Goal: Task Accomplishment & Management: Use online tool/utility

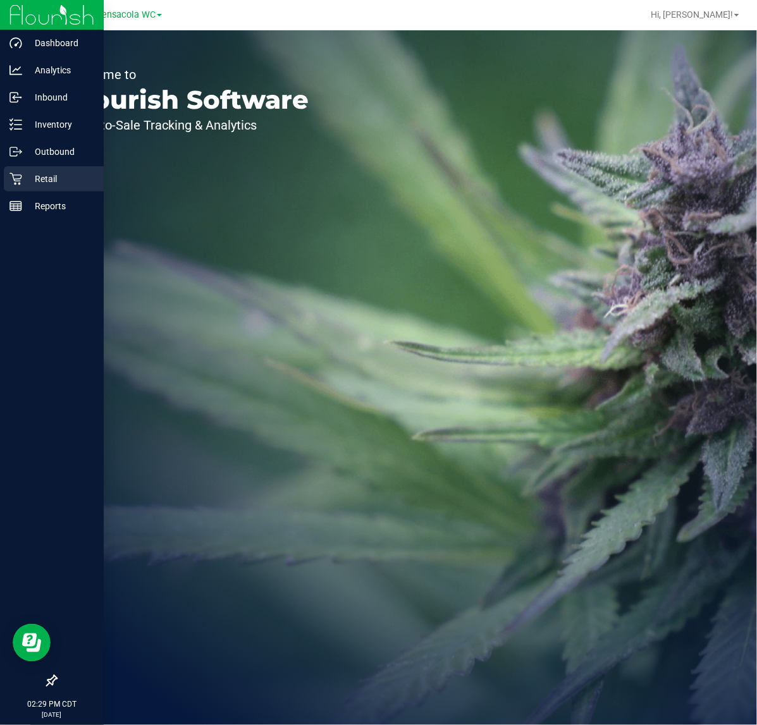
click at [14, 171] on div "Retail" at bounding box center [54, 178] width 100 height 25
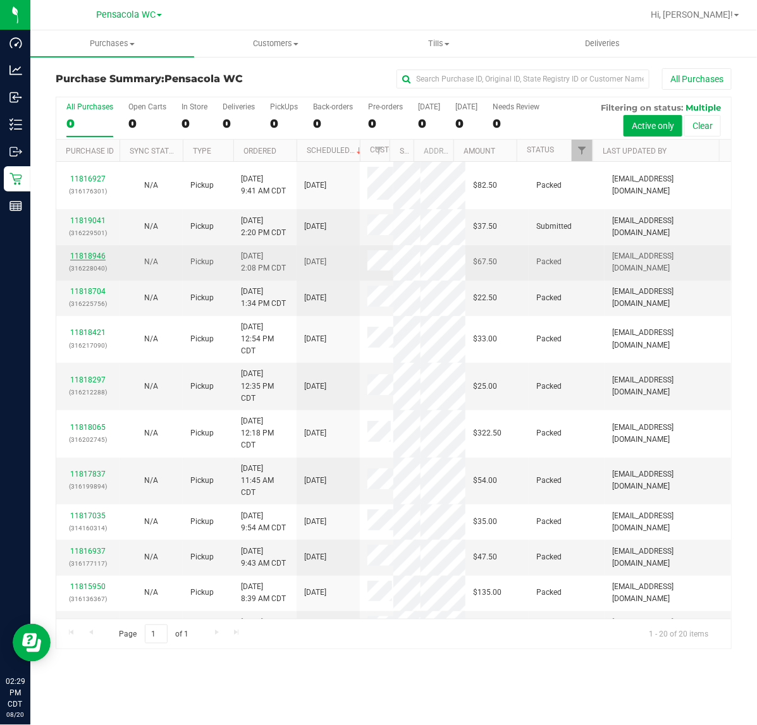
click at [95, 255] on link "11818946" at bounding box center [87, 256] width 35 height 9
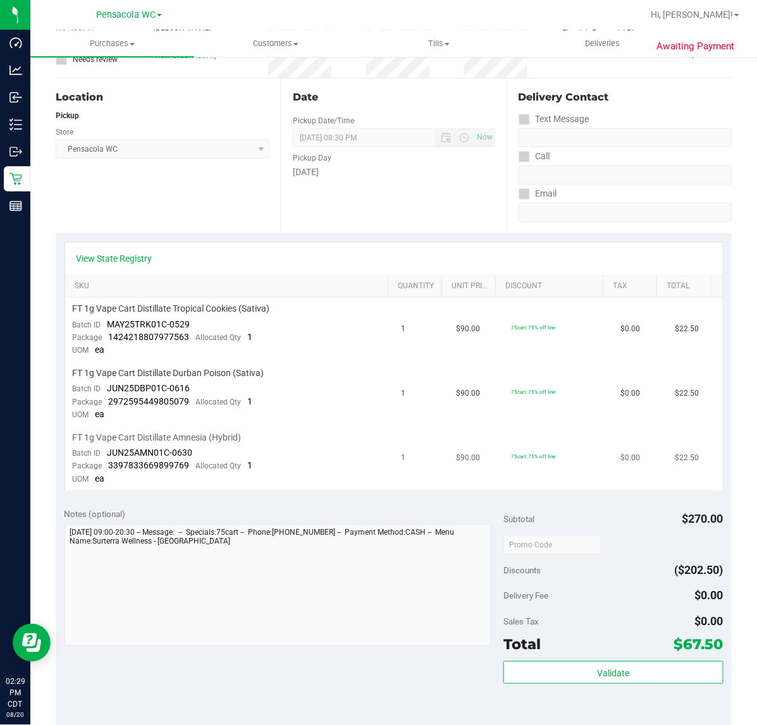
scroll to position [431, 0]
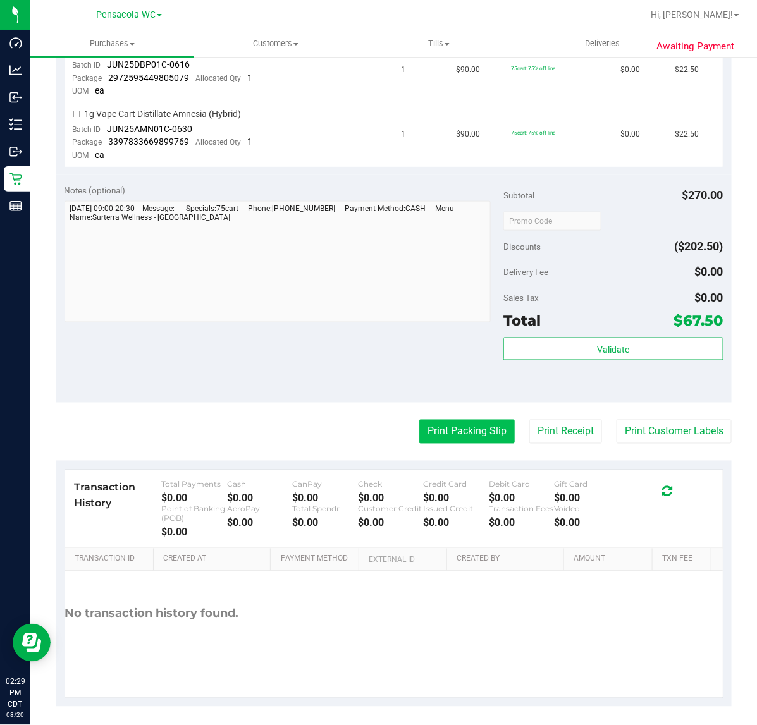
click at [479, 421] on button "Print Packing Slip" at bounding box center [466, 432] width 95 height 24
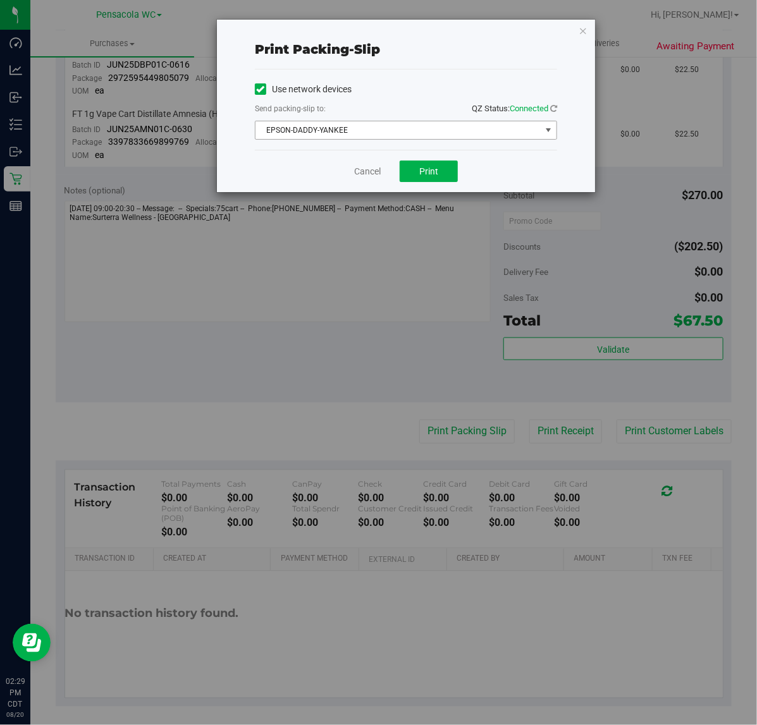
click at [355, 125] on span "EPSON-DADDY-YANKEE" at bounding box center [397, 130] width 285 height 18
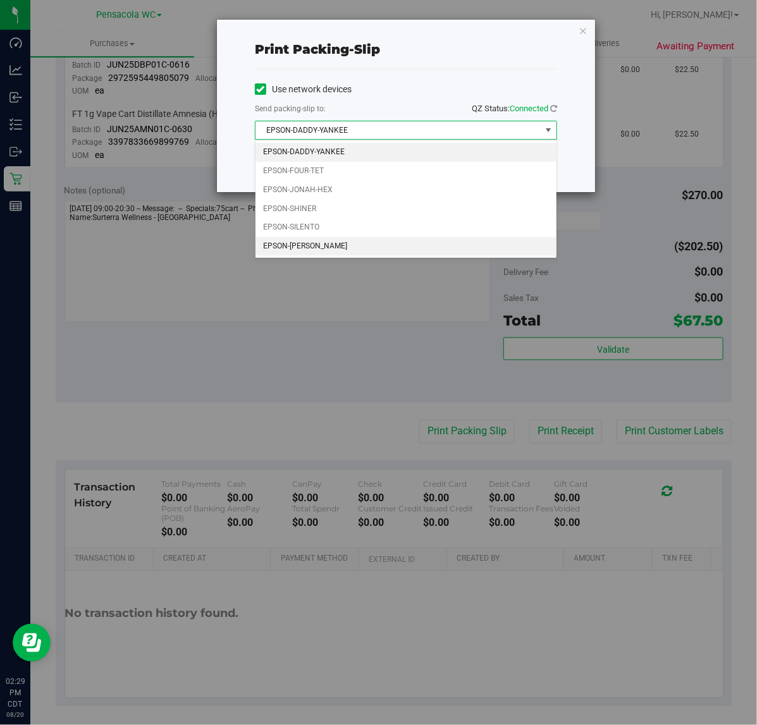
click at [339, 245] on li "EPSON-TERRY-MACALMON" at bounding box center [405, 246] width 301 height 19
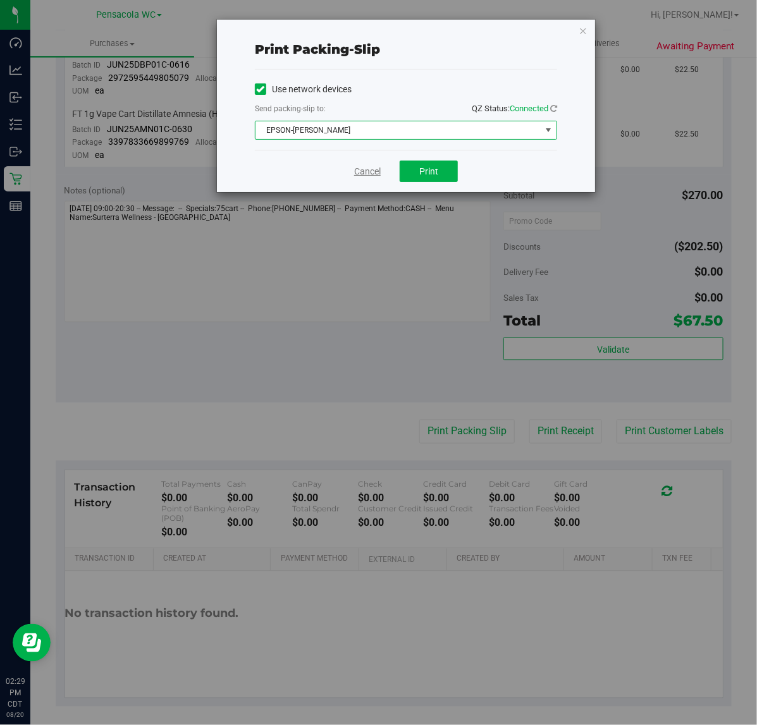
click at [373, 173] on link "Cancel" at bounding box center [367, 171] width 27 height 13
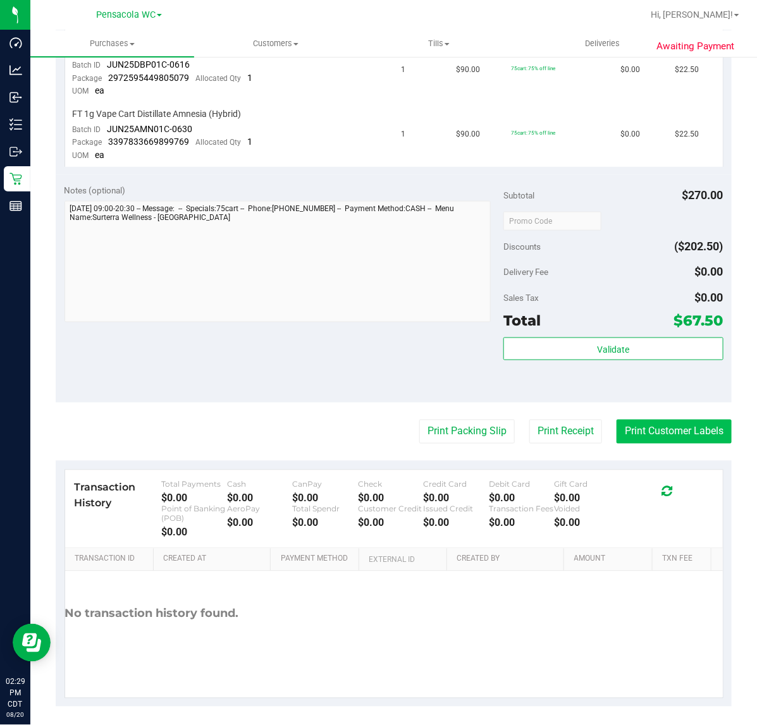
click at [630, 429] on button "Print Customer Labels" at bounding box center [673, 432] width 115 height 24
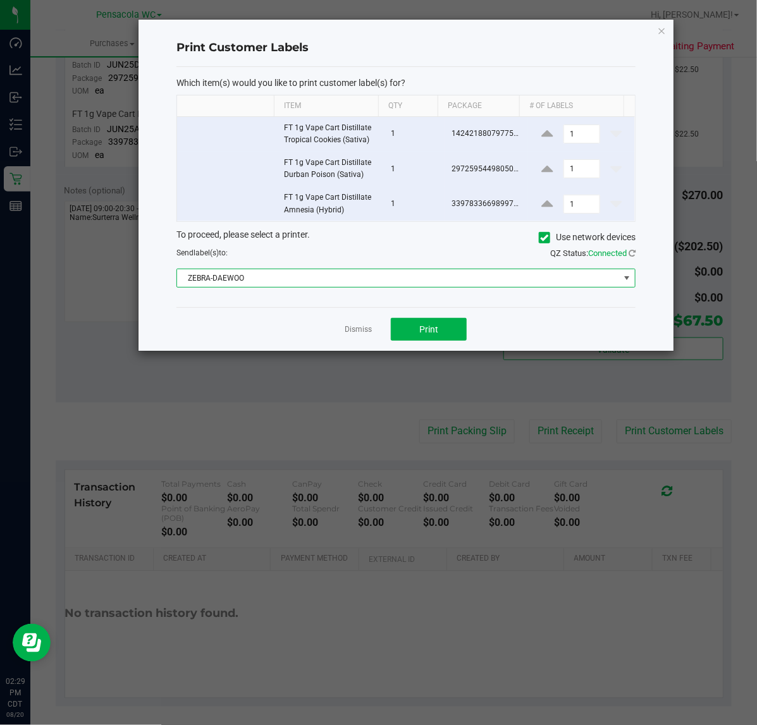
click at [383, 285] on span "ZEBRA-DAEWOO" at bounding box center [398, 278] width 442 height 18
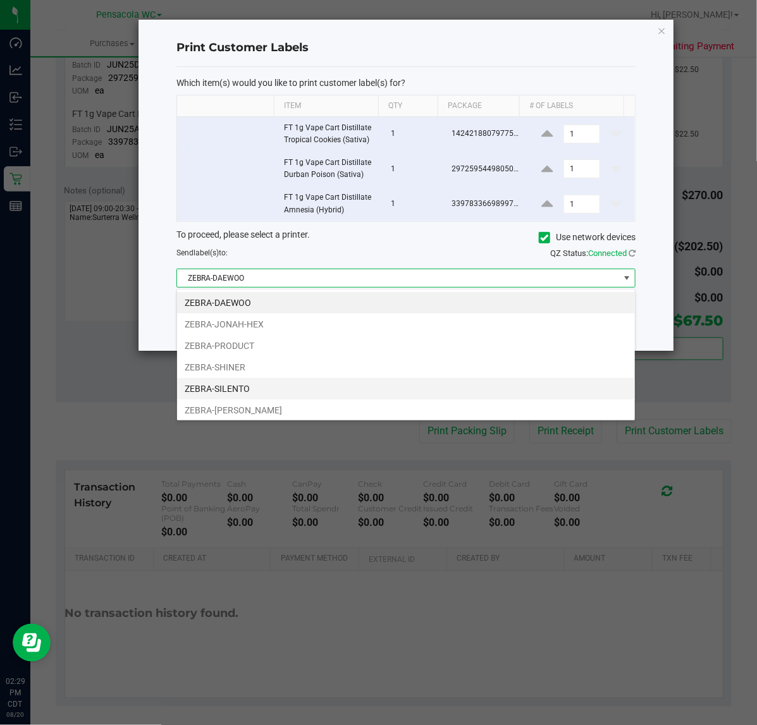
scroll to position [20, 459]
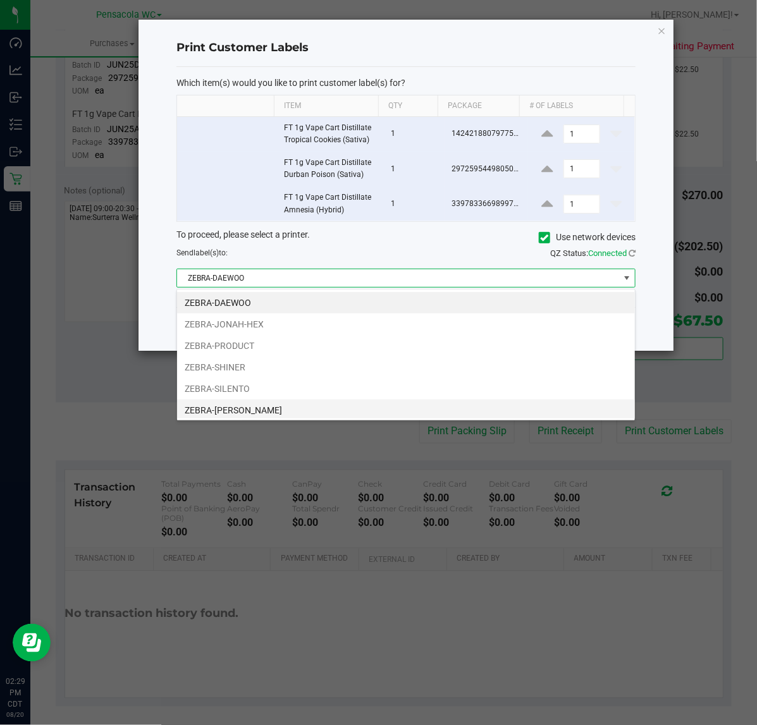
click at [303, 405] on li "ZEBRA-[PERSON_NAME]" at bounding box center [406, 410] width 458 height 21
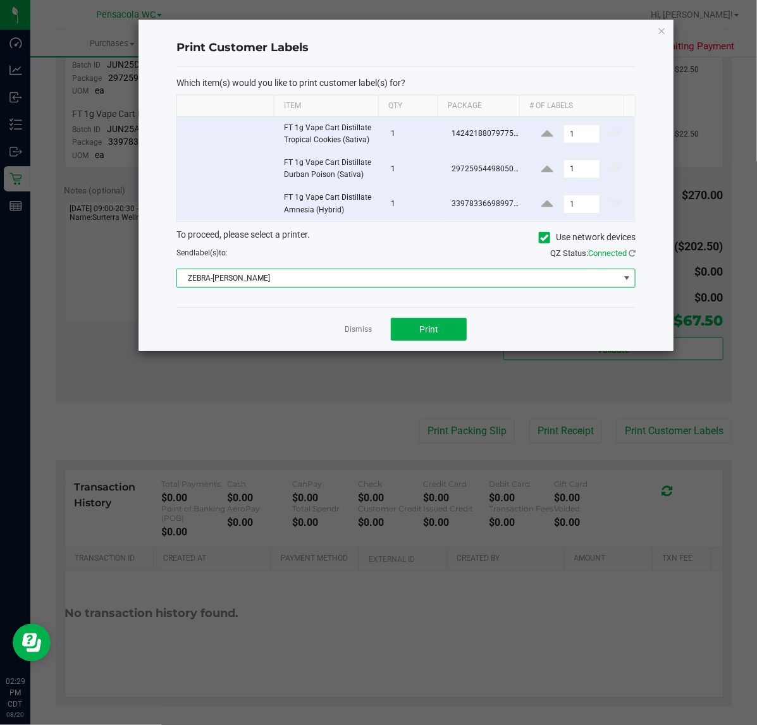
click at [357, 338] on div "Dismiss Print" at bounding box center [405, 329] width 459 height 44
click at [358, 329] on link "Dismiss" at bounding box center [358, 329] width 27 height 11
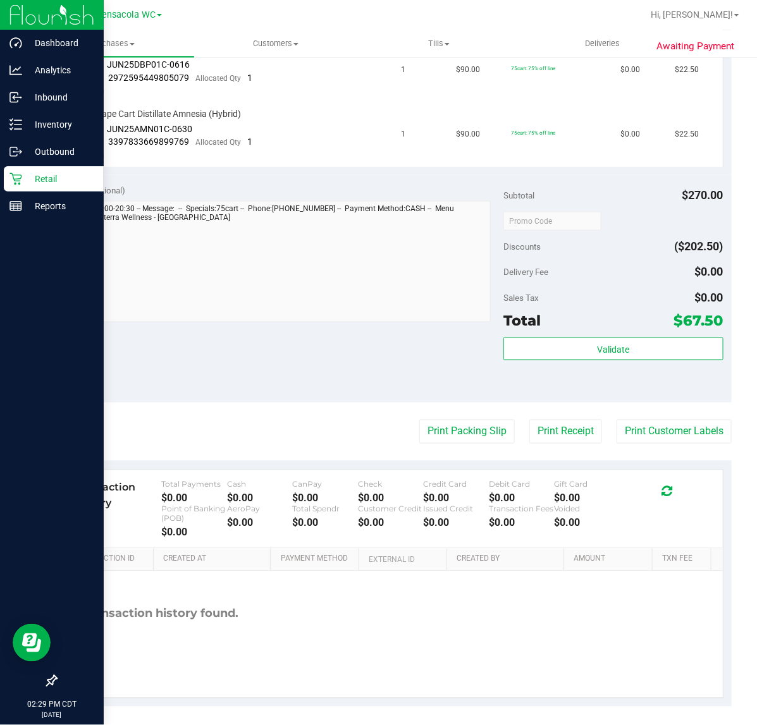
click at [15, 171] on div "Retail" at bounding box center [54, 178] width 100 height 25
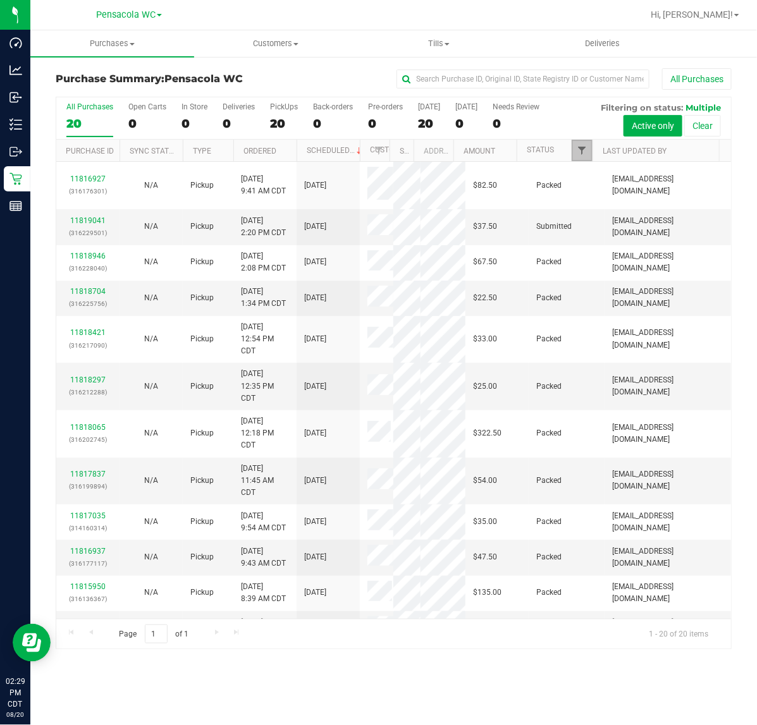
click at [580, 146] on span "Filter" at bounding box center [582, 150] width 10 height 10
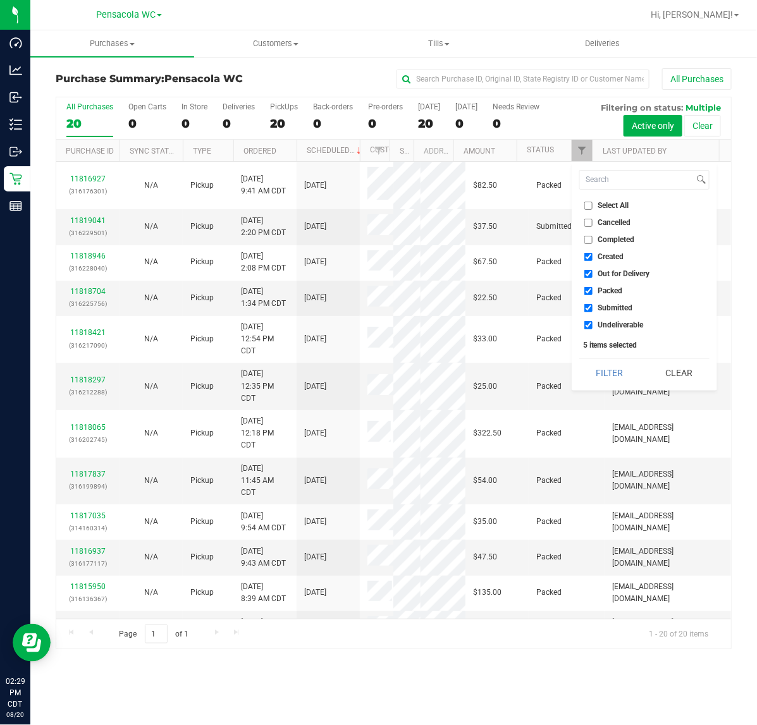
click at [589, 202] on input "Select All" at bounding box center [588, 206] width 8 height 8
checkbox input "true"
click at [589, 202] on input "Select All" at bounding box center [588, 206] width 8 height 8
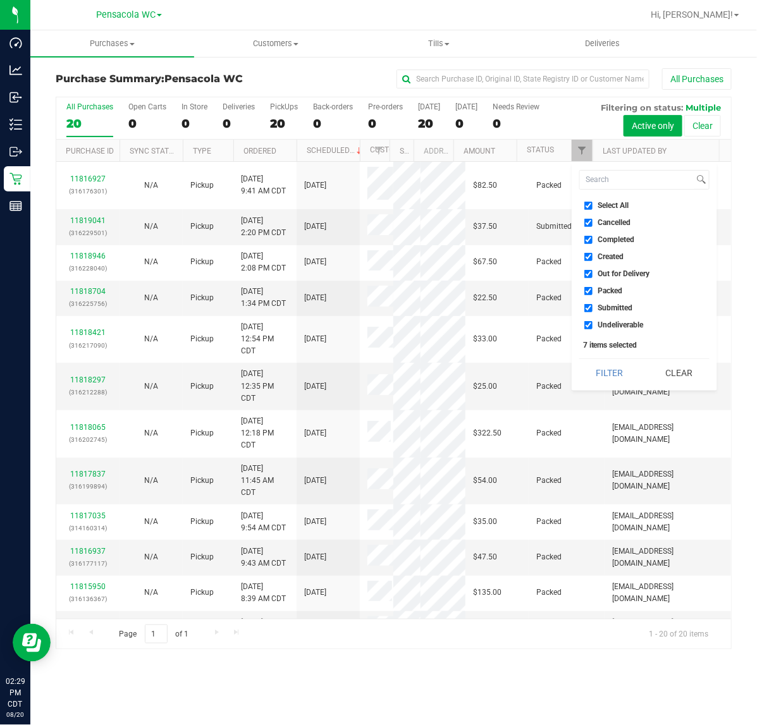
checkbox input "false"
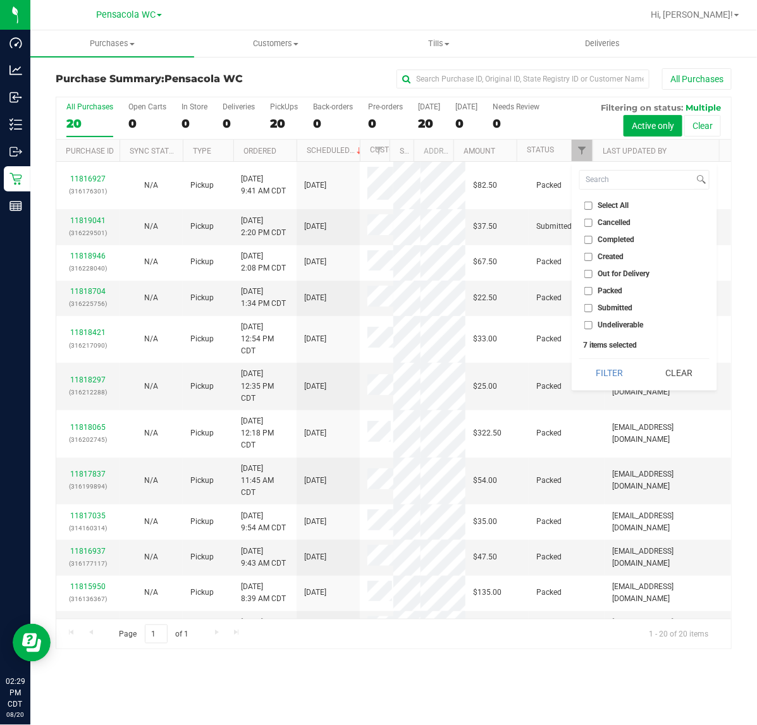
checkbox input "false"
click at [611, 310] on span "Submitted" at bounding box center [615, 308] width 35 height 8
click at [592, 310] on input "Submitted" at bounding box center [588, 308] width 8 height 8
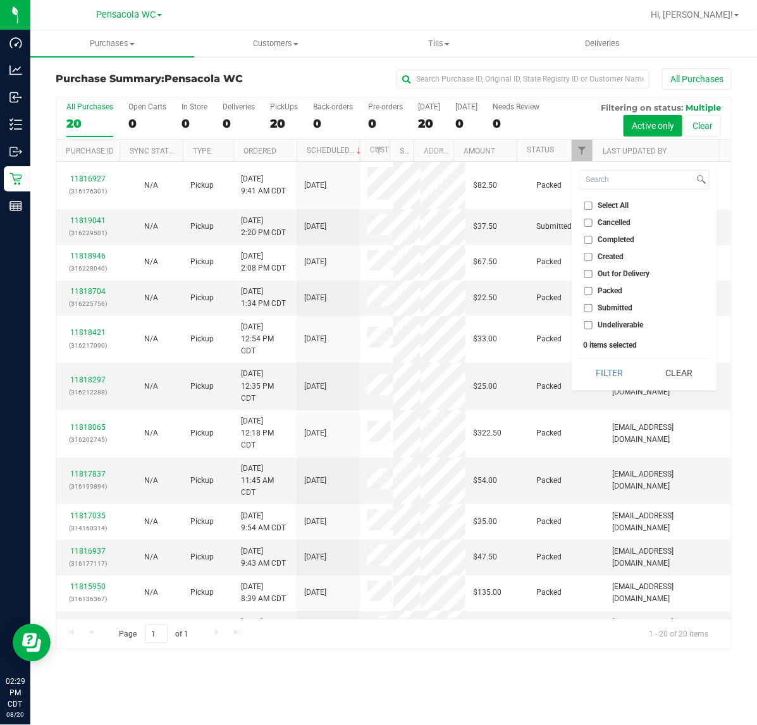
checkbox input "true"
click at [620, 367] on button "Filter" at bounding box center [609, 373] width 61 height 28
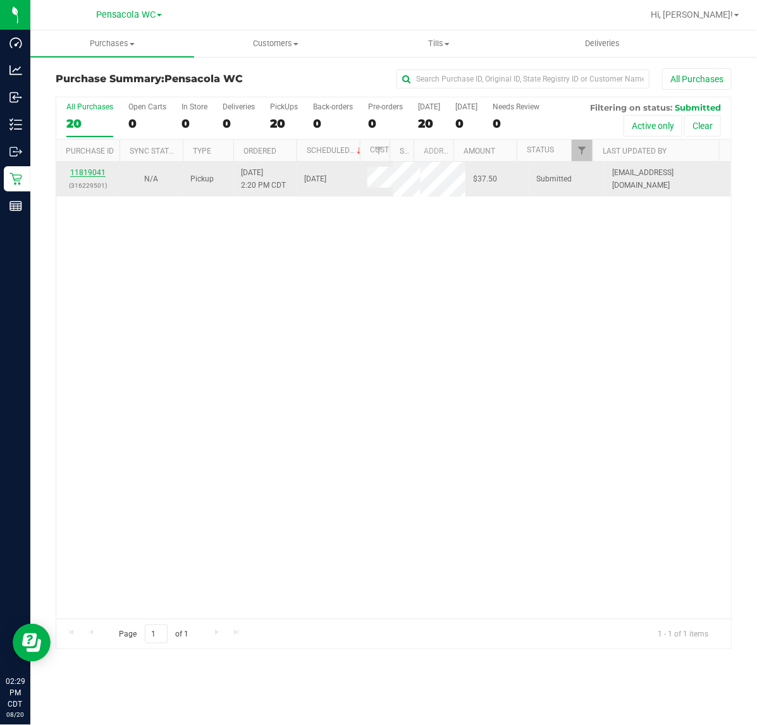
click at [89, 175] on link "11819041" at bounding box center [87, 172] width 35 height 9
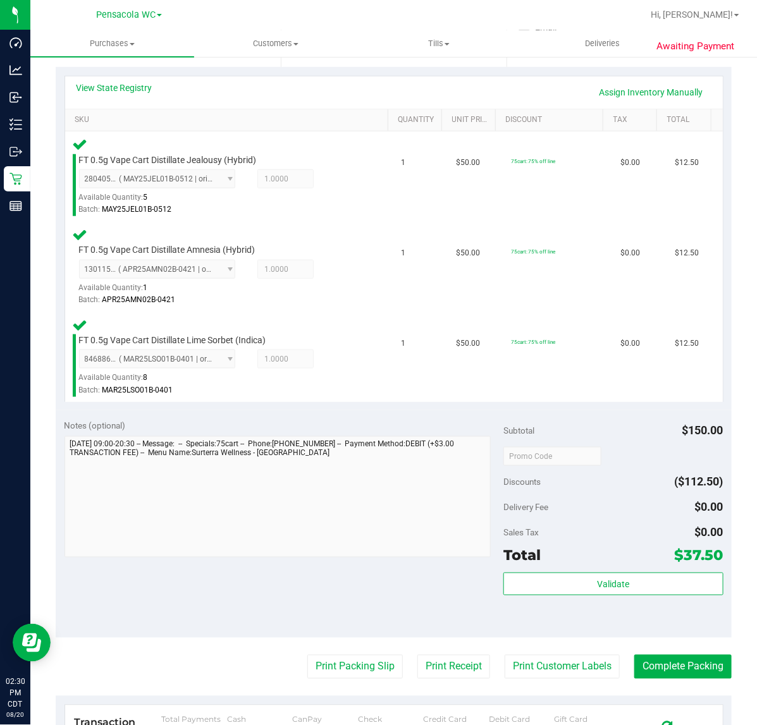
scroll to position [362, 0]
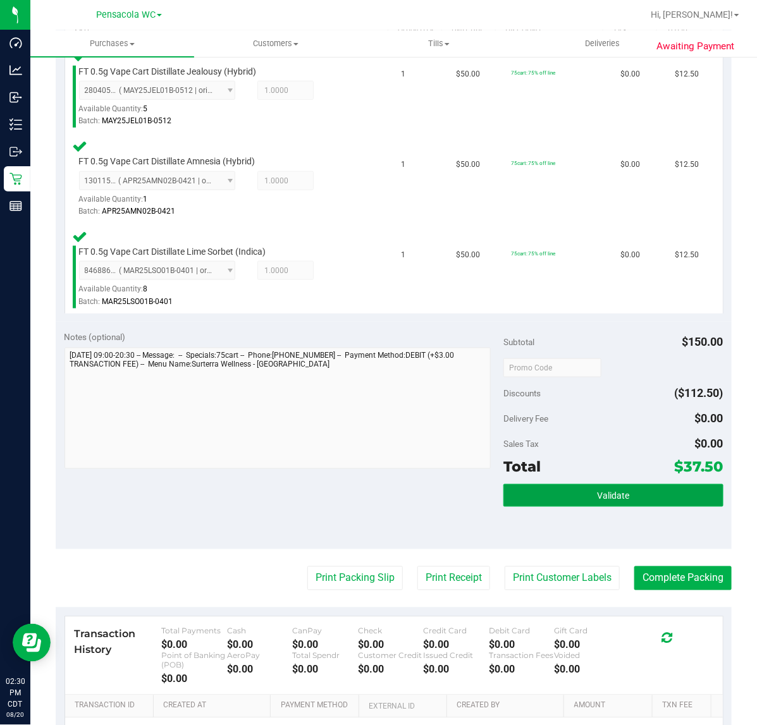
click at [633, 484] on button "Validate" at bounding box center [612, 495] width 219 height 23
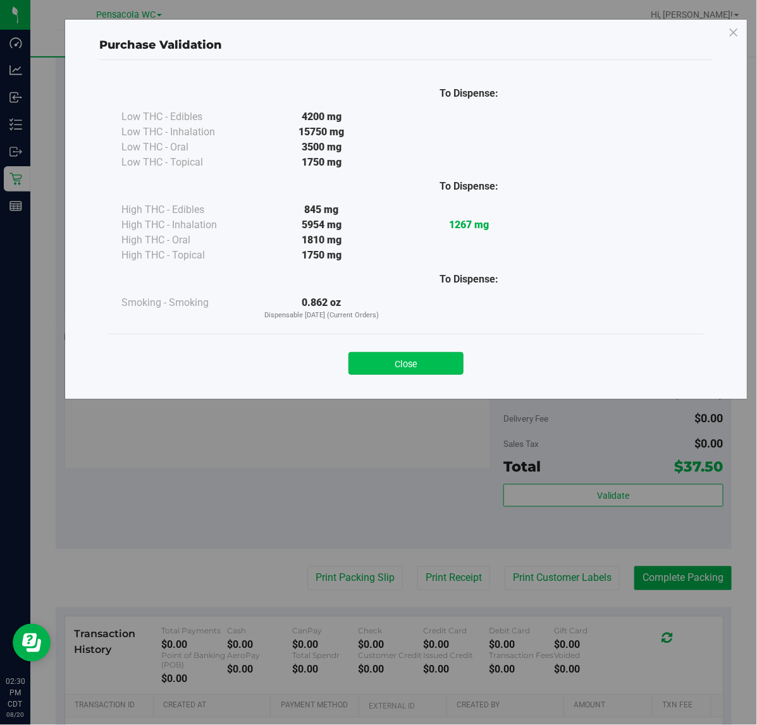
click at [424, 363] on button "Close" at bounding box center [405, 363] width 115 height 23
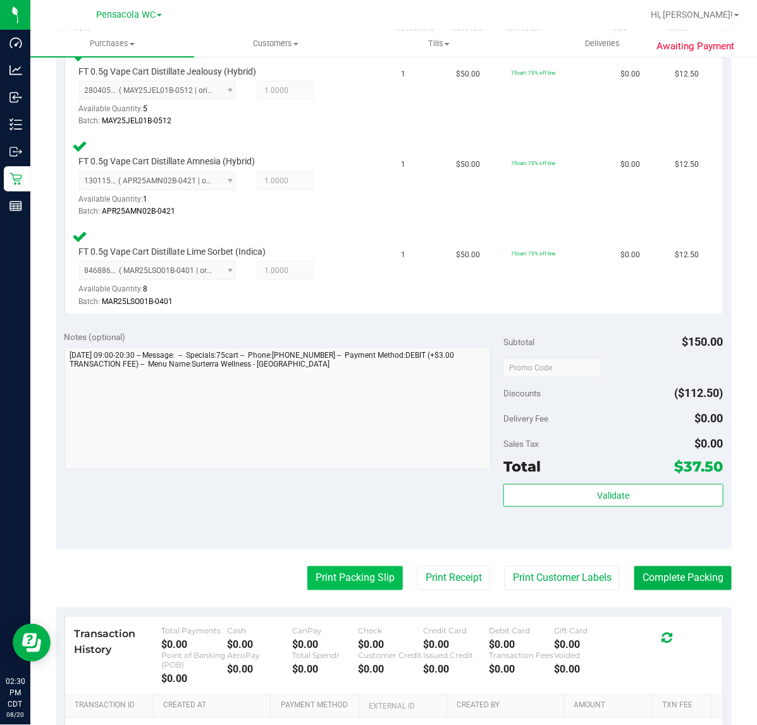
click at [367, 577] on button "Print Packing Slip" at bounding box center [354, 578] width 95 height 24
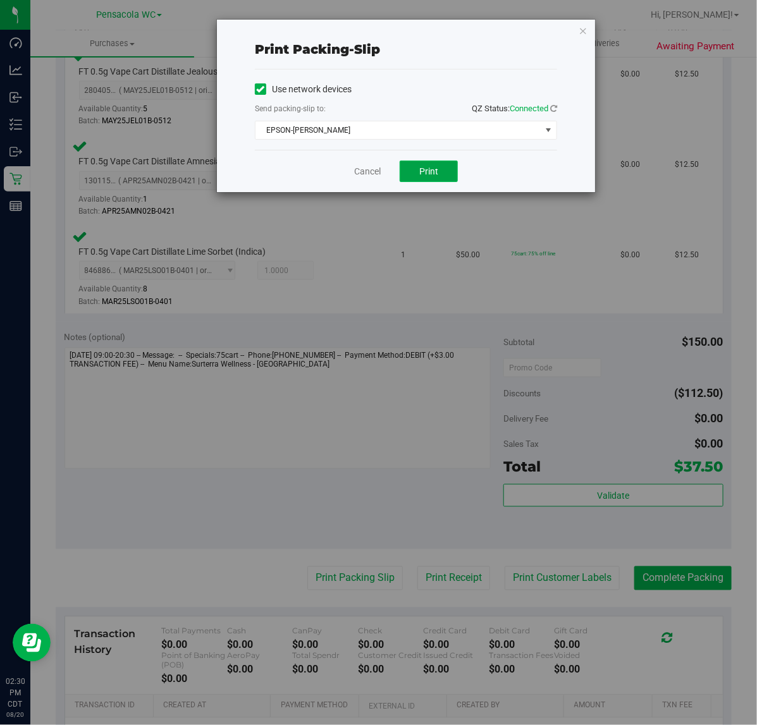
click at [424, 175] on span "Print" at bounding box center [428, 171] width 19 height 10
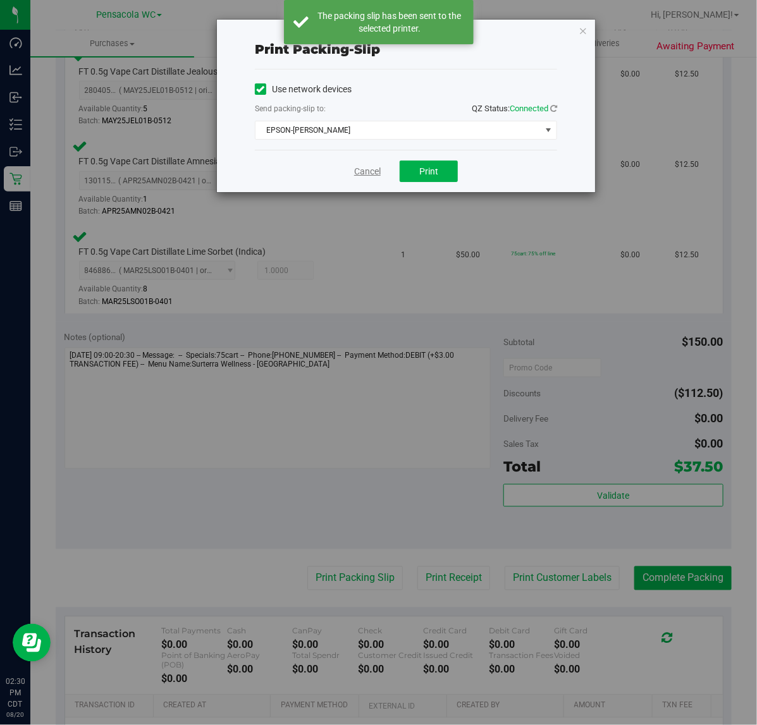
click at [370, 174] on link "Cancel" at bounding box center [367, 171] width 27 height 13
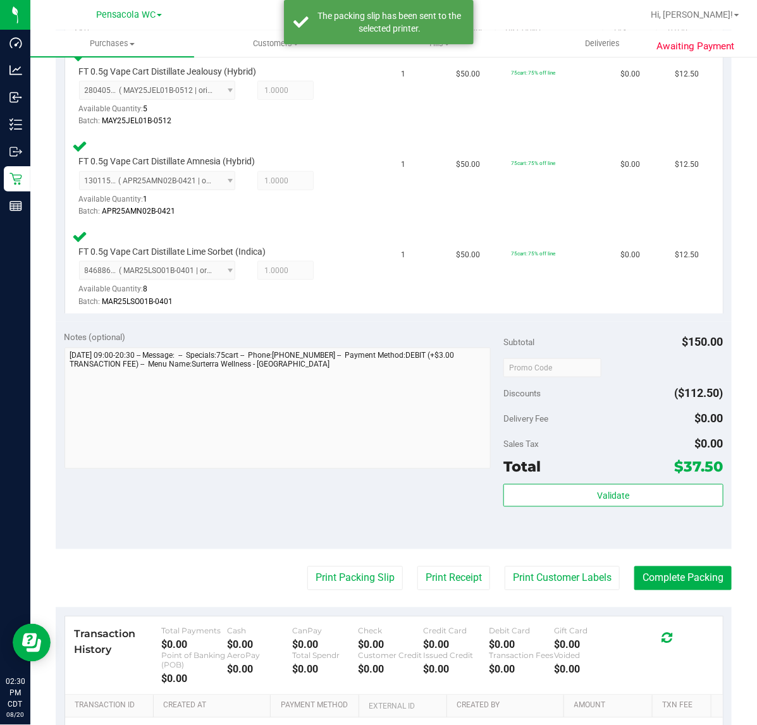
click at [690, 546] on div "Notes (optional) Subtotal $150.00 Discounts ($112.50) Delivery Fee $0.00 Sales …" at bounding box center [394, 436] width 676 height 228
click at [690, 583] on button "Complete Packing" at bounding box center [682, 578] width 97 height 24
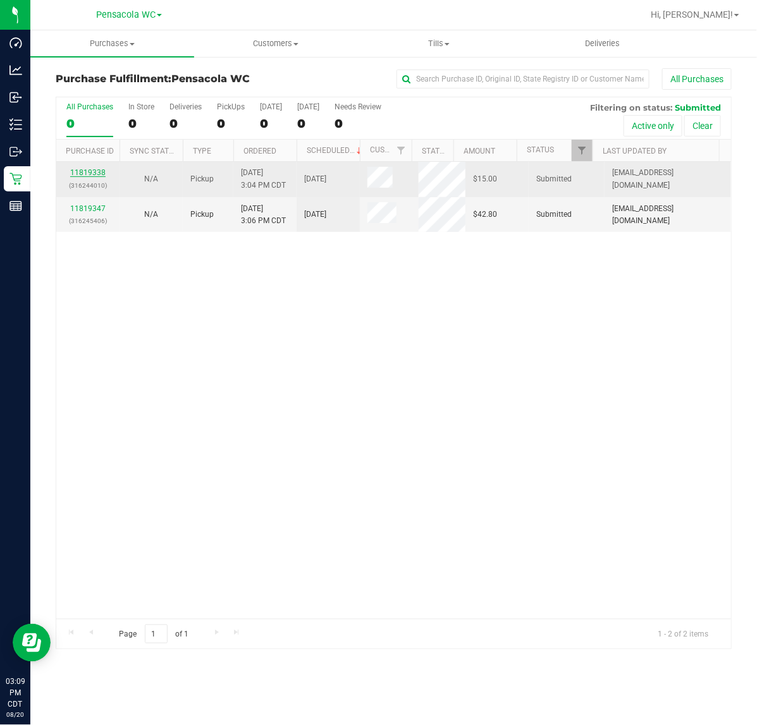
click at [95, 174] on link "11819338" at bounding box center [87, 172] width 35 height 9
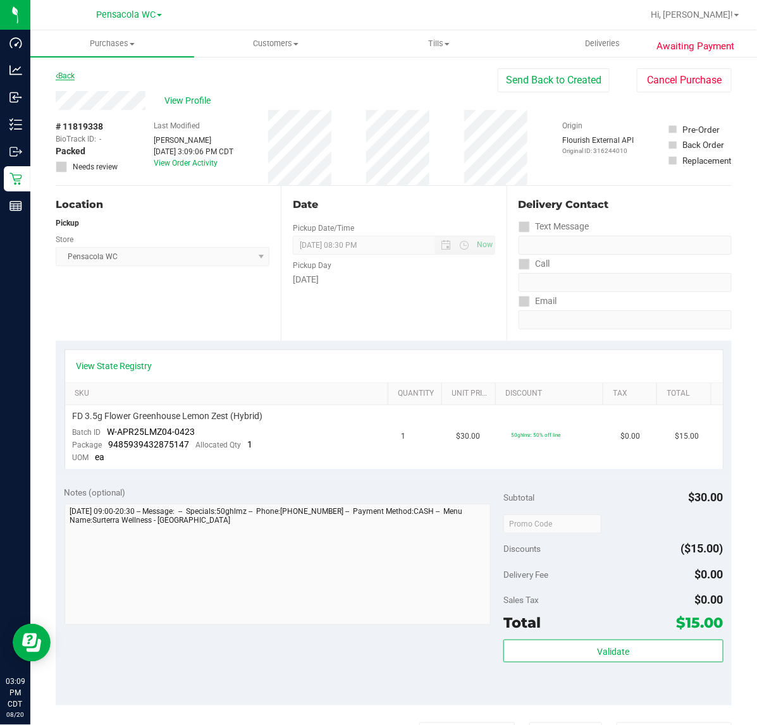
click at [74, 76] on link "Back" at bounding box center [65, 75] width 19 height 9
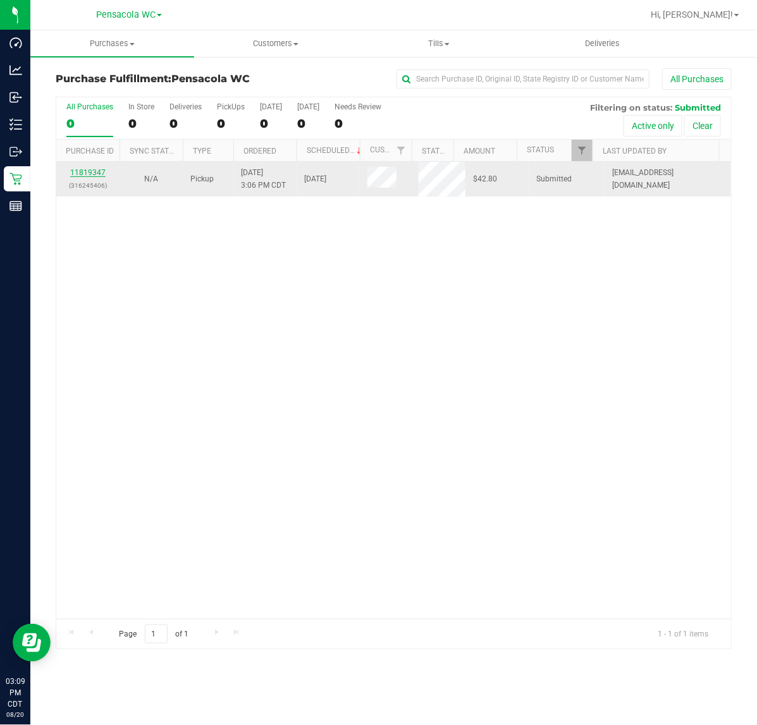
click at [92, 174] on link "11819347" at bounding box center [87, 172] width 35 height 9
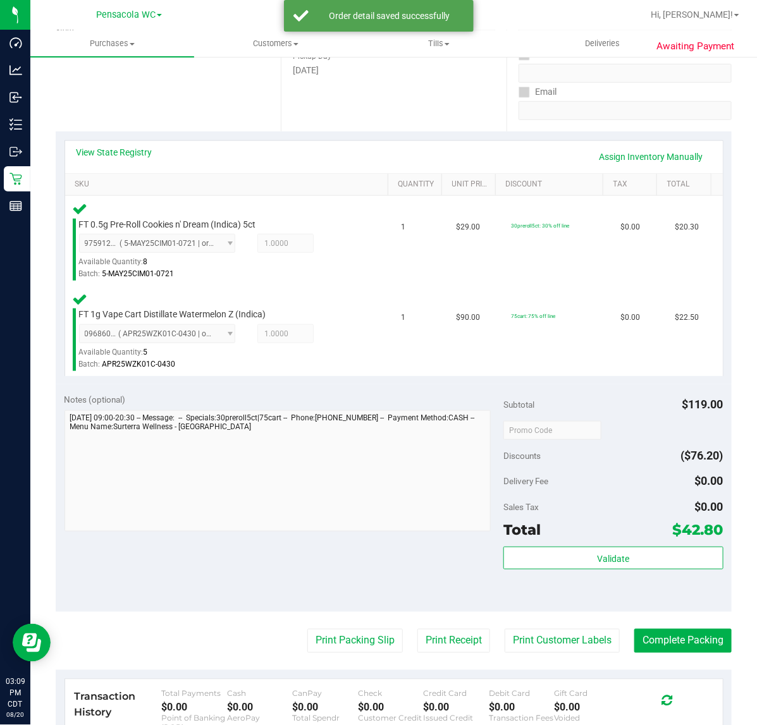
scroll to position [207, 0]
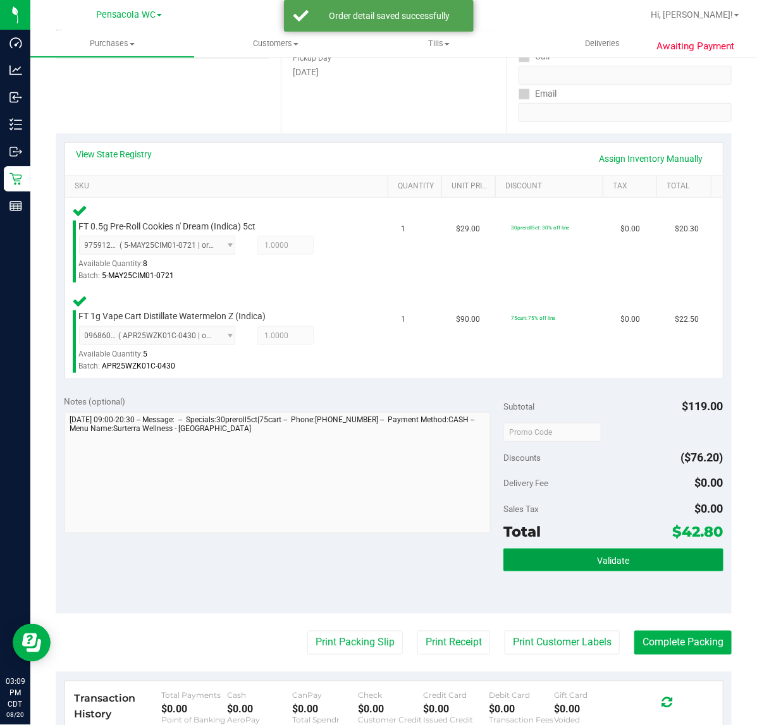
click at [577, 558] on button "Validate" at bounding box center [612, 560] width 219 height 23
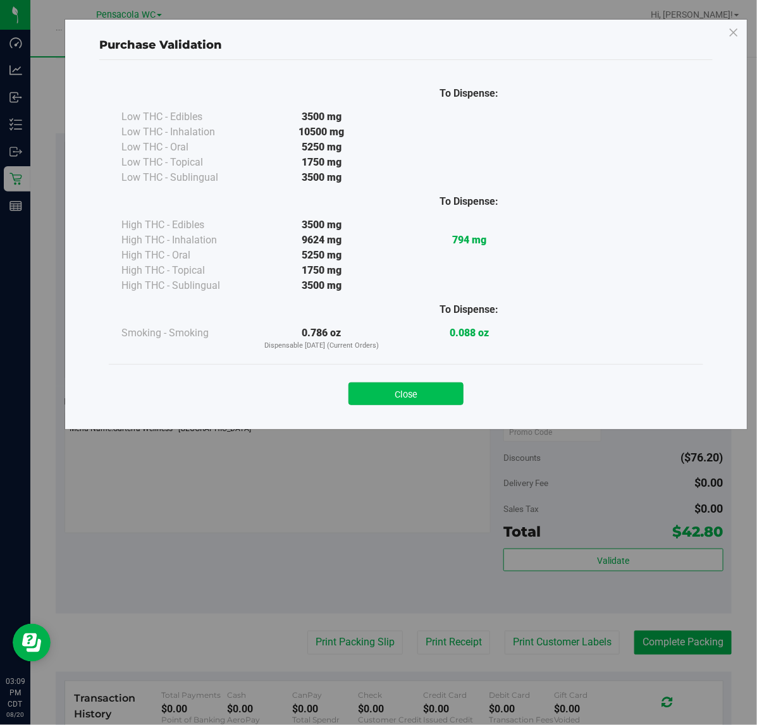
click at [416, 400] on button "Close" at bounding box center [405, 393] width 115 height 23
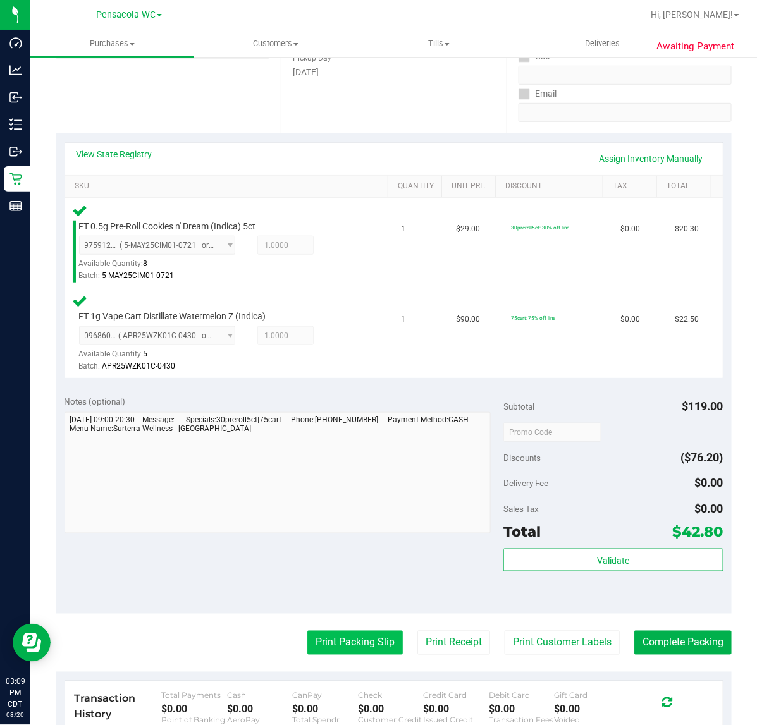
click at [324, 642] on button "Print Packing Slip" at bounding box center [354, 643] width 95 height 24
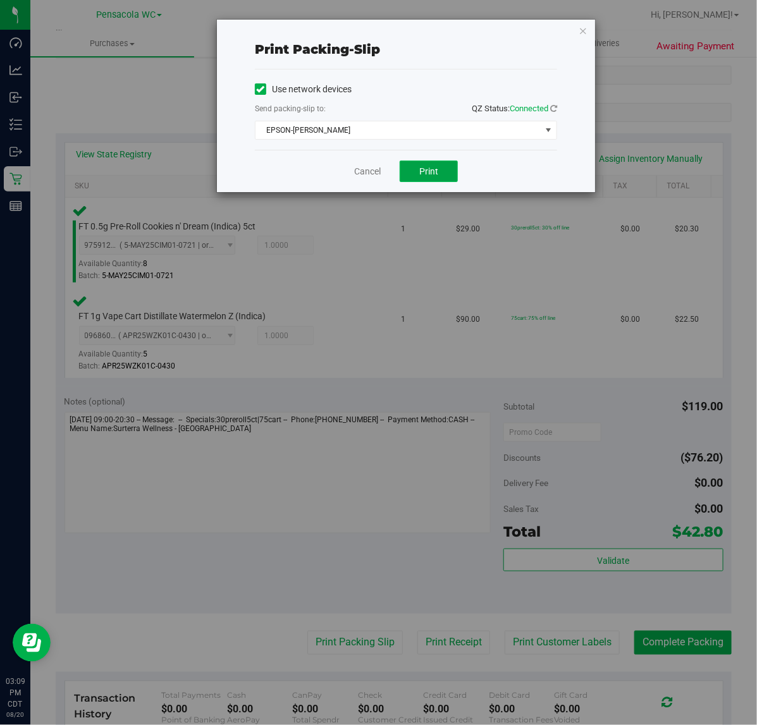
click at [437, 171] on span "Print" at bounding box center [428, 171] width 19 height 10
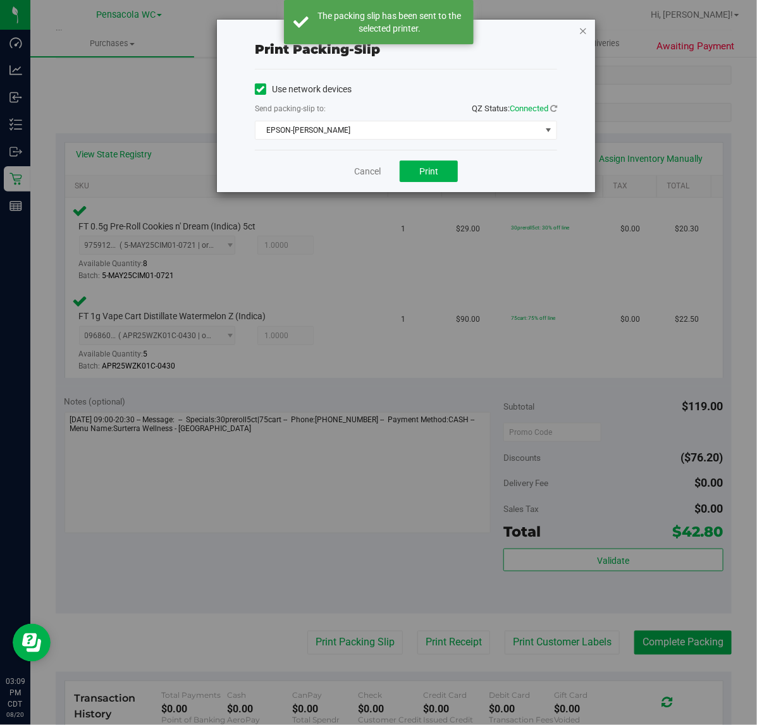
click at [582, 32] on icon "button" at bounding box center [582, 30] width 9 height 15
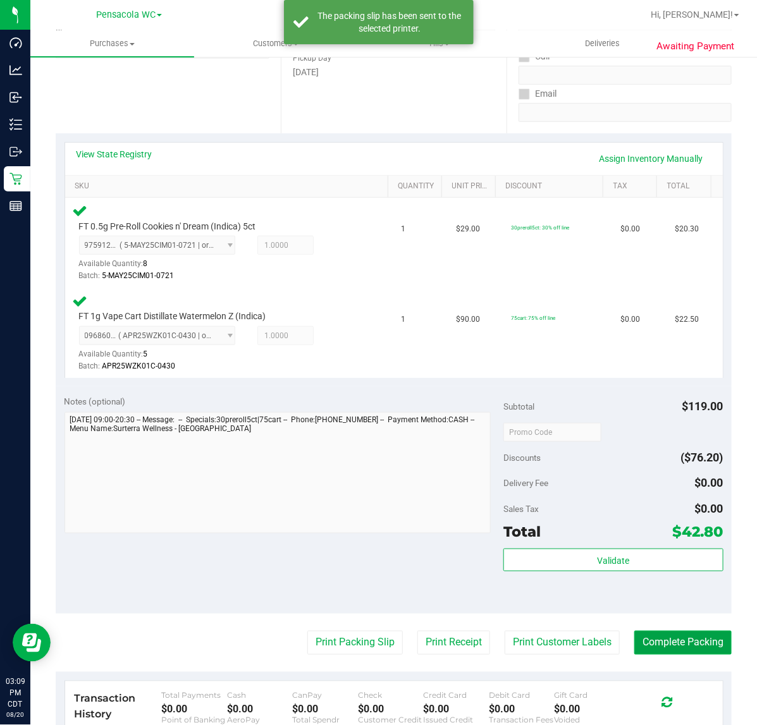
click at [693, 642] on button "Complete Packing" at bounding box center [682, 643] width 97 height 24
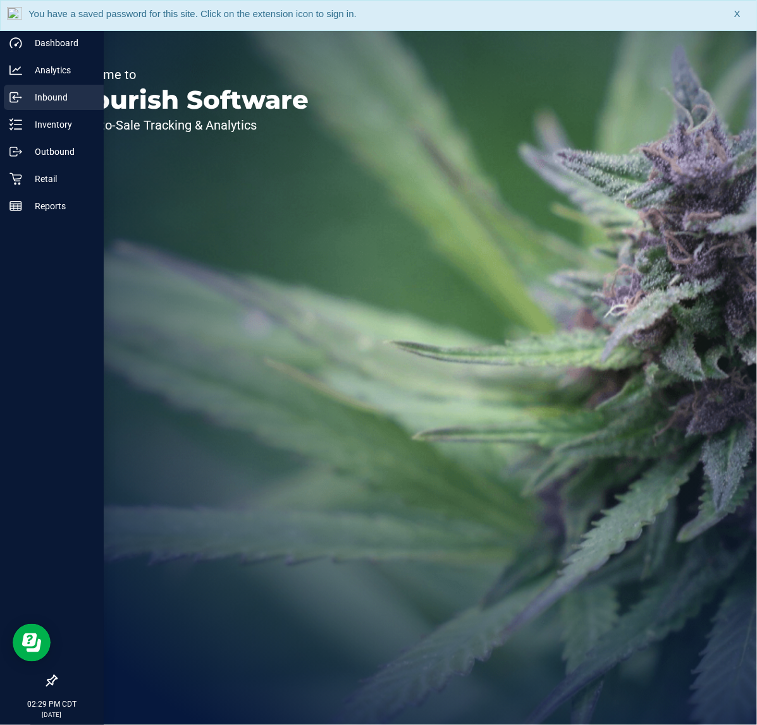
click at [16, 98] on icon at bounding box center [15, 97] width 13 height 13
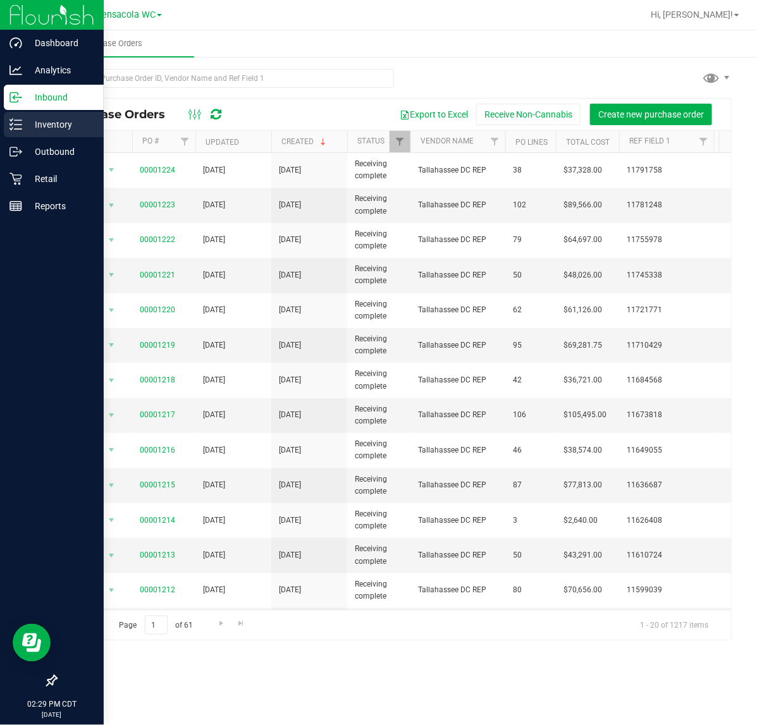
click at [15, 117] on div "Inventory" at bounding box center [54, 124] width 100 height 25
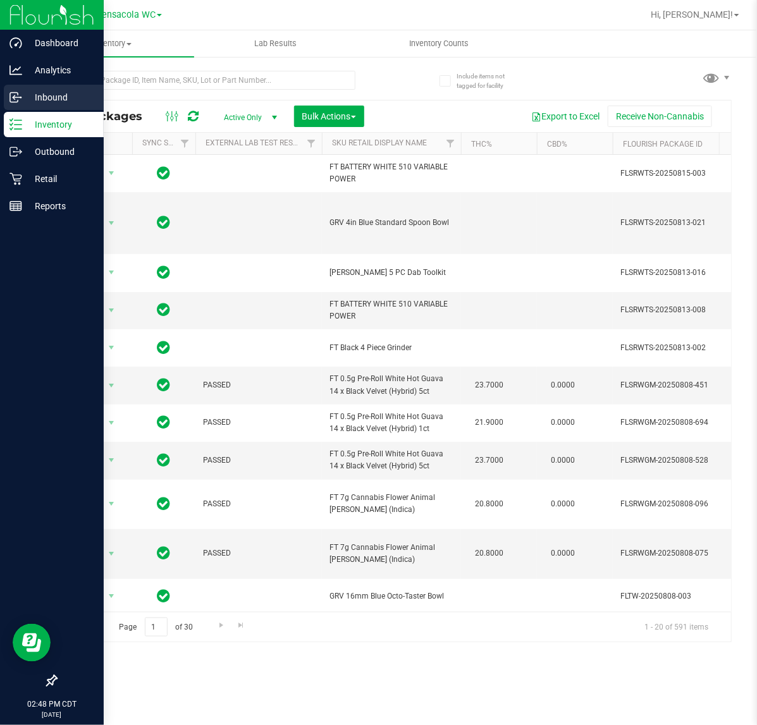
click at [34, 97] on p "Inbound" at bounding box center [60, 97] width 76 height 15
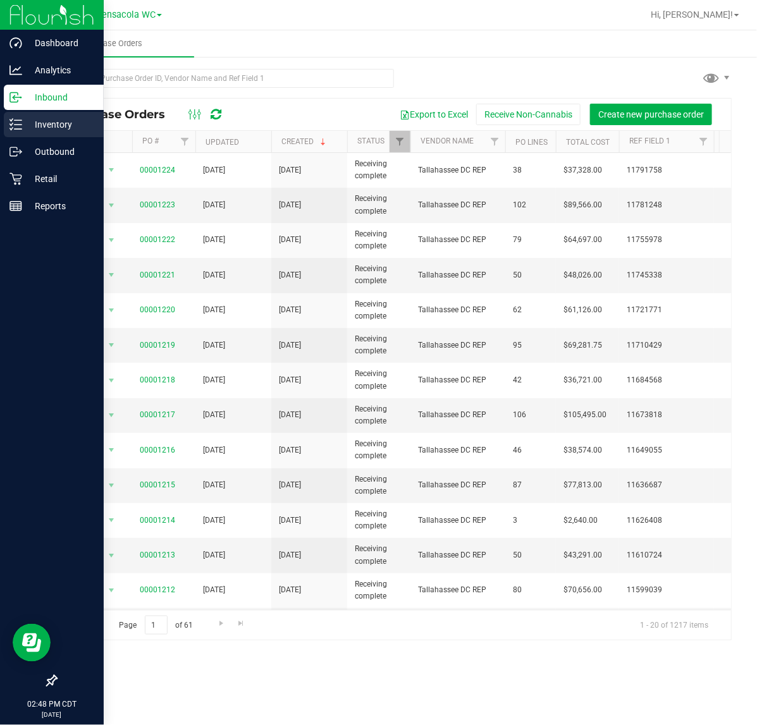
click at [23, 137] on link "Inventory" at bounding box center [52, 125] width 104 height 27
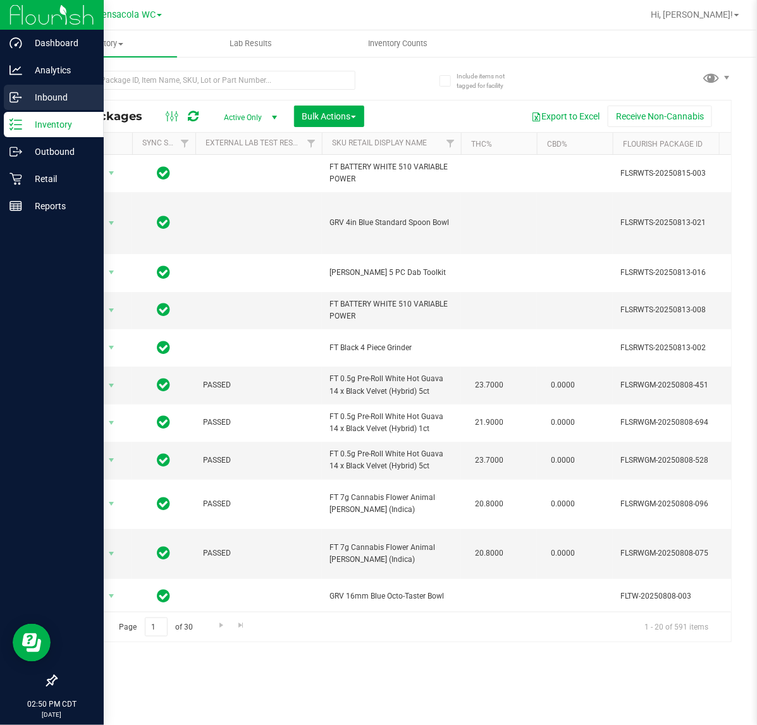
click at [9, 95] on icon at bounding box center [15, 97] width 13 height 13
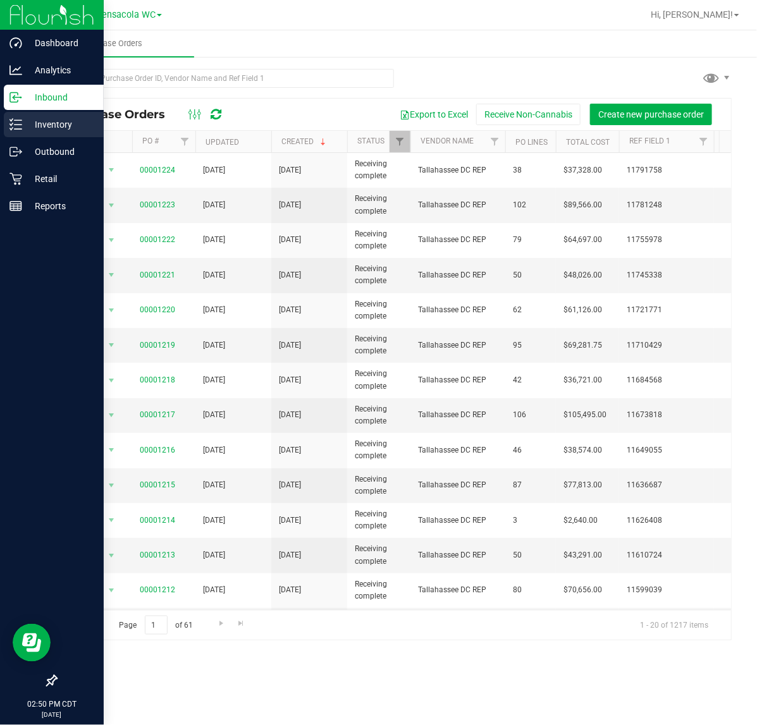
click at [23, 120] on p "Inventory" at bounding box center [60, 124] width 76 height 15
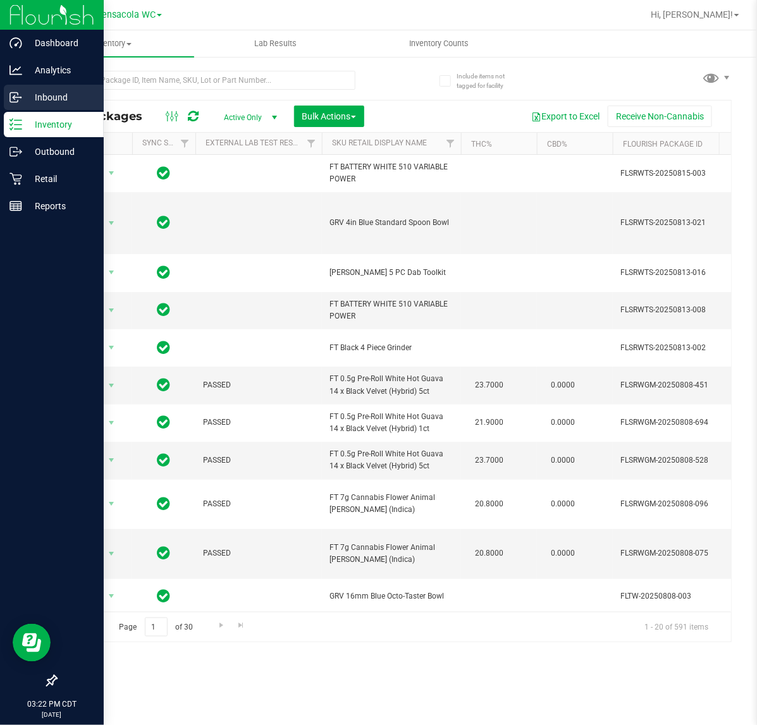
click at [14, 97] on line at bounding box center [17, 97] width 8 height 0
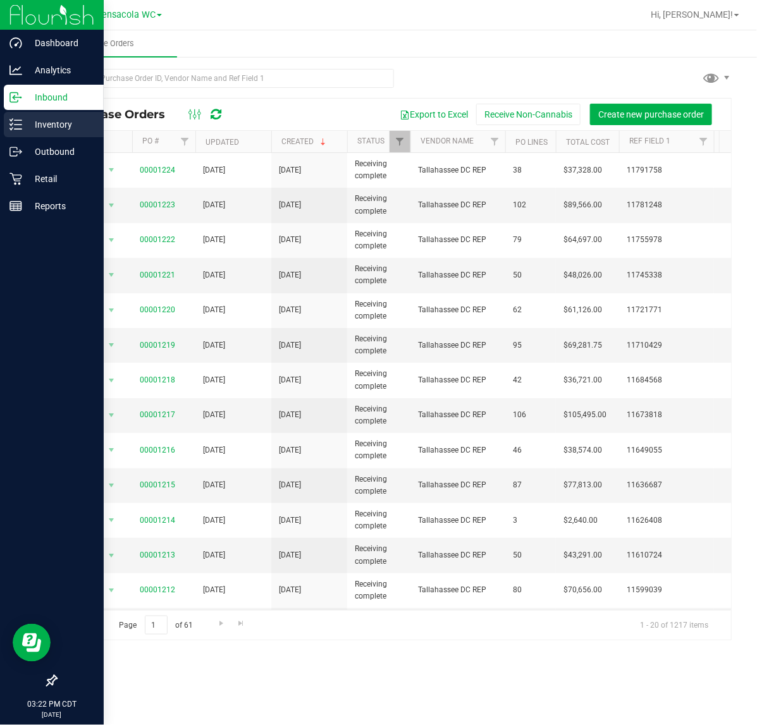
click at [42, 126] on p "Inventory" at bounding box center [60, 124] width 76 height 15
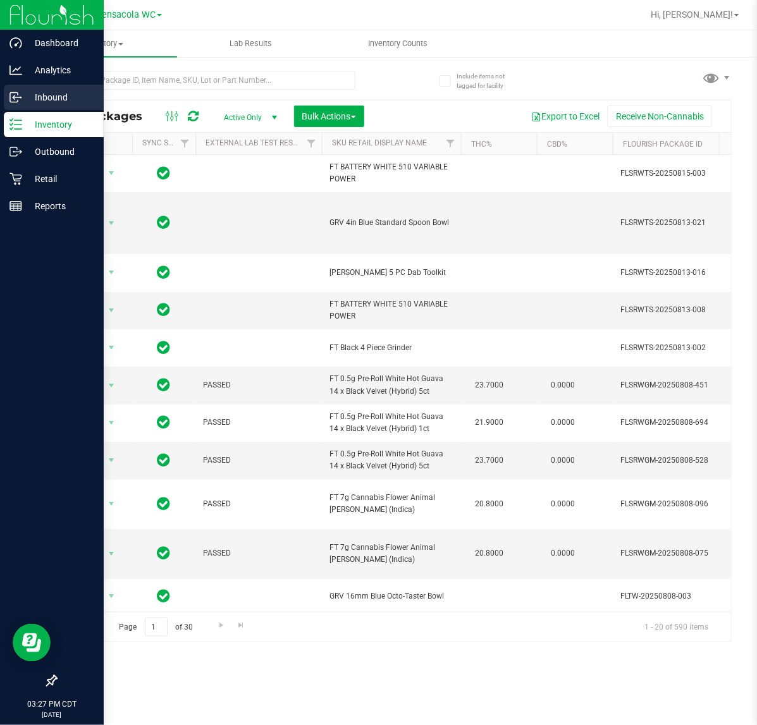
click at [2, 99] on link "Inbound" at bounding box center [52, 98] width 104 height 27
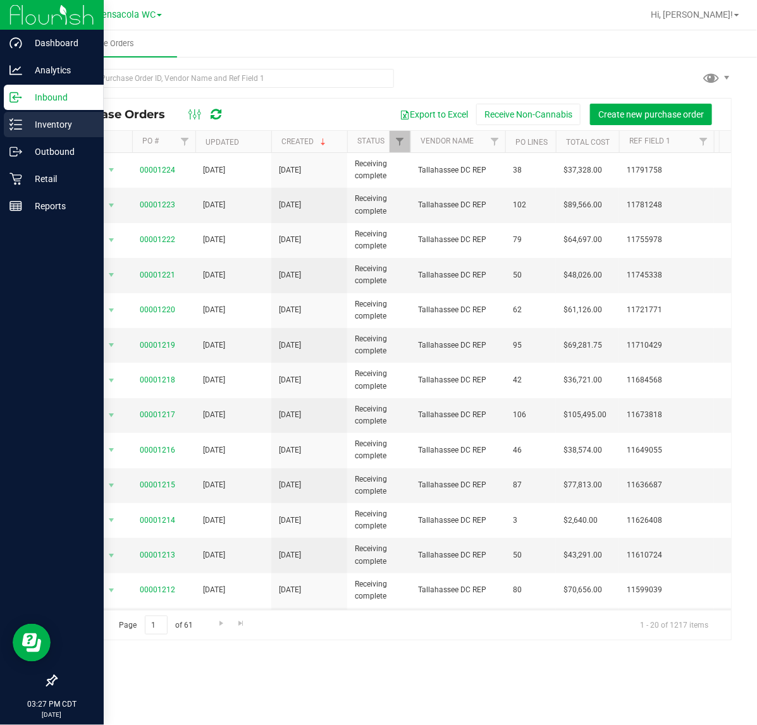
click at [48, 130] on p "Inventory" at bounding box center [60, 124] width 76 height 15
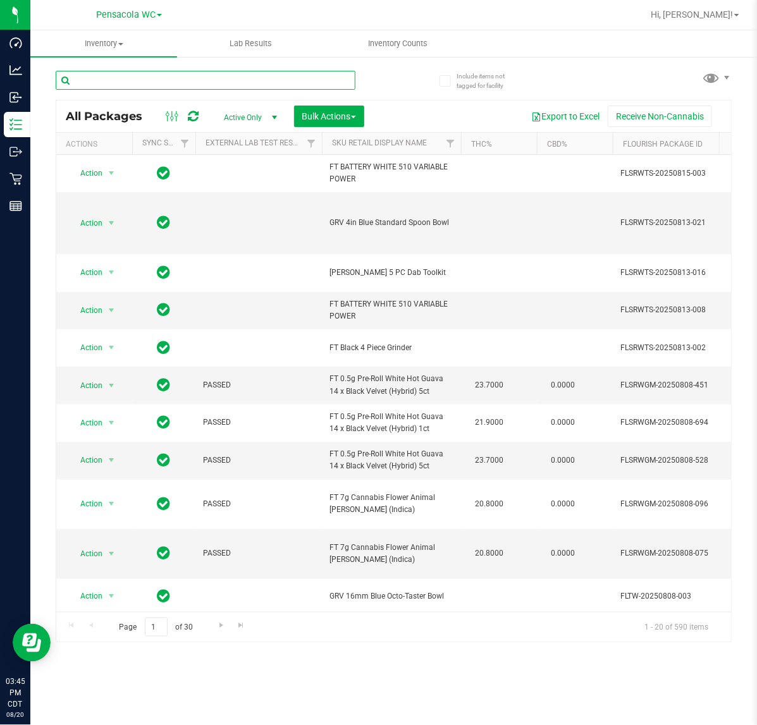
click at [274, 80] on input "text" at bounding box center [206, 80] width 300 height 19
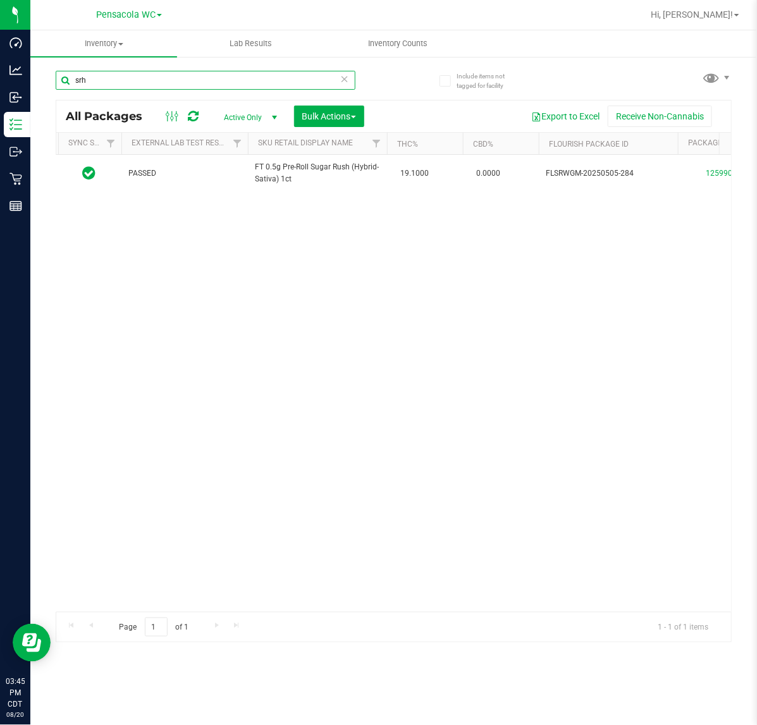
scroll to position [0, 75]
type input "s"
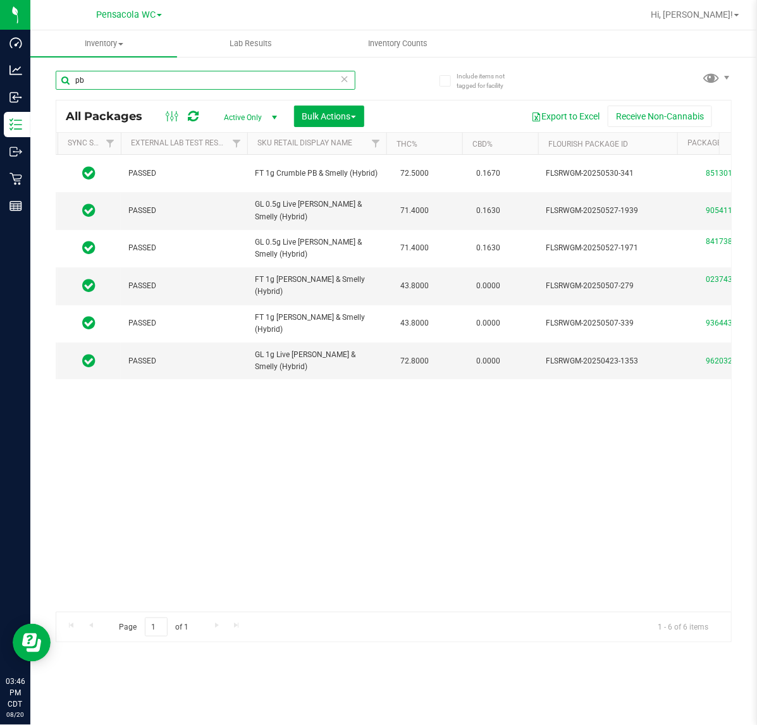
type input "p"
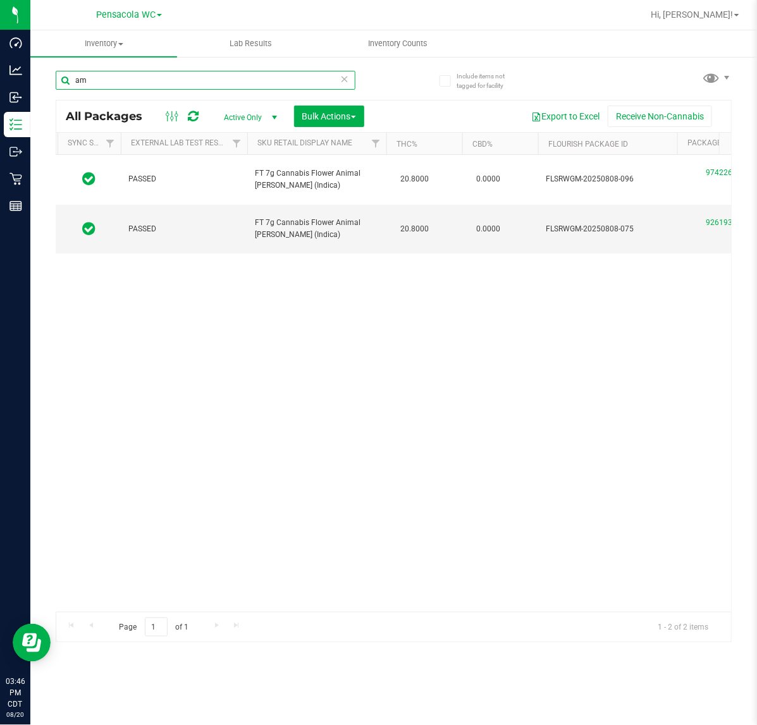
type input "a"
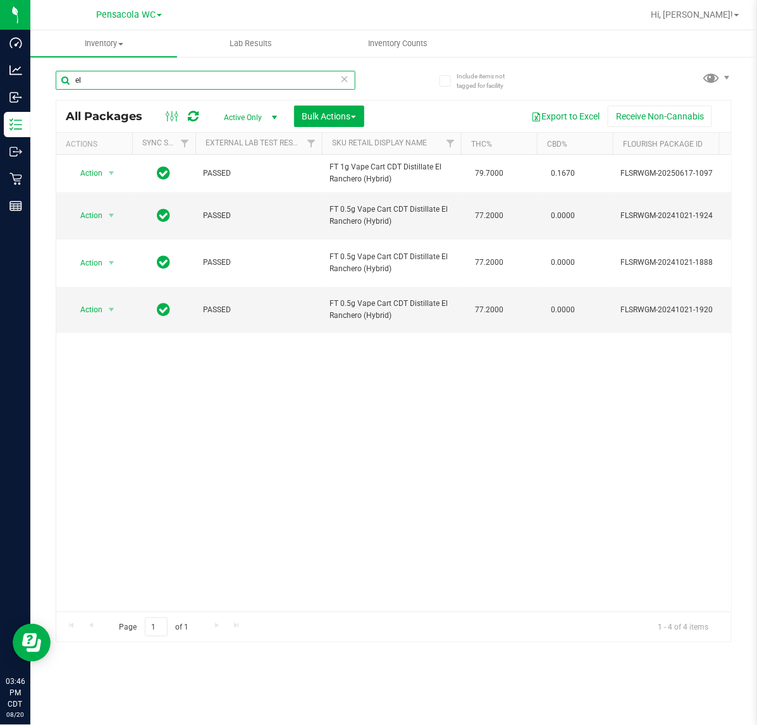
type input "e"
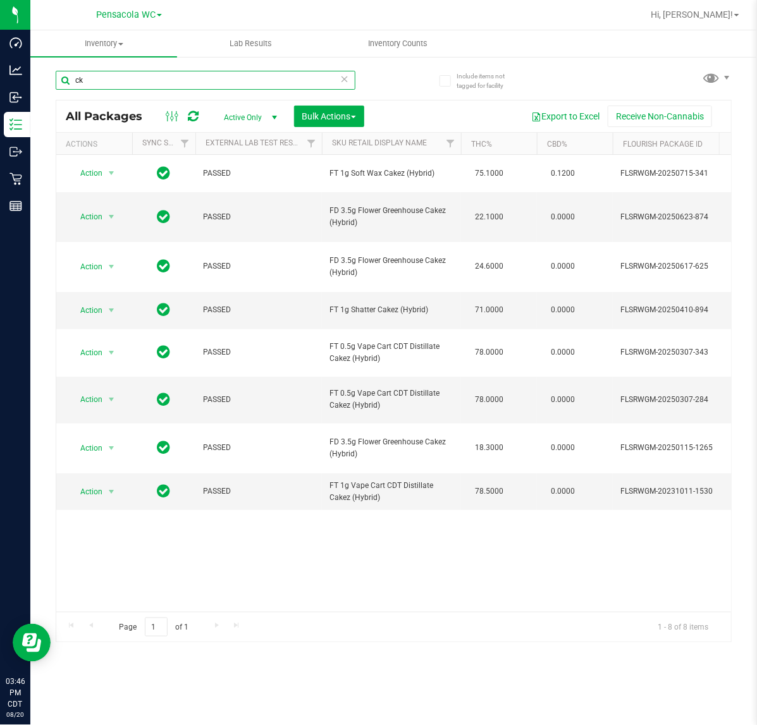
type input "c"
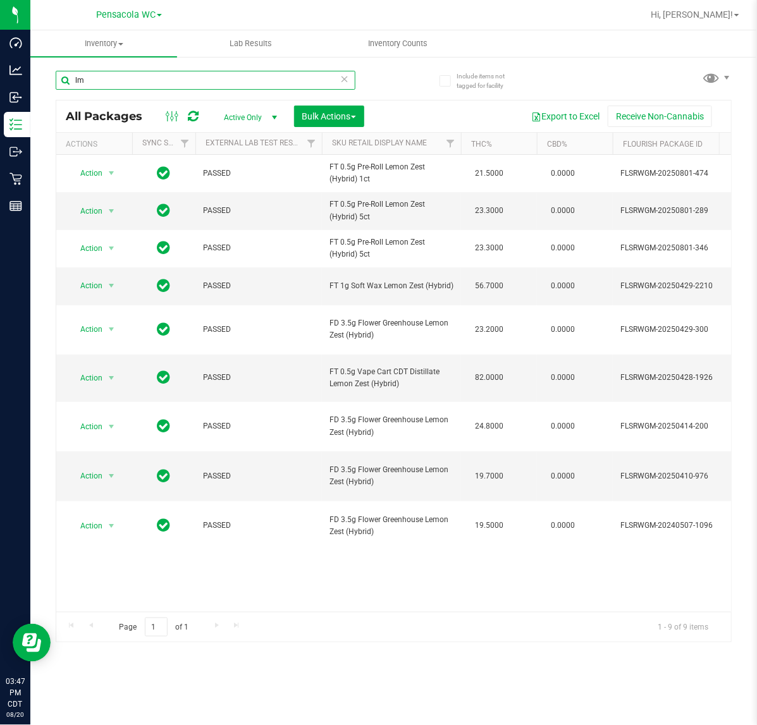
type input "l"
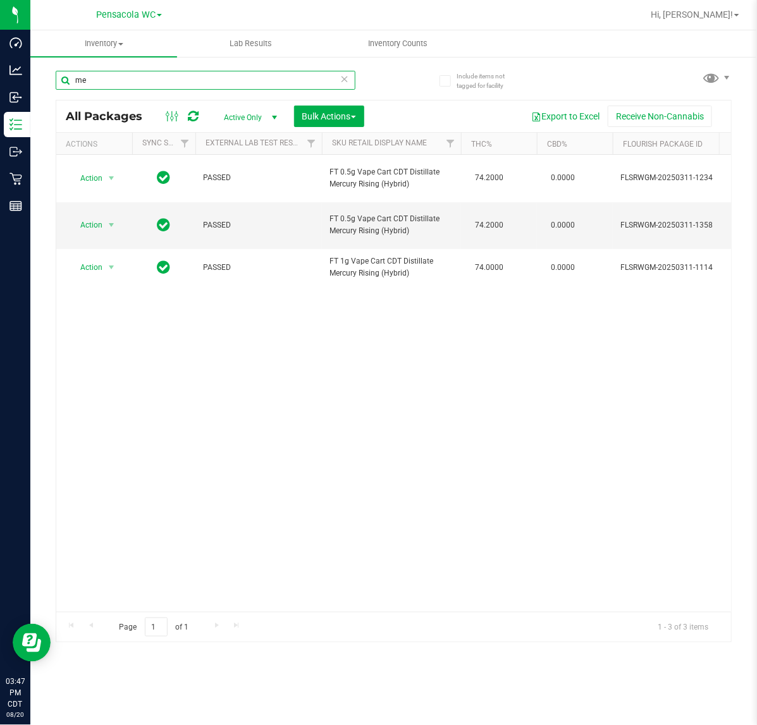
type input "m"
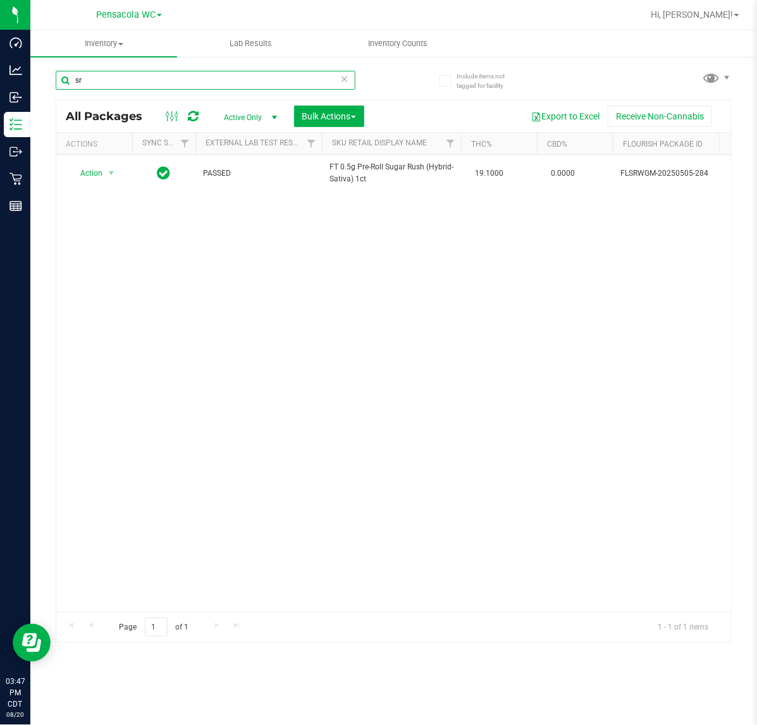
type input "s"
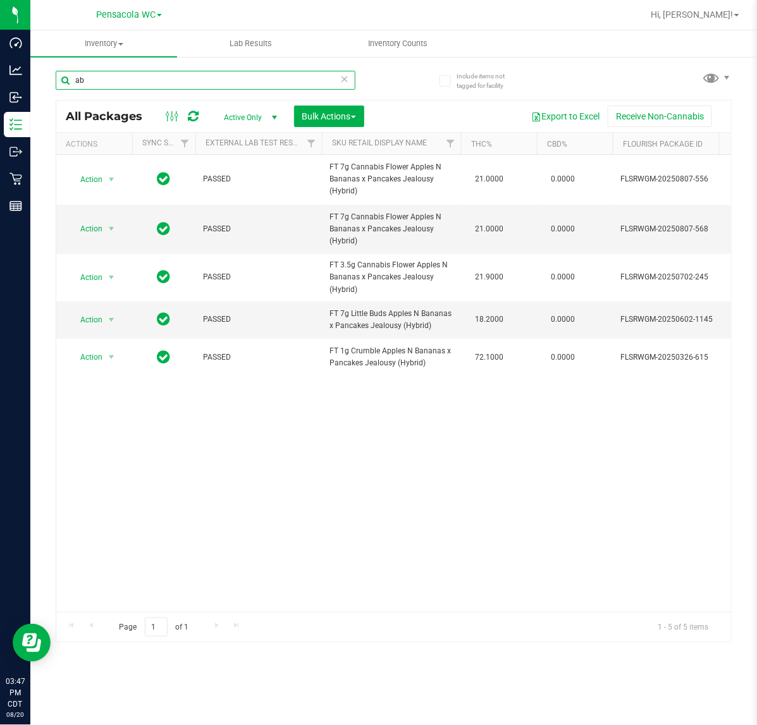
type input "a"
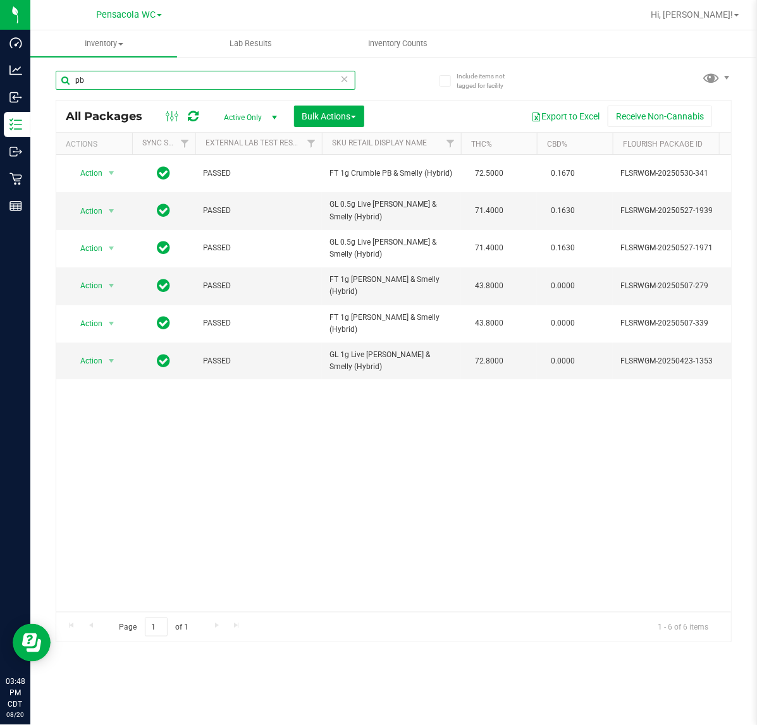
type input "p"
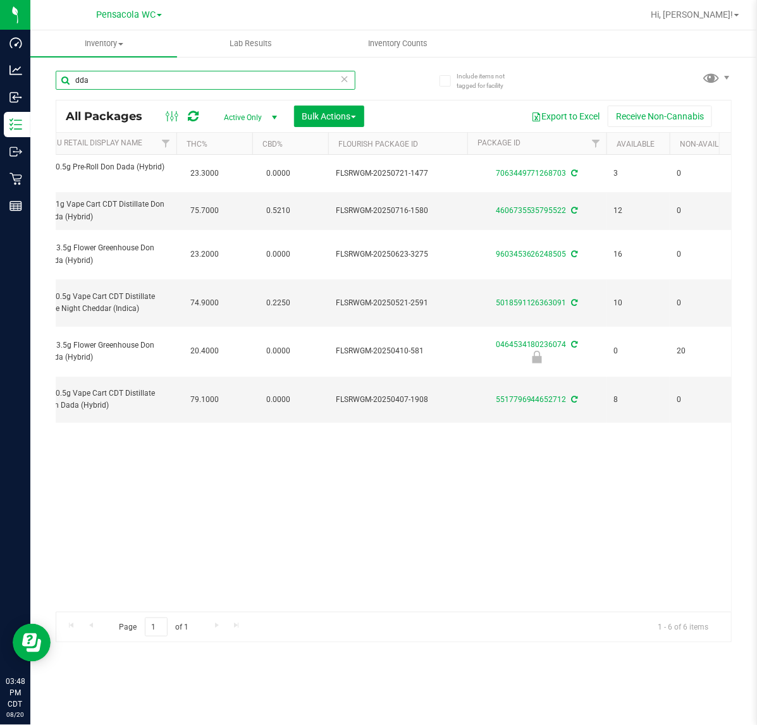
scroll to position [0, 283]
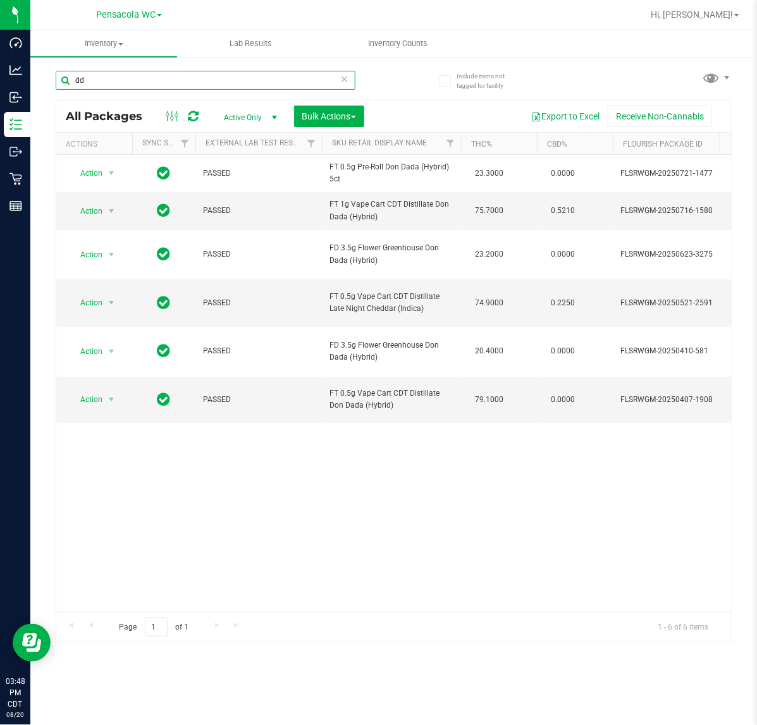
type input "d"
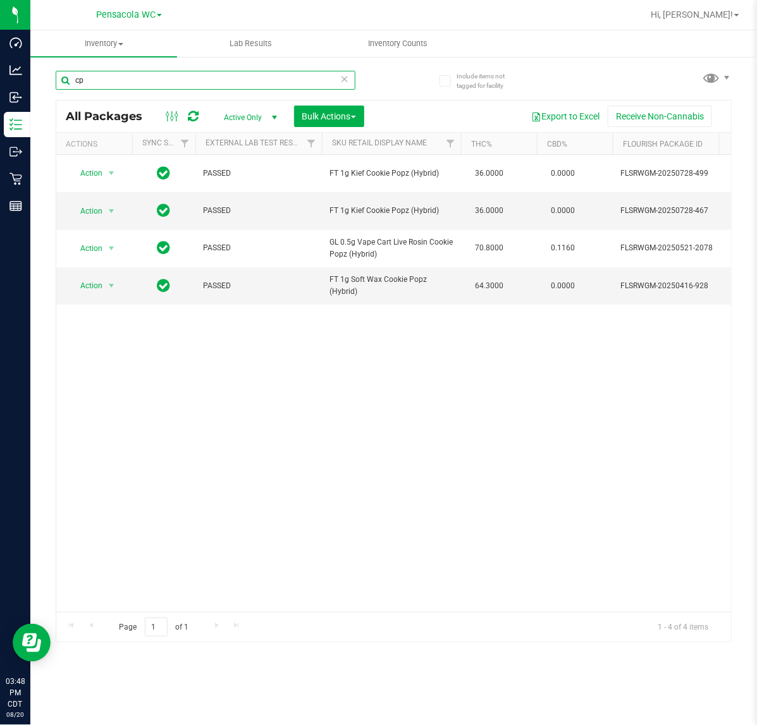
type input "c"
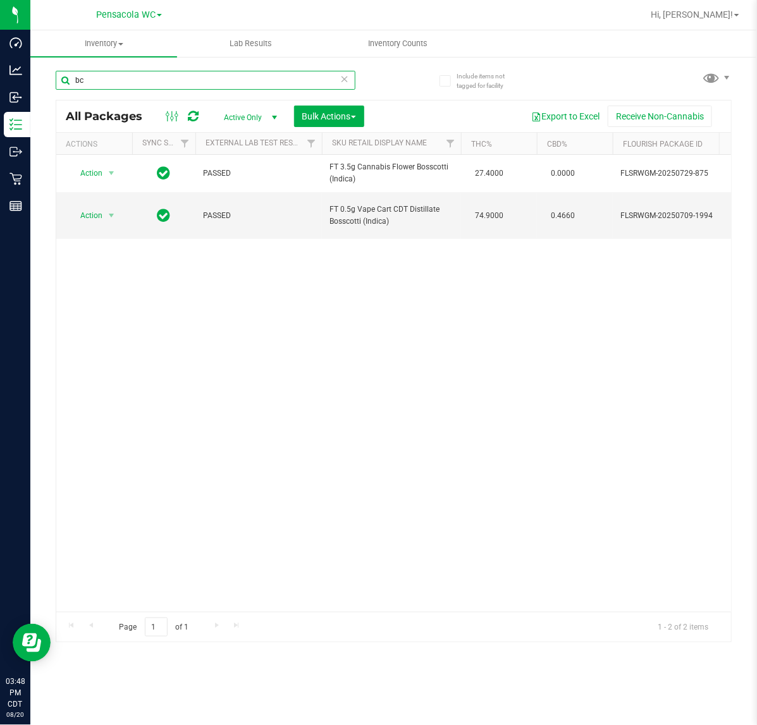
type input "b"
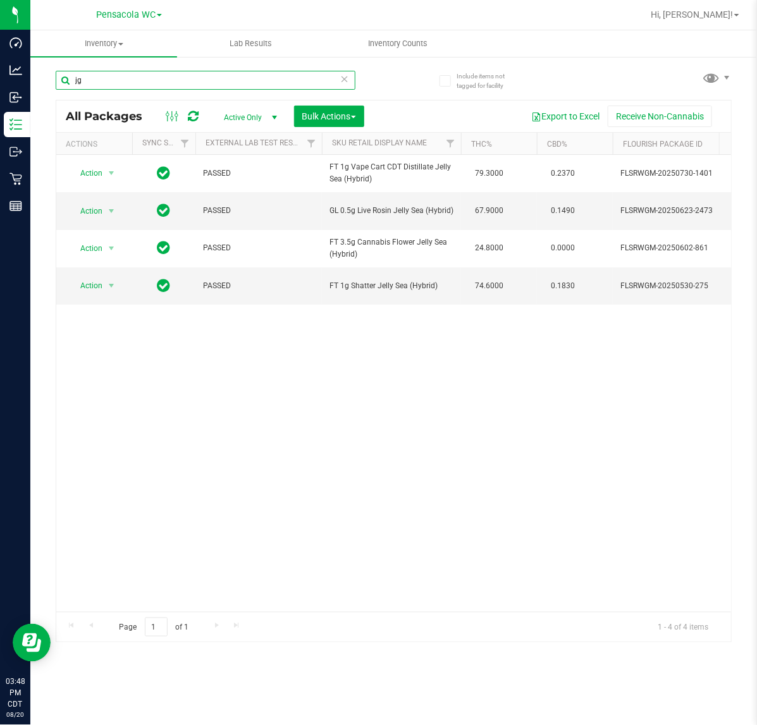
type input "j"
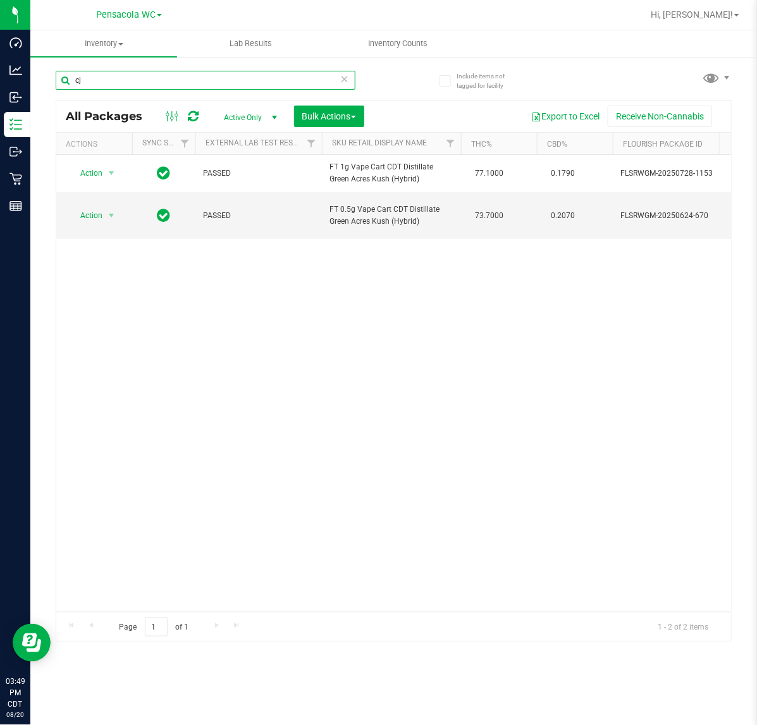
type input "c"
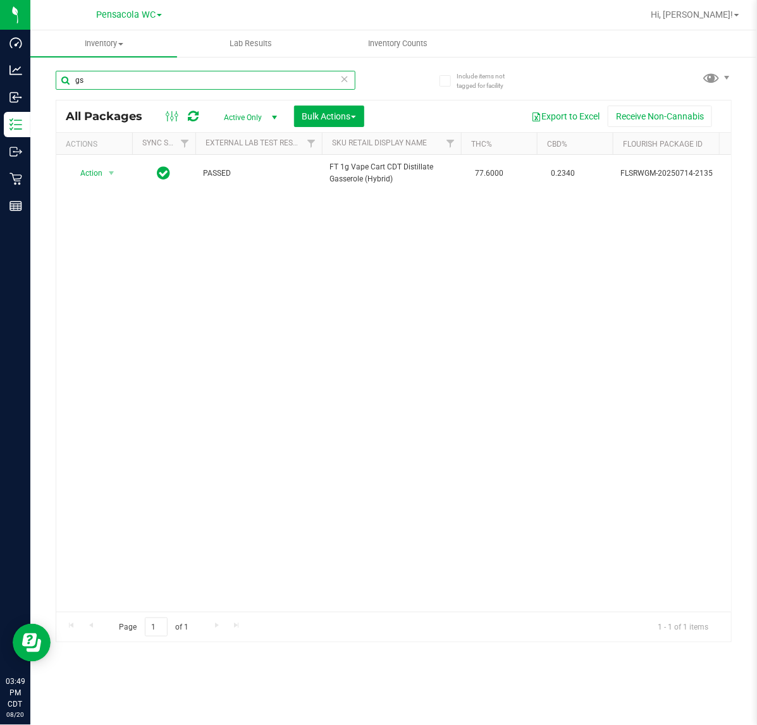
type input "g"
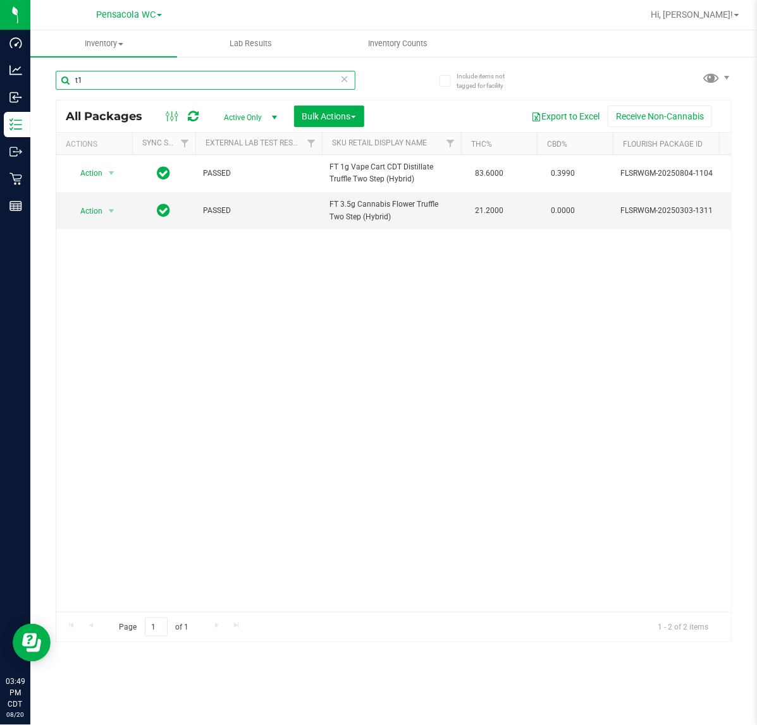
type input "t"
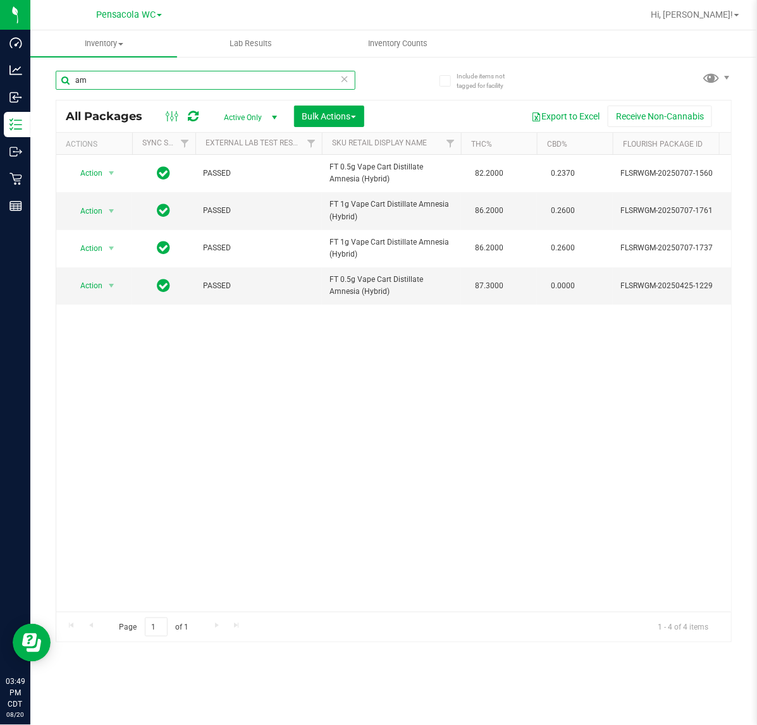
type input "a"
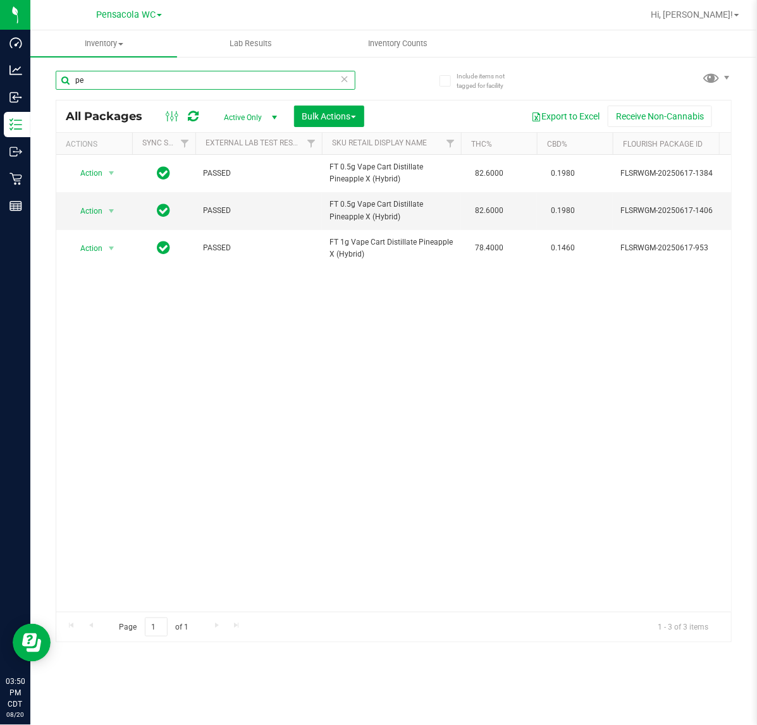
type input "p"
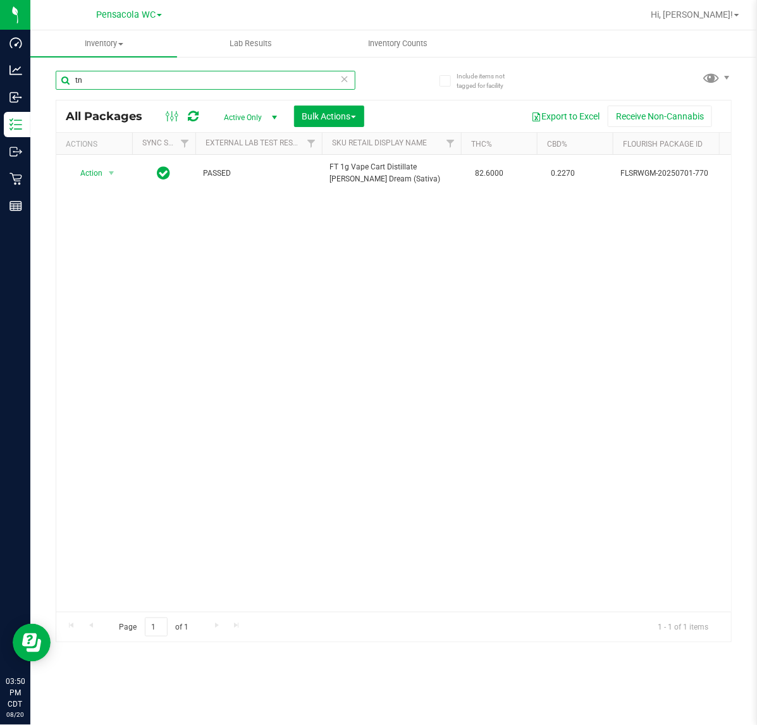
type input "t"
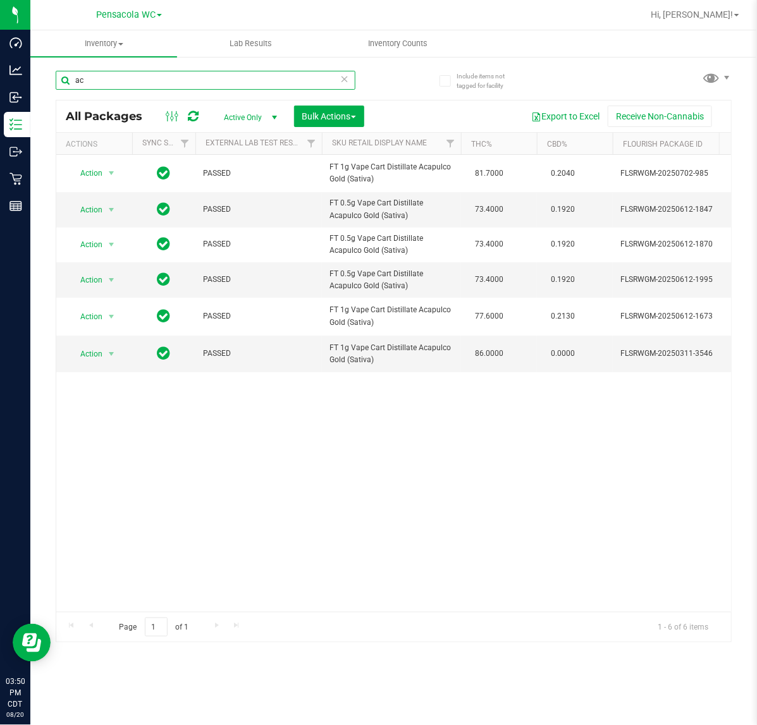
type input "a"
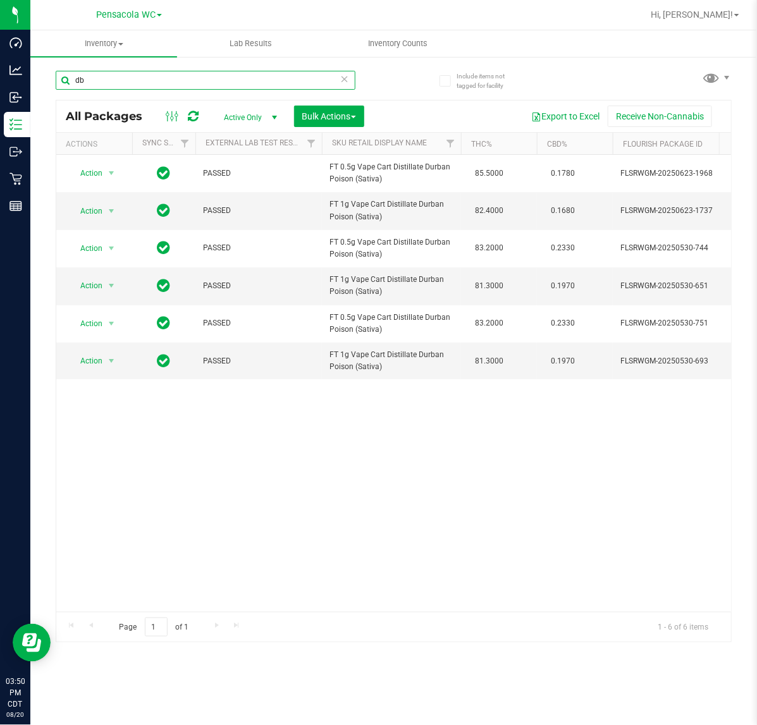
type input "d"
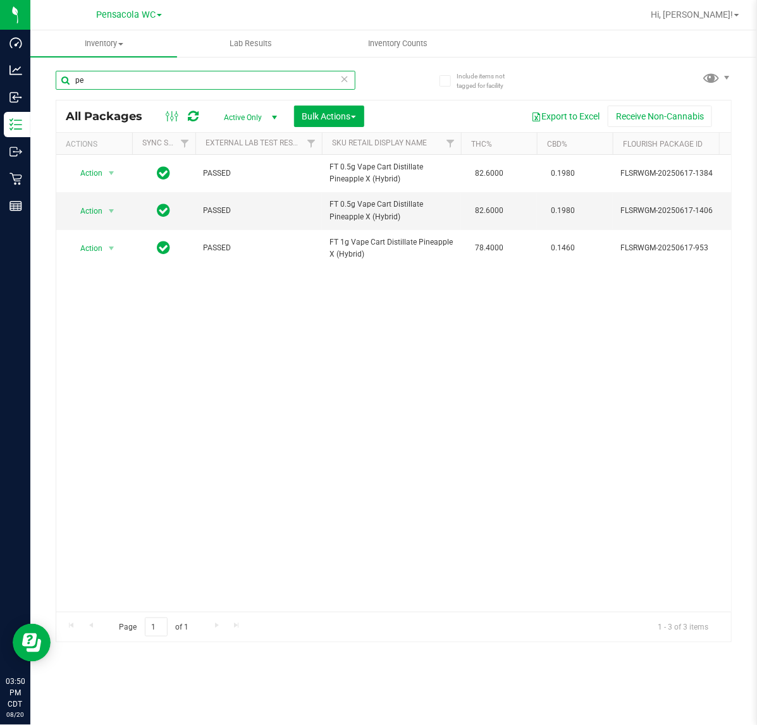
type input "p"
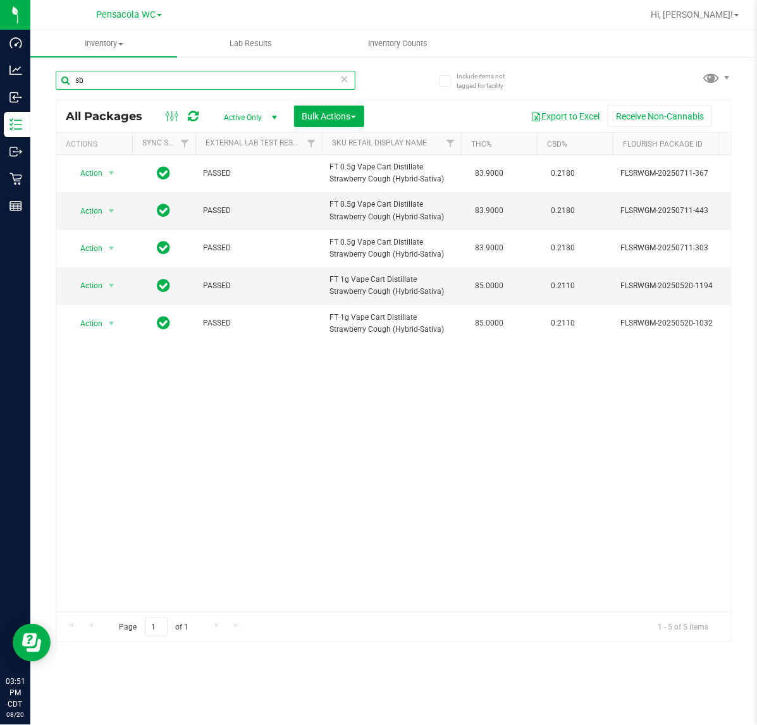
type input "s"
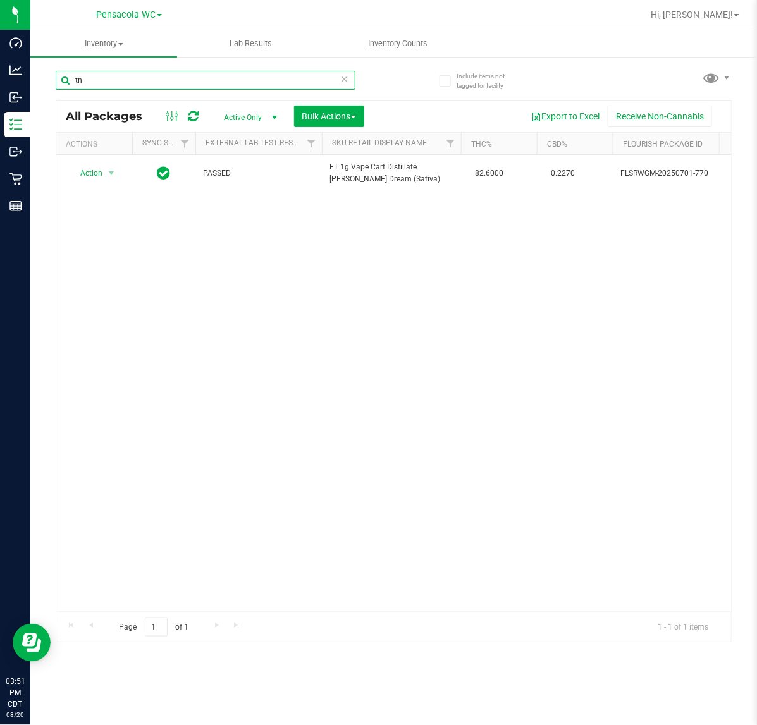
type input "t"
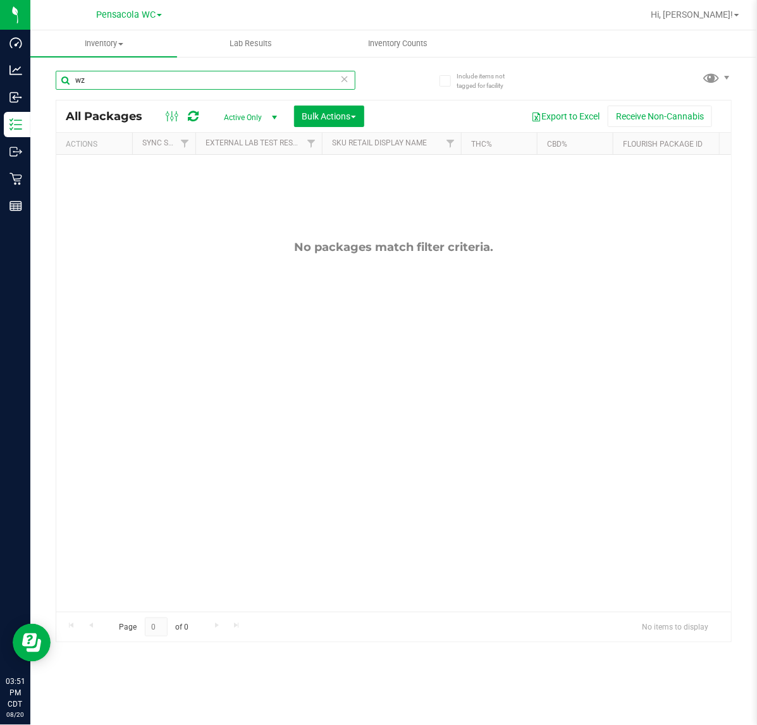
type input "wzk"
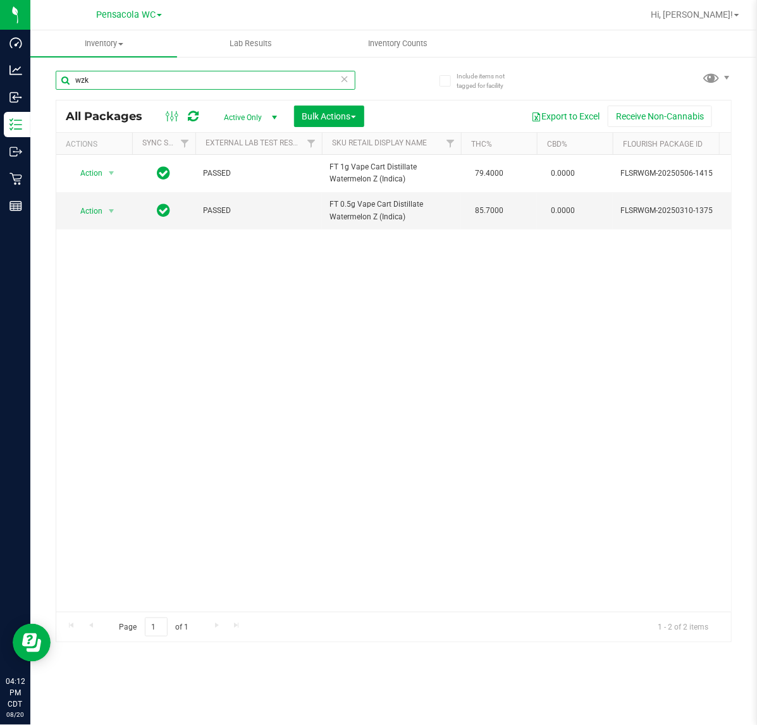
click at [247, 76] on input "wzk" at bounding box center [206, 80] width 300 height 19
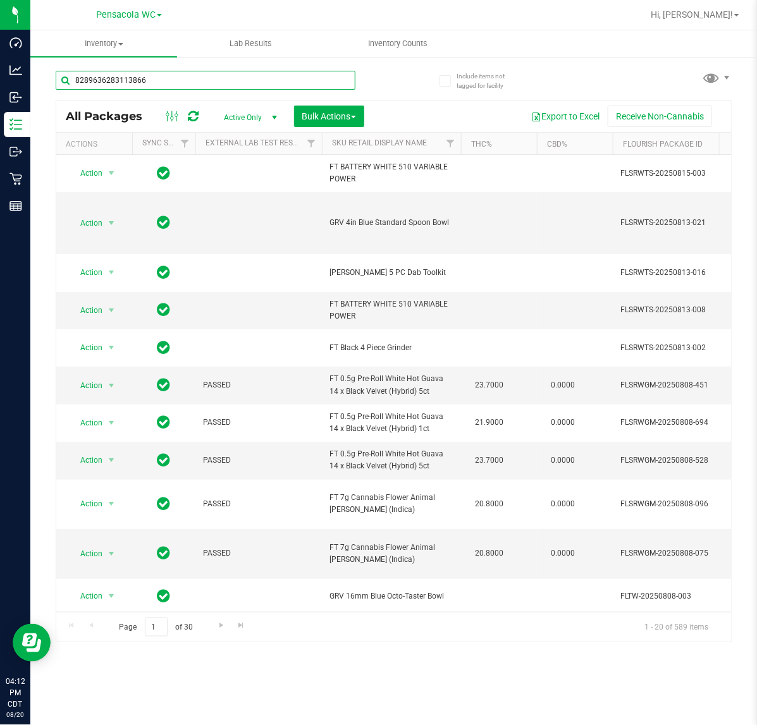
type input "8289636283113866"
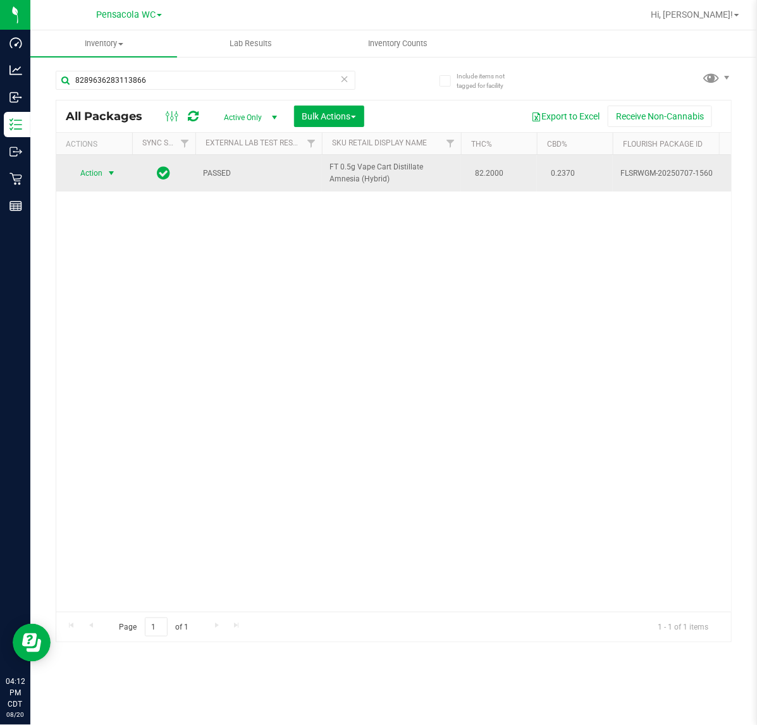
click at [107, 171] on span "select" at bounding box center [111, 173] width 10 height 10
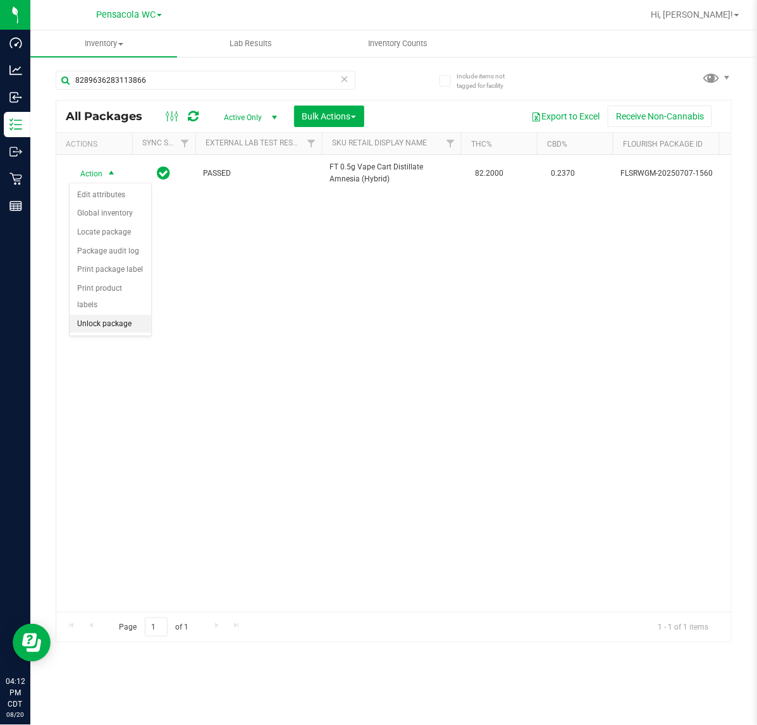
click at [103, 315] on li "Unlock package" at bounding box center [111, 324] width 82 height 19
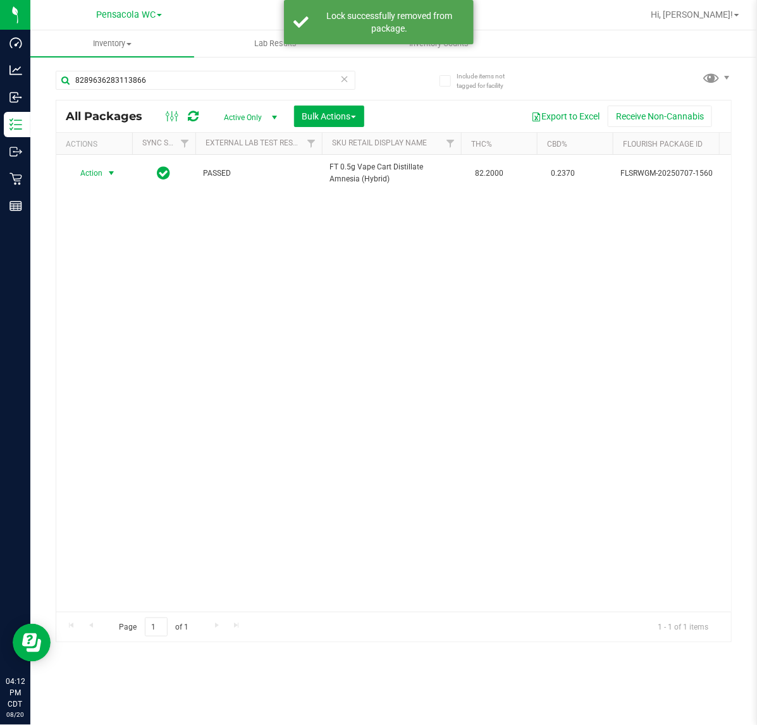
click at [89, 169] on span "Action" at bounding box center [86, 173] width 34 height 18
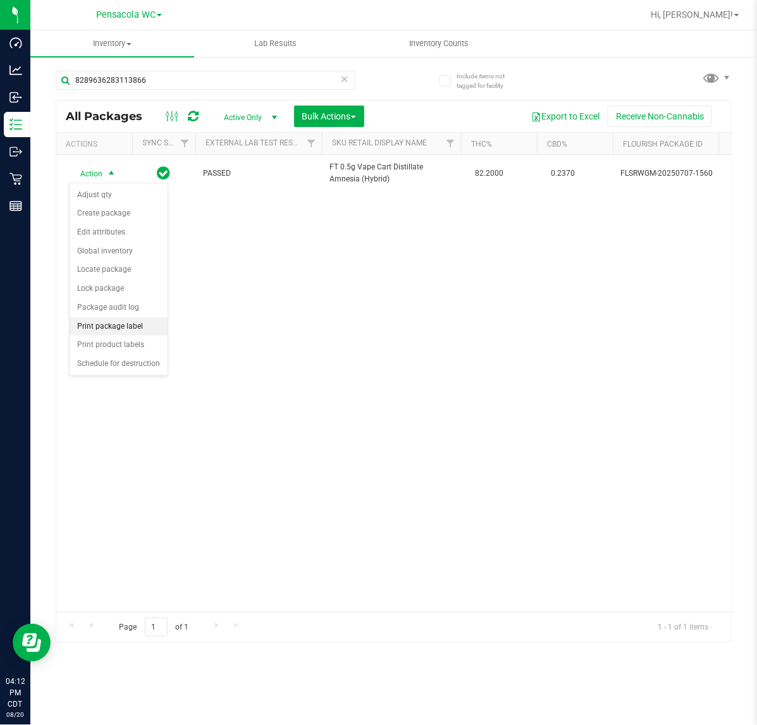
click at [133, 336] on li "Print package label" at bounding box center [119, 326] width 98 height 19
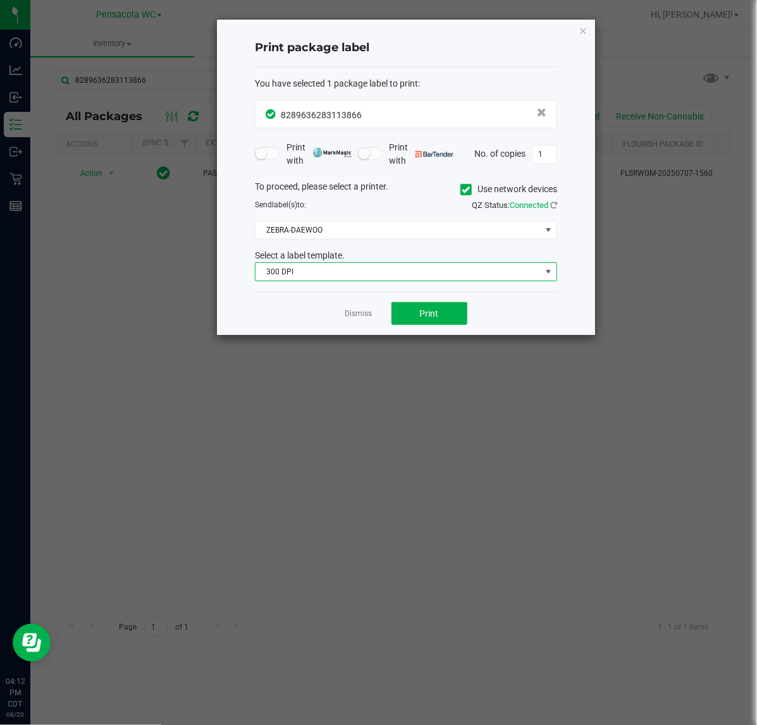
click at [444, 276] on span "300 DPI" at bounding box center [397, 272] width 285 height 18
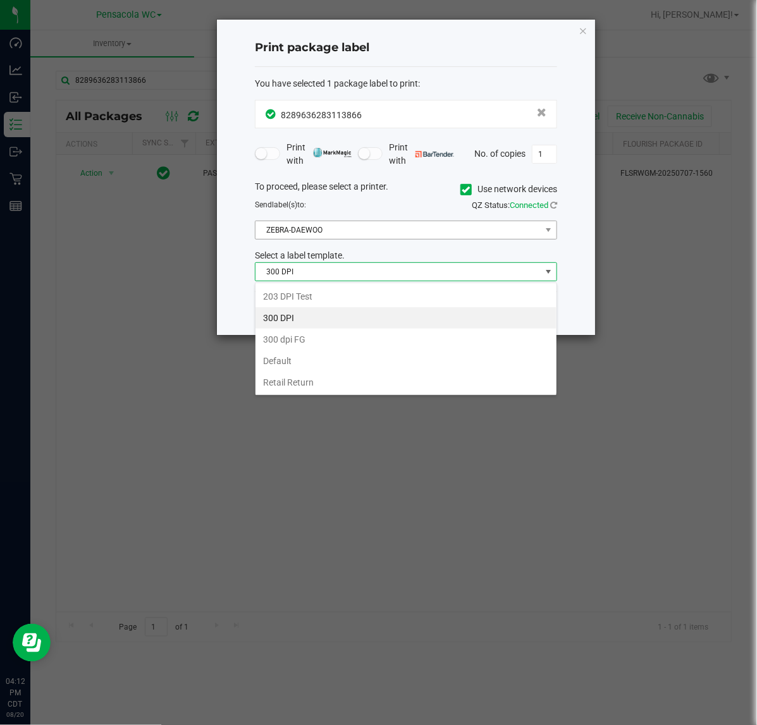
scroll to position [20, 302]
click at [313, 295] on li "203 DPI Test" at bounding box center [405, 296] width 301 height 21
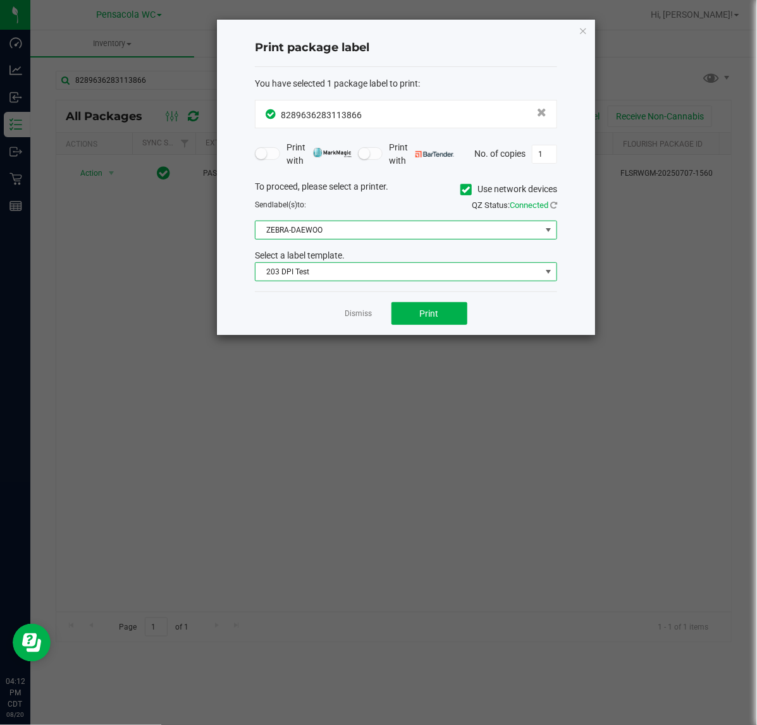
click at [340, 224] on span "ZEBRA-DAEWOO" at bounding box center [397, 230] width 285 height 18
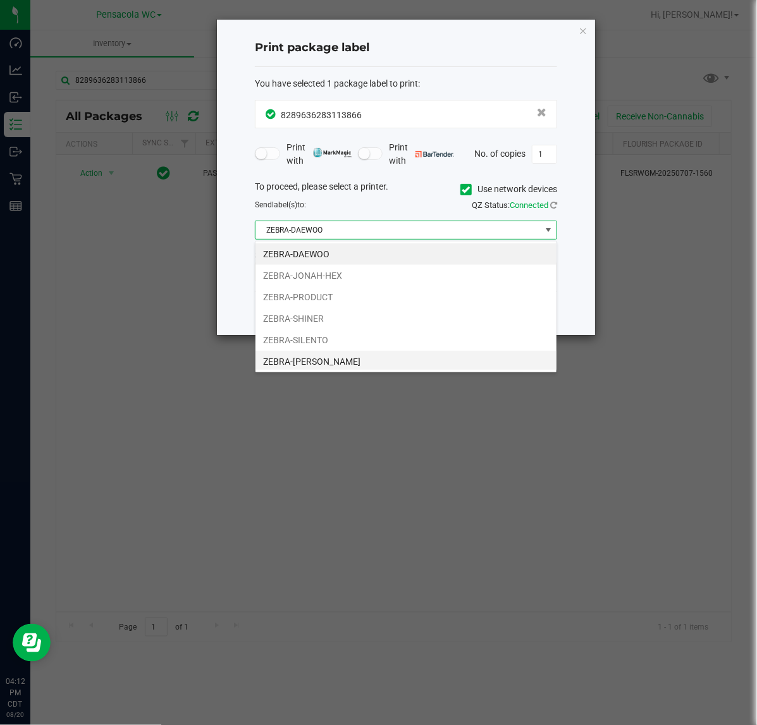
click at [354, 354] on li "ZEBRA-TERRY-MACALMON" at bounding box center [405, 361] width 301 height 21
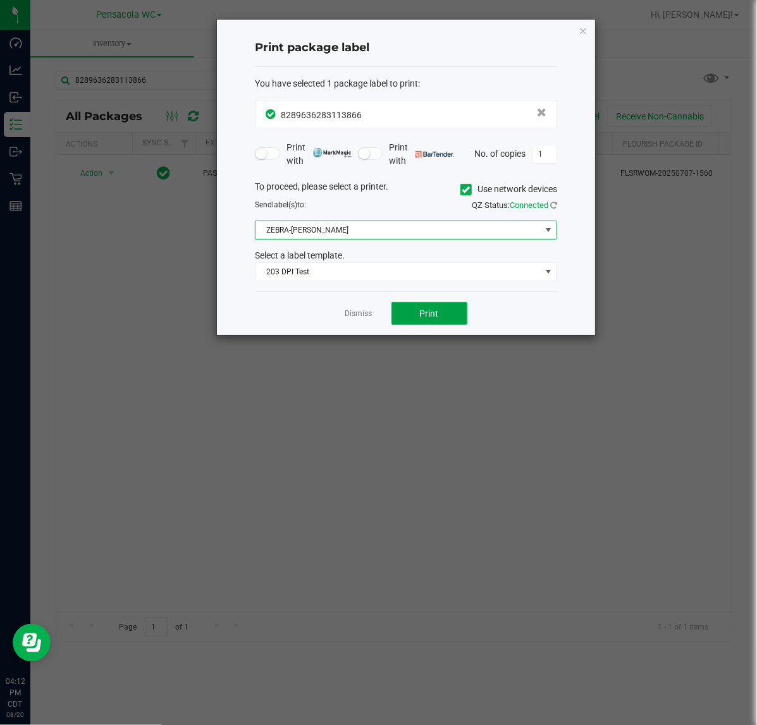
click at [422, 314] on span "Print" at bounding box center [429, 313] width 19 height 10
click at [363, 319] on link "Dismiss" at bounding box center [358, 313] width 27 height 11
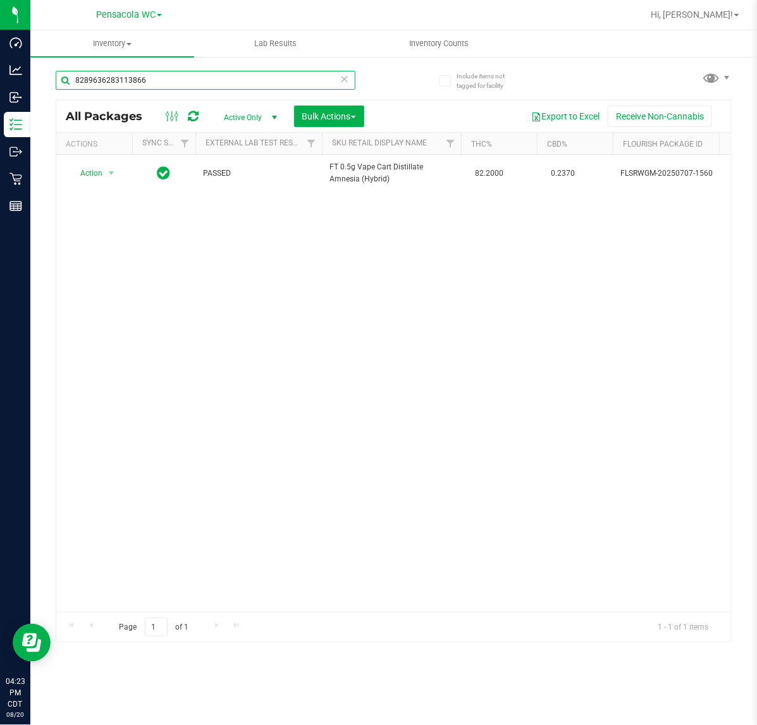
drag, startPoint x: 184, startPoint y: 70, endPoint x: -80, endPoint y: 109, distance: 267.1
click at [0, 109] on html "Dashboard Analytics Inbound Inventory Outbound Retail Reports 04:23 PM CDT 08/2…" at bounding box center [378, 362] width 757 height 725
drag, startPoint x: 204, startPoint y: 80, endPoint x: -523, endPoint y: 154, distance: 730.0
click at [0, 154] on html "Dashboard Analytics Inbound Inventory Outbound Retail Reports 04:24 PM CDT 08/2…" at bounding box center [378, 362] width 757 height 725
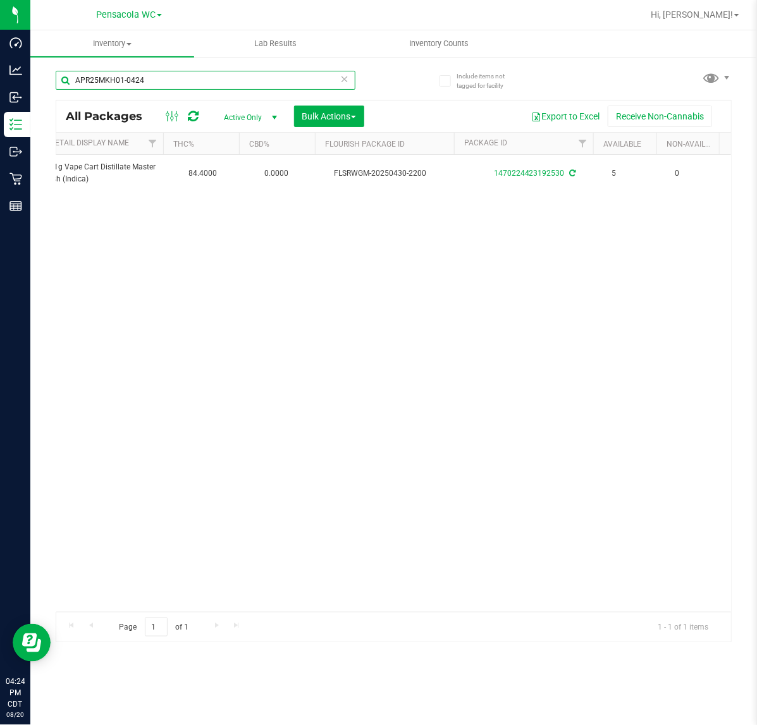
scroll to position [0, 286]
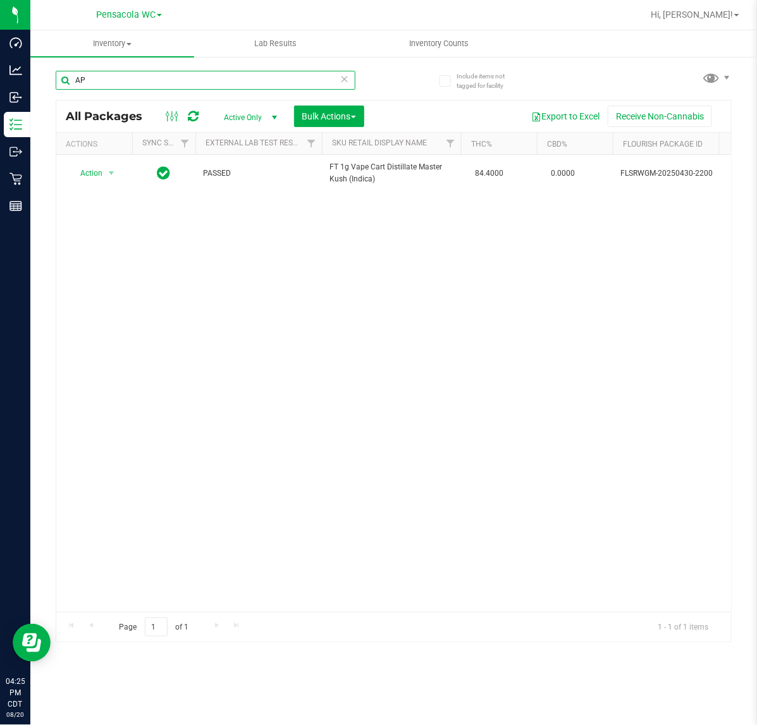
type input "A"
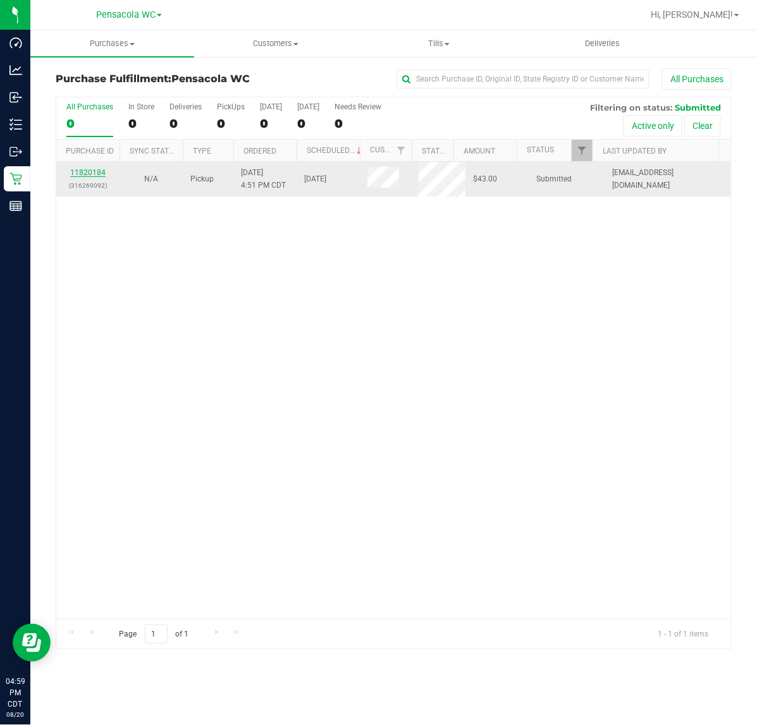
click at [96, 172] on link "11820184" at bounding box center [87, 172] width 35 height 9
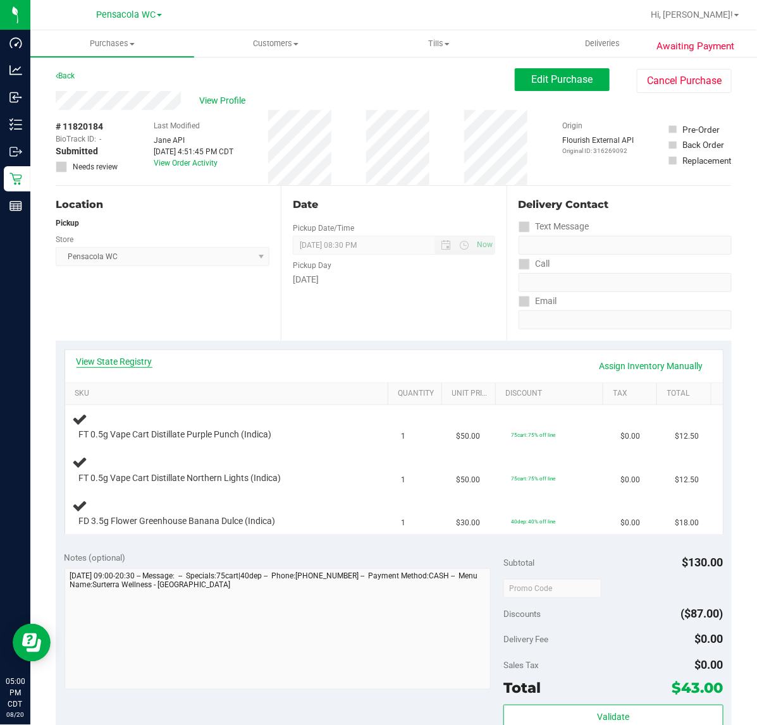
click at [121, 362] on link "View State Registry" at bounding box center [114, 361] width 76 height 13
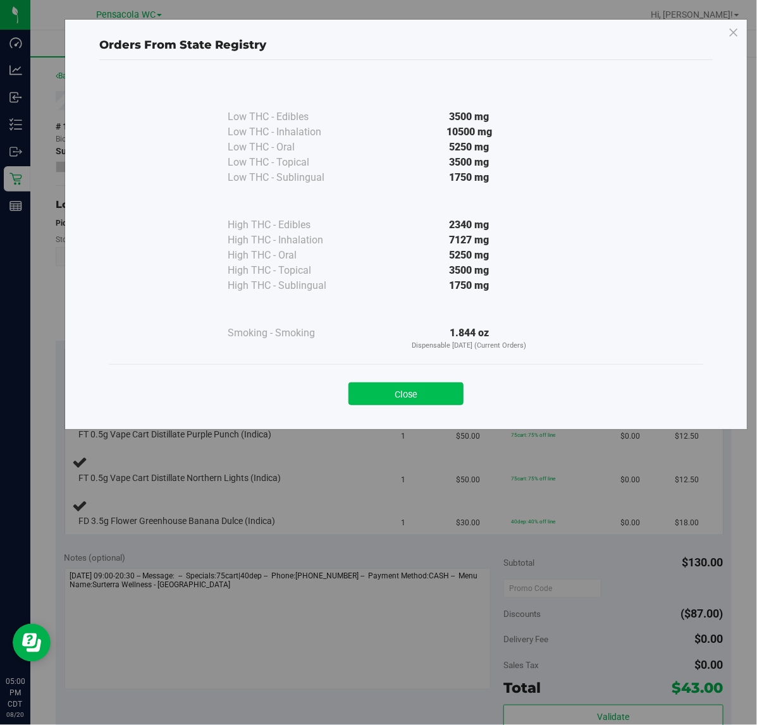
click at [424, 393] on button "Close" at bounding box center [405, 393] width 115 height 23
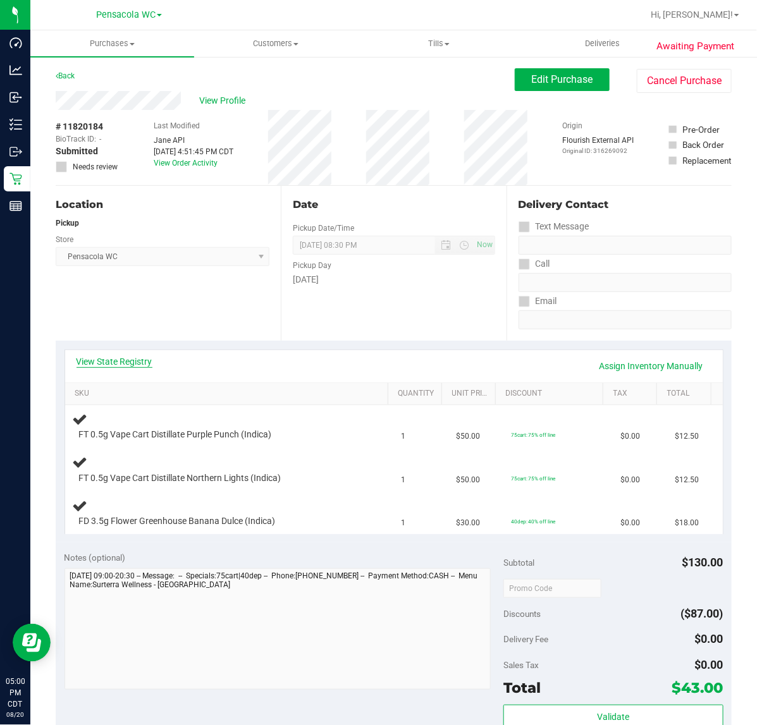
click at [134, 362] on link "View State Registry" at bounding box center [114, 361] width 76 height 13
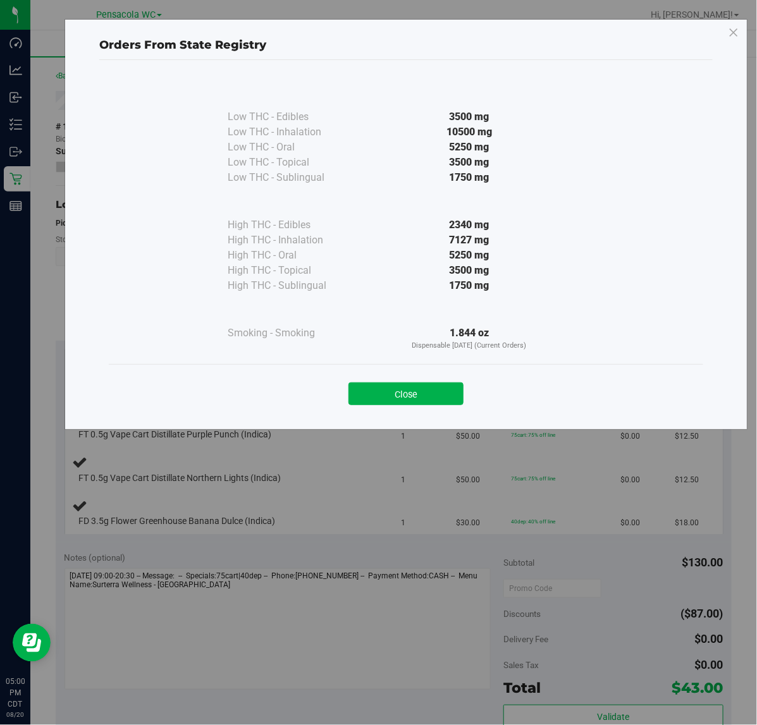
click at [438, 381] on div "Close" at bounding box center [405, 390] width 575 height 32
click at [430, 392] on button "Close" at bounding box center [405, 393] width 115 height 23
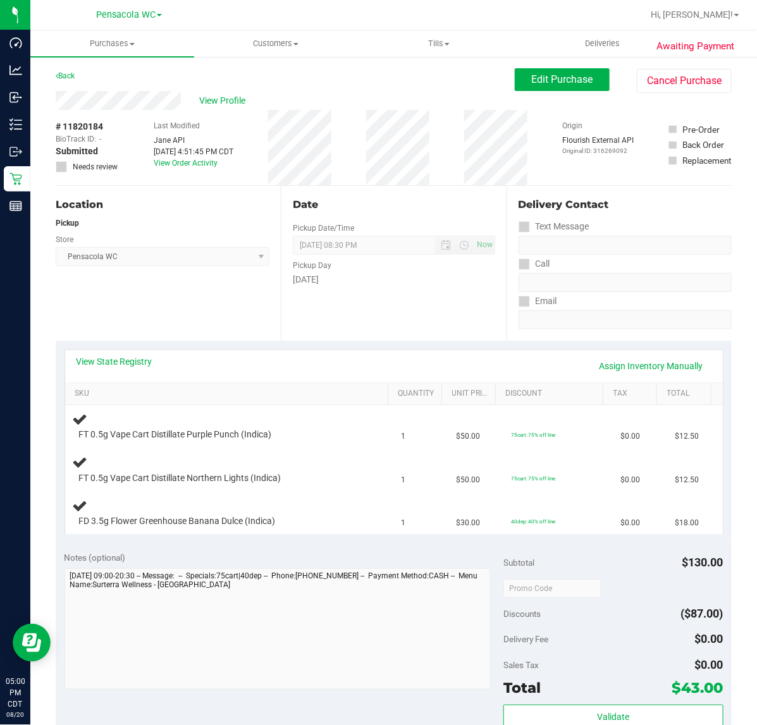
click at [353, 351] on div "View State Registry Assign Inventory Manually" at bounding box center [393, 366] width 657 height 32
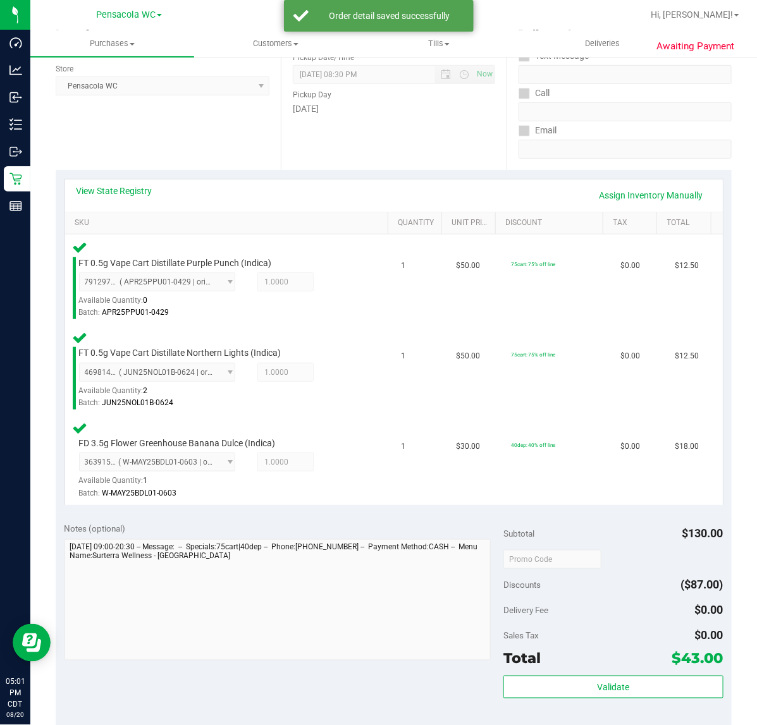
scroll to position [213, 0]
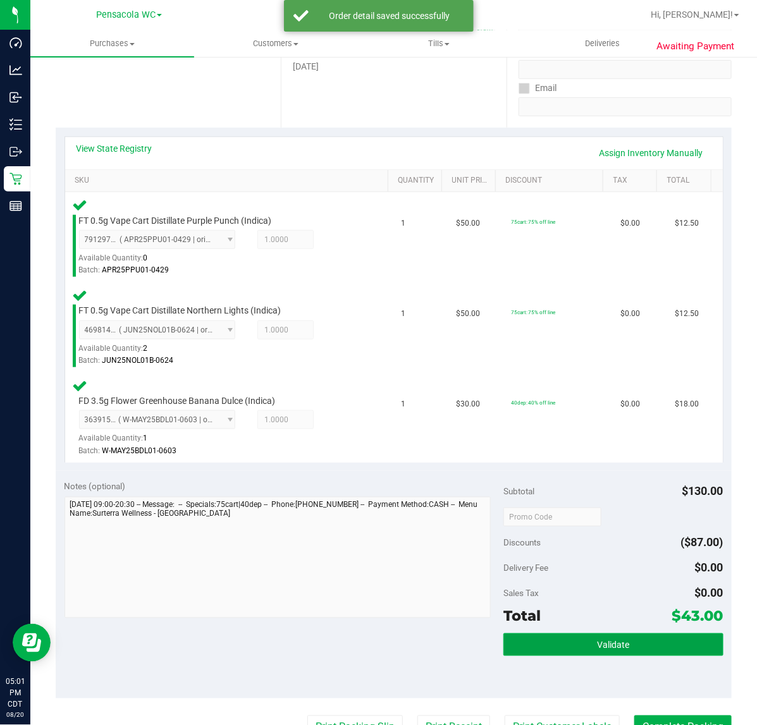
click at [613, 633] on button "Validate" at bounding box center [612, 644] width 219 height 23
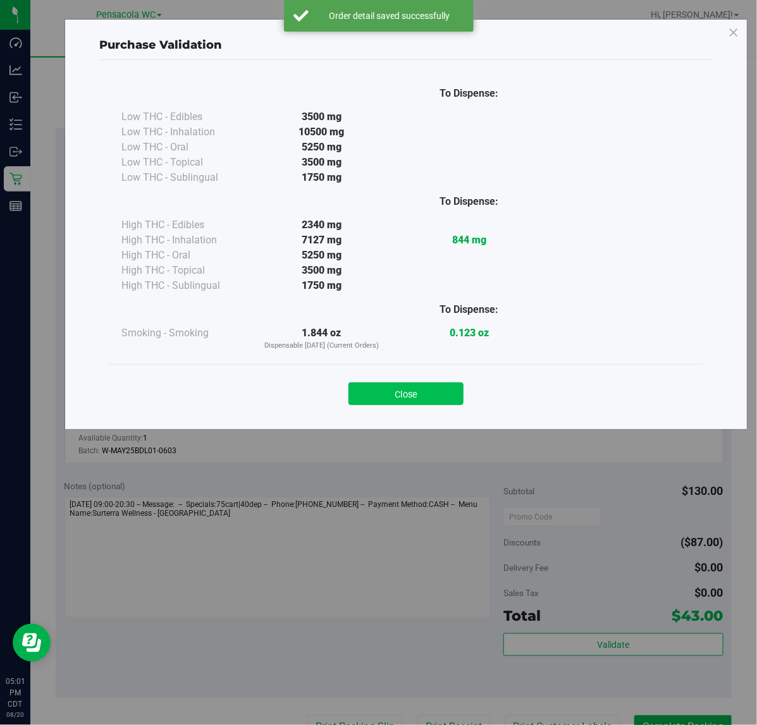
click at [451, 383] on button "Close" at bounding box center [405, 393] width 115 height 23
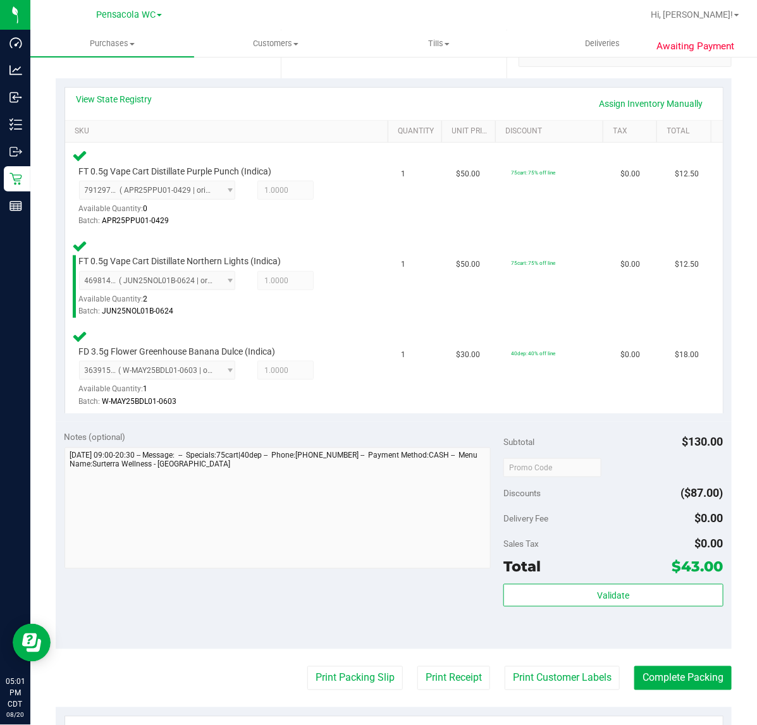
scroll to position [274, 0]
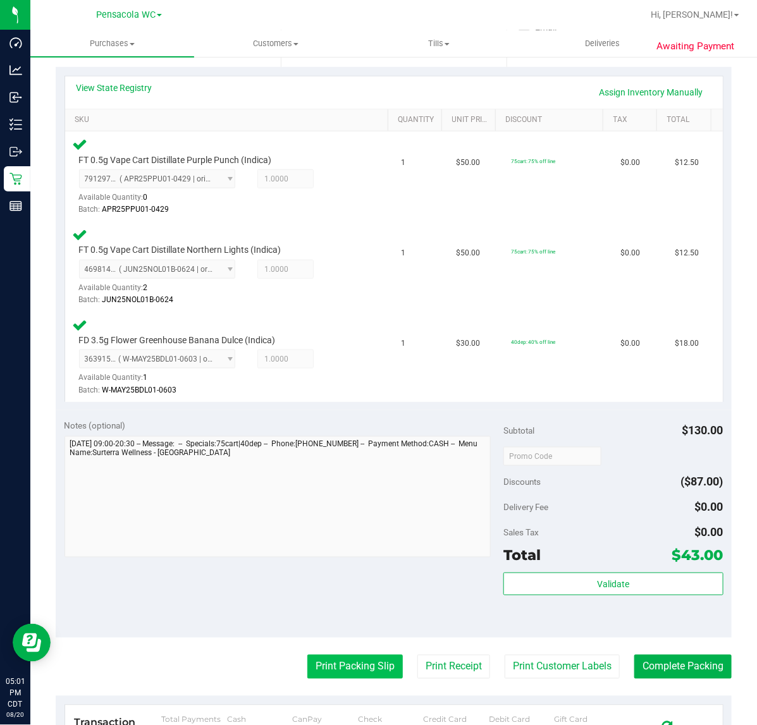
click at [367, 667] on button "Print Packing Slip" at bounding box center [354, 667] width 95 height 24
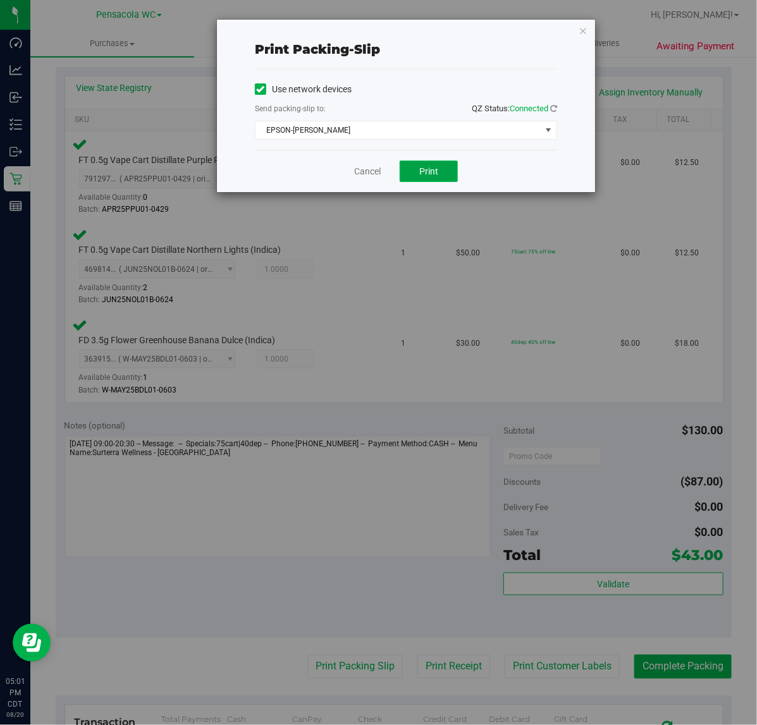
click at [434, 178] on button "Print" at bounding box center [429, 171] width 58 height 21
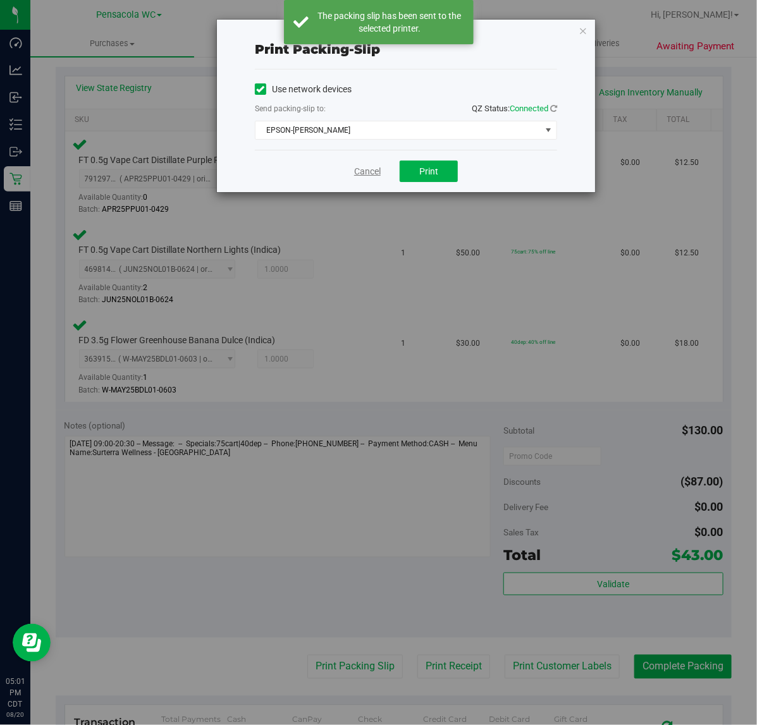
click at [373, 174] on link "Cancel" at bounding box center [367, 171] width 27 height 13
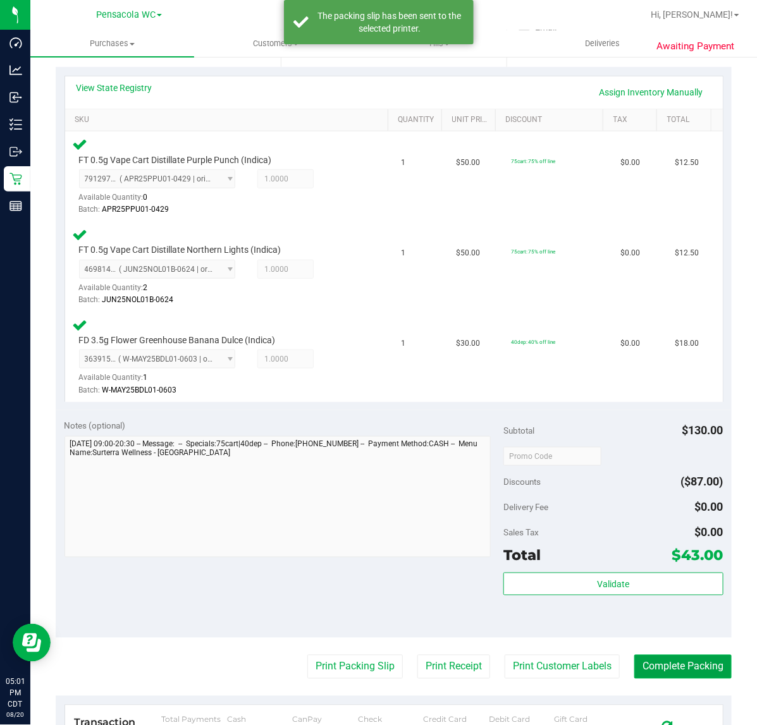
click at [689, 667] on button "Complete Packing" at bounding box center [682, 667] width 97 height 24
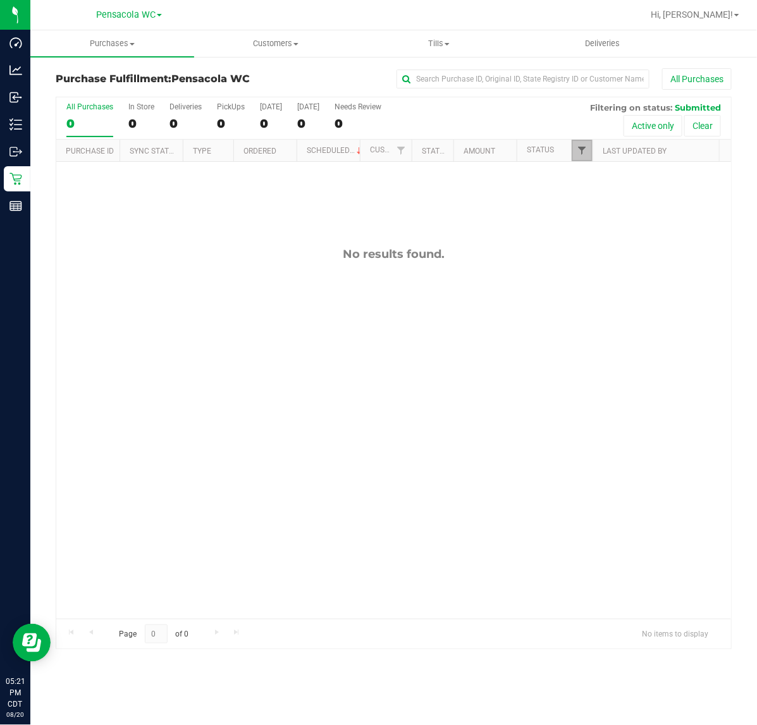
click at [577, 155] on span "Filter" at bounding box center [582, 150] width 10 height 10
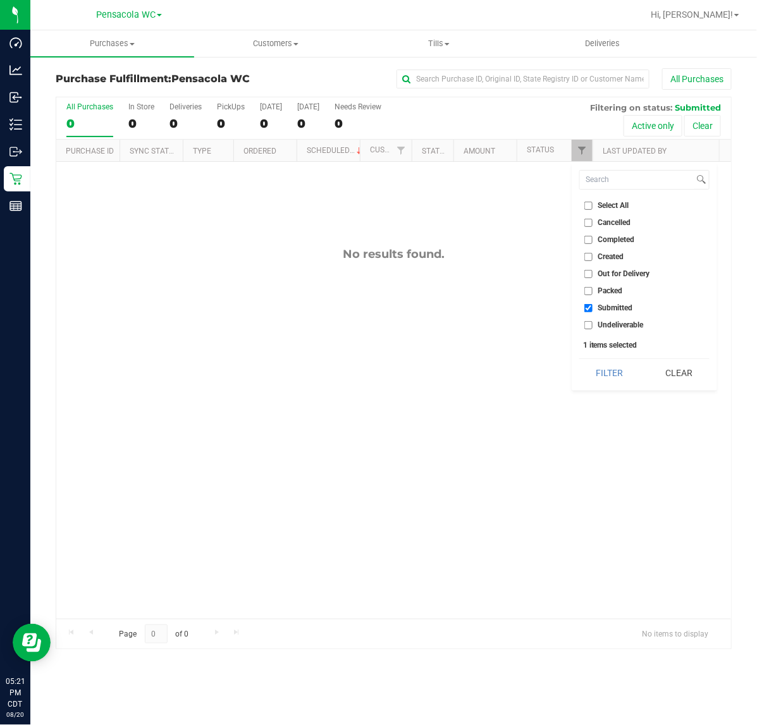
click at [601, 292] on span "Packed" at bounding box center [610, 291] width 25 height 8
click at [592, 292] on input "Packed" at bounding box center [588, 291] width 8 height 8
checkbox input "true"
click at [608, 355] on div "Select All Cancelled Completed Created Out for Delivery Packed Submitted Undeli…" at bounding box center [643, 276] width 145 height 228
click at [604, 371] on button "Filter" at bounding box center [609, 373] width 61 height 28
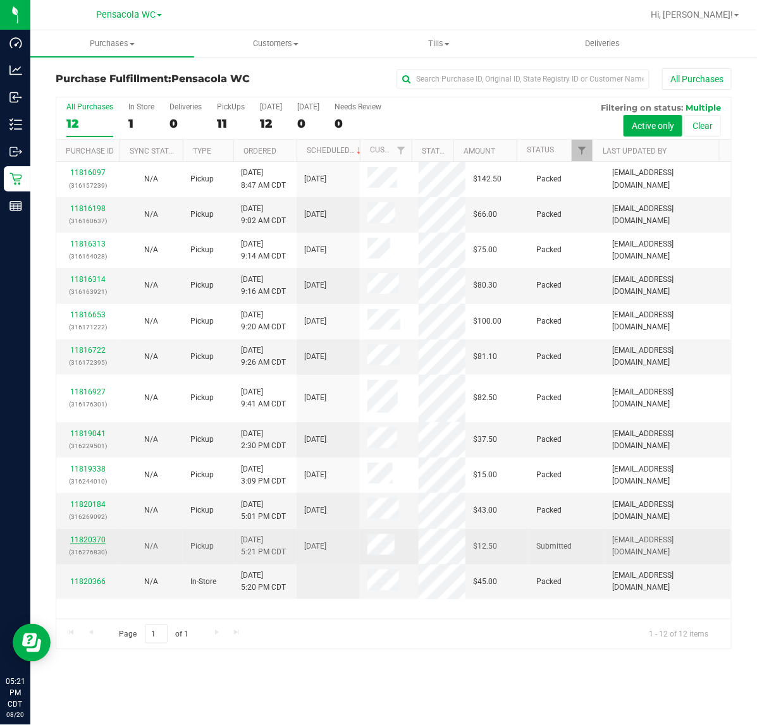
click at [89, 535] on link "11820370" at bounding box center [87, 539] width 35 height 9
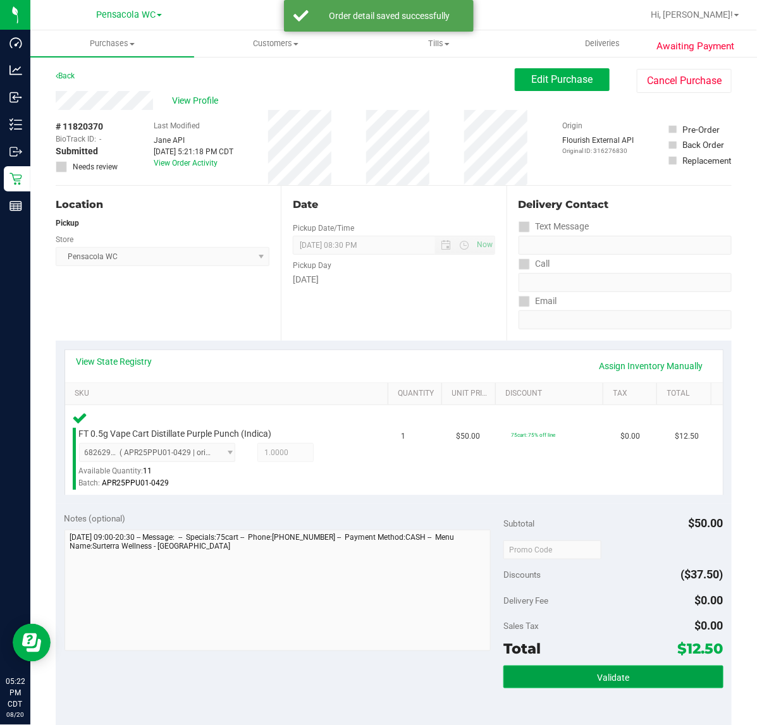
click at [615, 683] on button "Validate" at bounding box center [612, 677] width 219 height 23
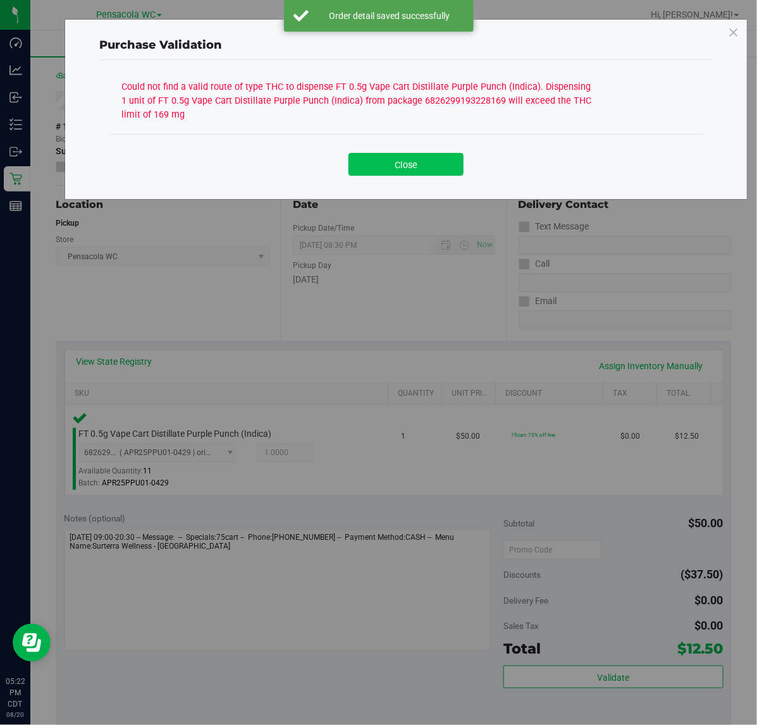
click at [424, 157] on button "Close" at bounding box center [405, 164] width 115 height 23
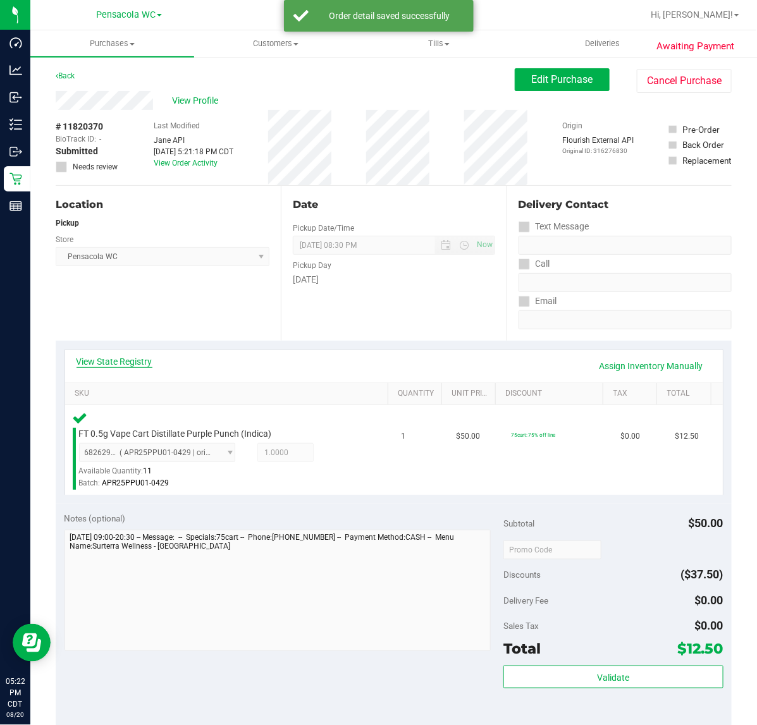
click at [133, 358] on link "View State Registry" at bounding box center [114, 361] width 76 height 13
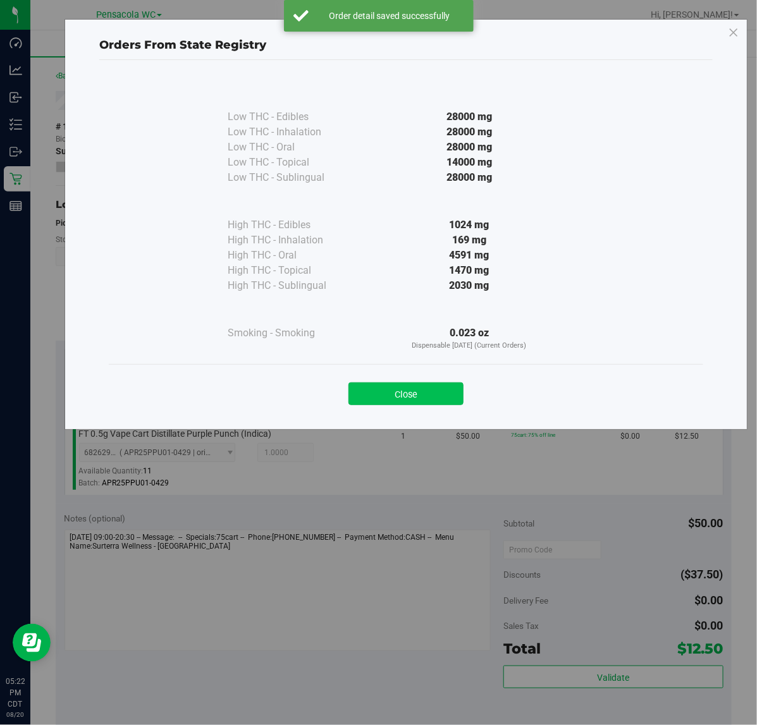
click at [432, 399] on button "Close" at bounding box center [405, 393] width 115 height 23
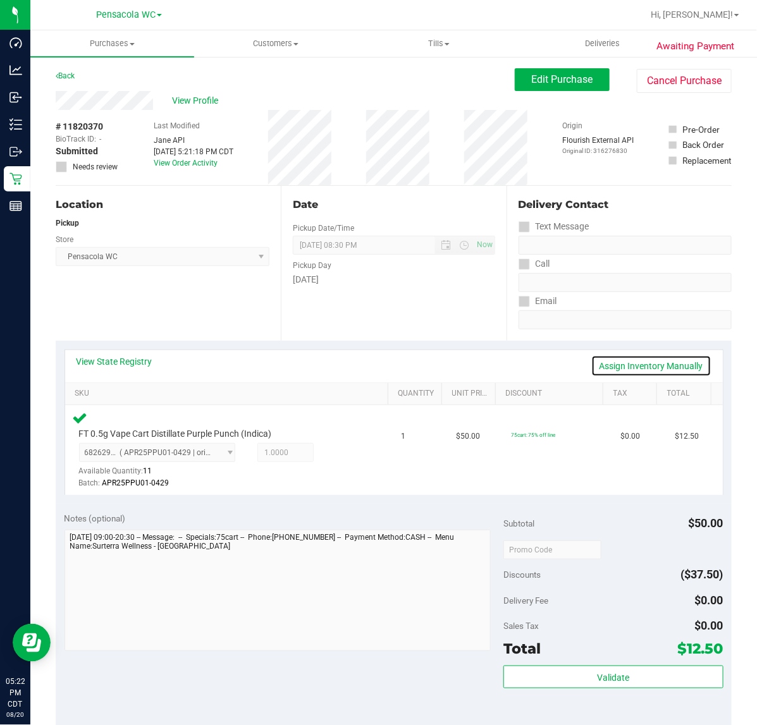
click at [643, 365] on link "Assign Inventory Manually" at bounding box center [651, 365] width 120 height 21
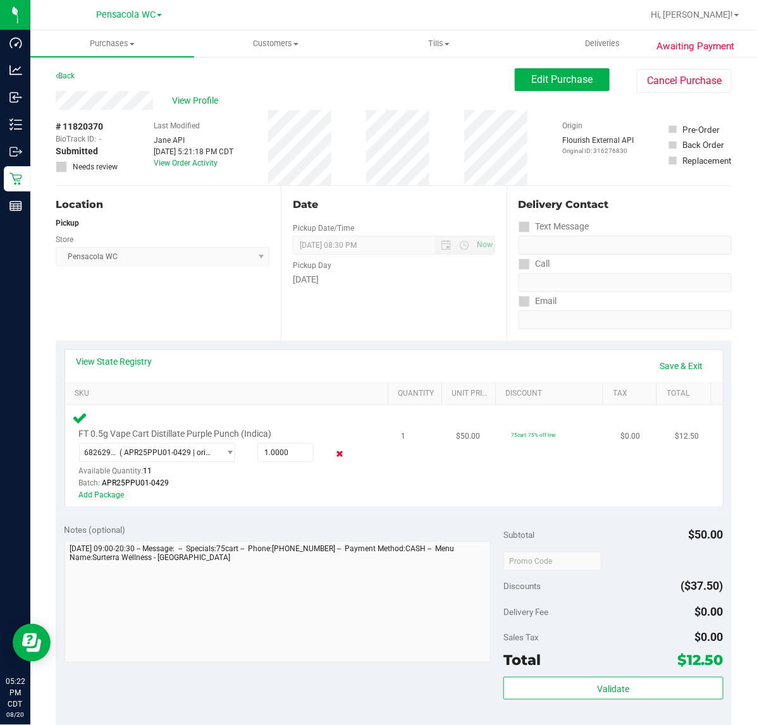
click at [334, 450] on icon at bounding box center [339, 454] width 13 height 15
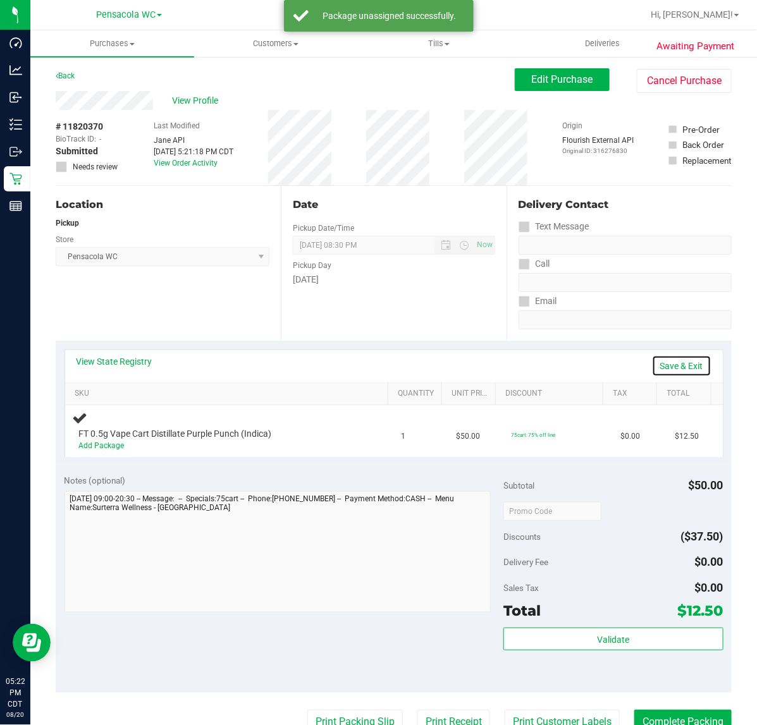
click at [675, 362] on link "Save & Exit" at bounding box center [681, 365] width 59 height 21
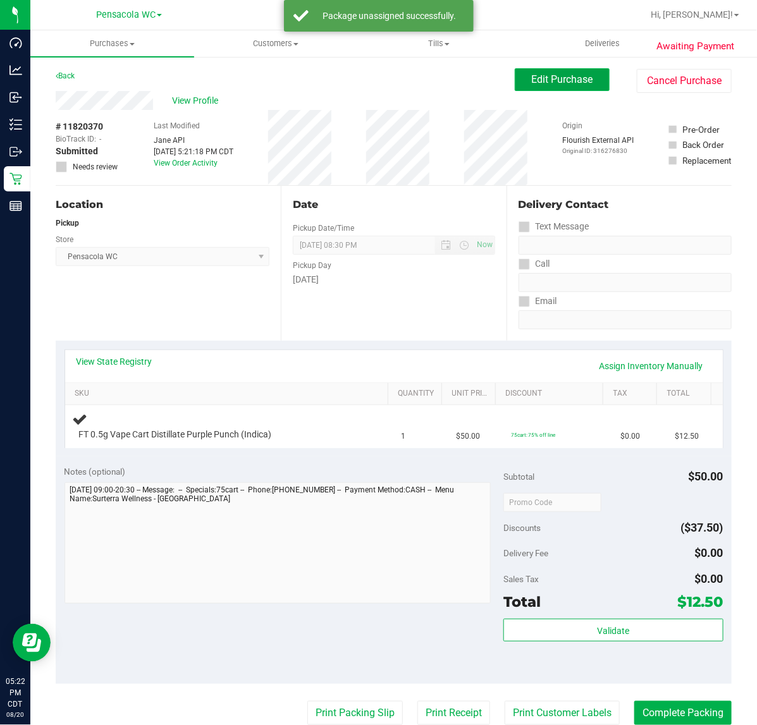
click at [536, 83] on span "Edit Purchase" at bounding box center [562, 79] width 61 height 12
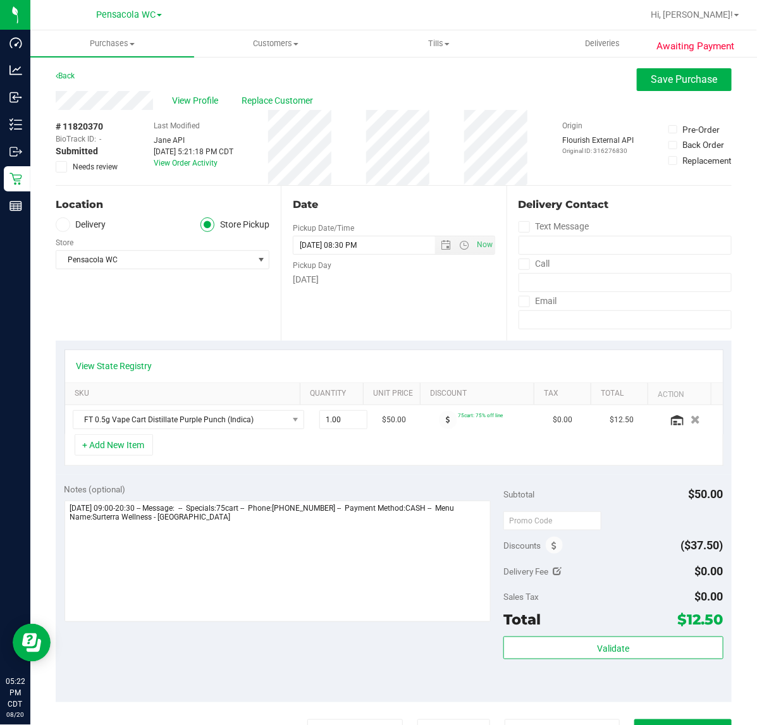
click at [70, 171] on label "Needs review" at bounding box center [87, 166] width 63 height 11
click at [0, 0] on input "Needs review" at bounding box center [0, 0] width 0 height 0
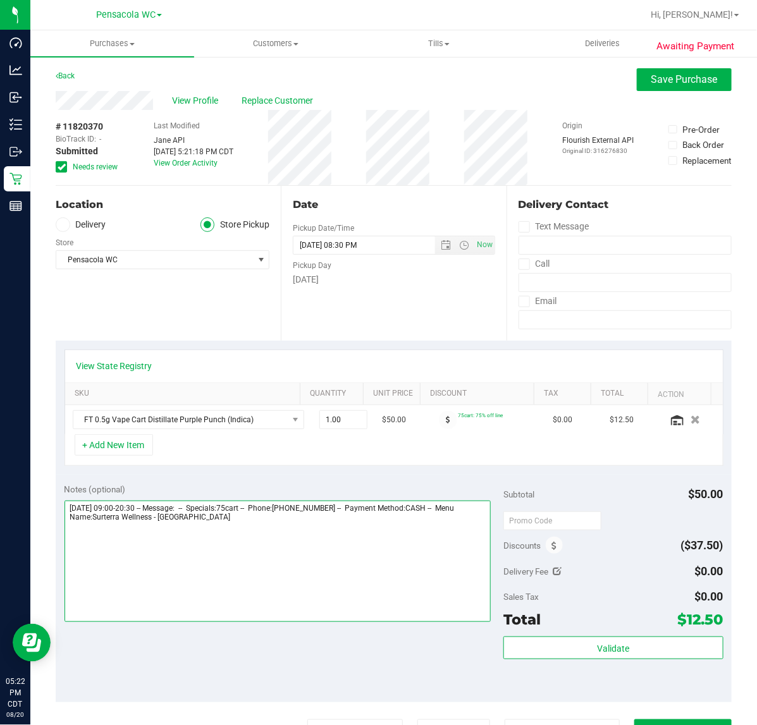
click at [242, 523] on textarea at bounding box center [277, 561] width 427 height 121
type textarea "Wednesday 08/20/2025 09:00-20:30 -- Message: -- Specials:75cart -- Phone:850313…"
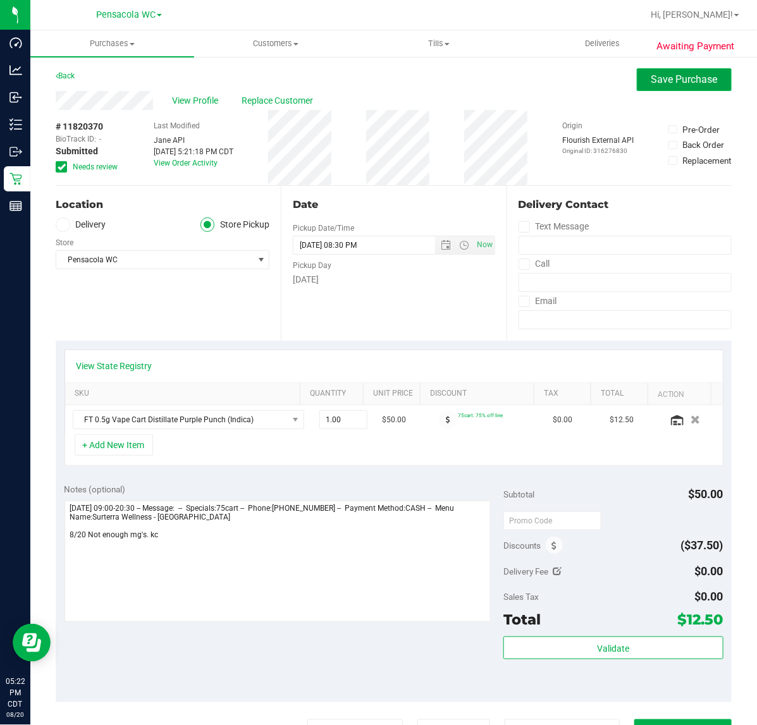
click at [686, 79] on span "Save Purchase" at bounding box center [684, 79] width 66 height 12
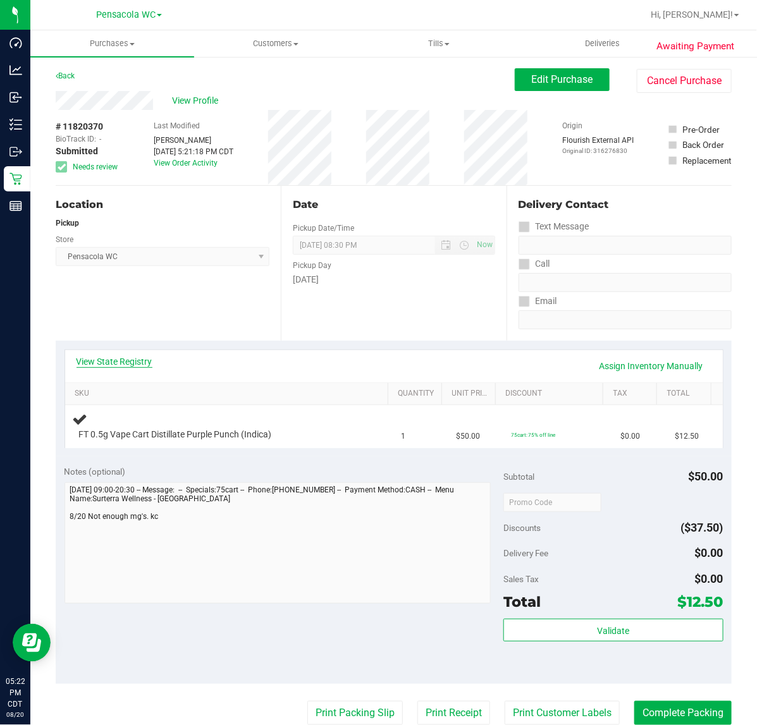
click at [133, 362] on link "View State Registry" at bounding box center [114, 361] width 76 height 13
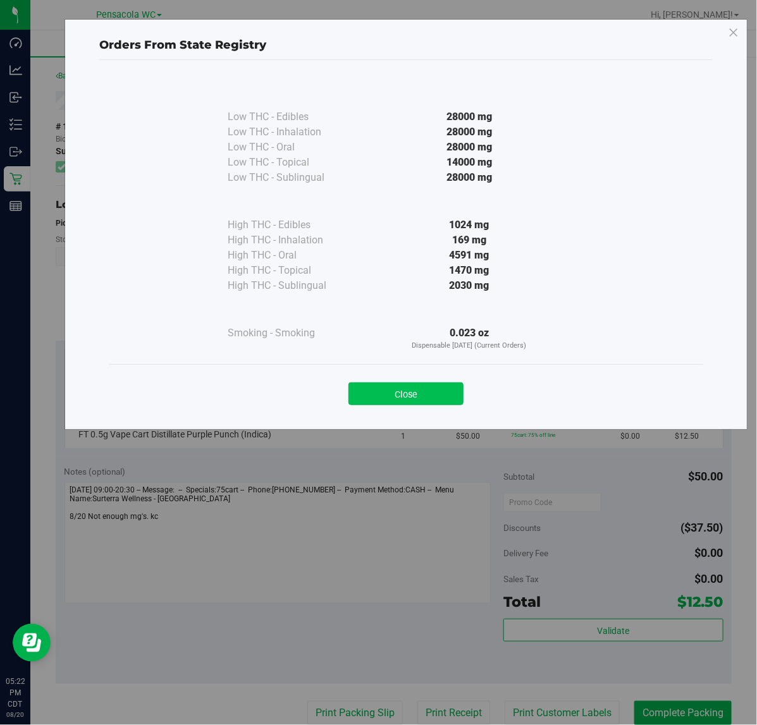
click at [397, 402] on button "Close" at bounding box center [405, 393] width 115 height 23
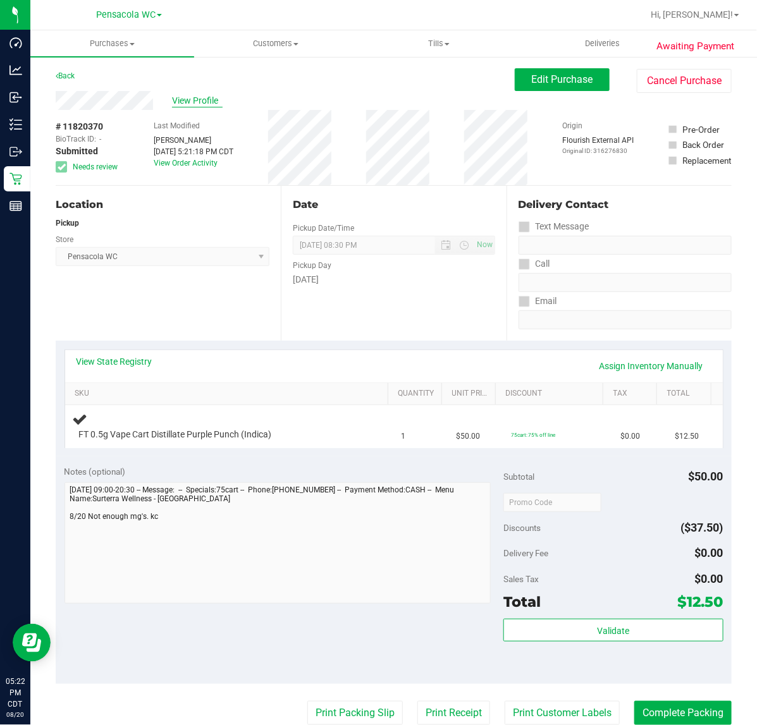
click at [182, 99] on span "View Profile" at bounding box center [197, 100] width 51 height 13
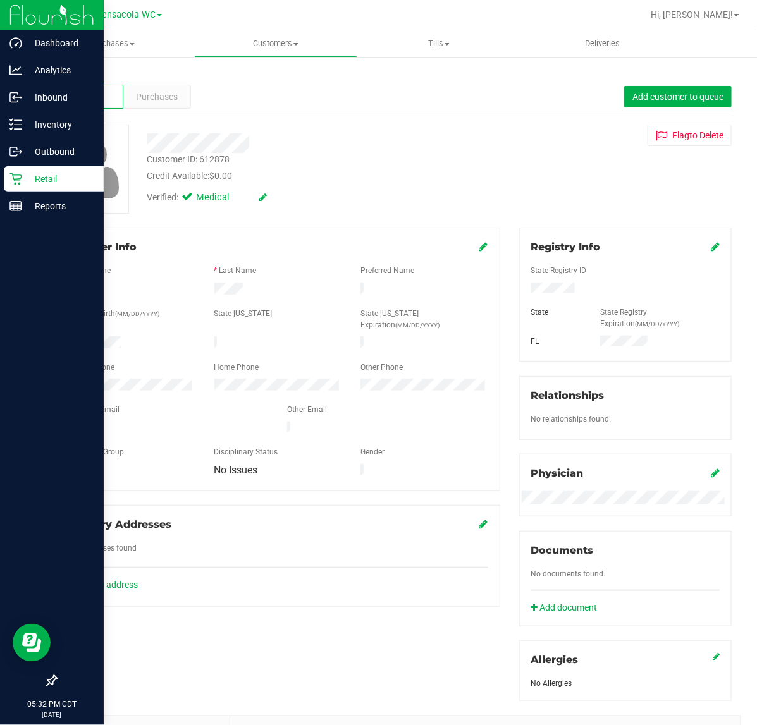
click at [13, 169] on div "Retail" at bounding box center [54, 178] width 100 height 25
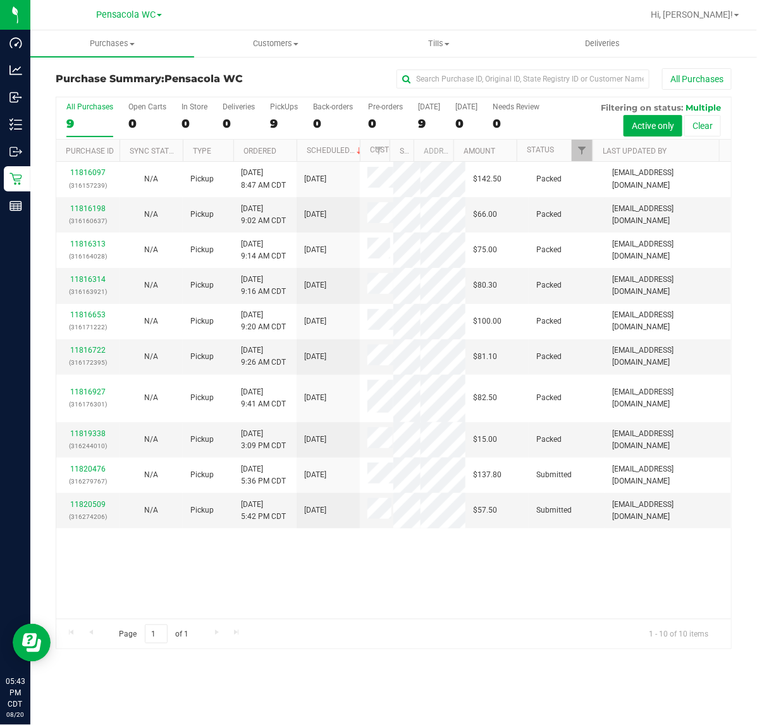
click at [343, 645] on div "Page 1 of 1 1 - 10 of 10 items" at bounding box center [393, 634] width 675 height 30
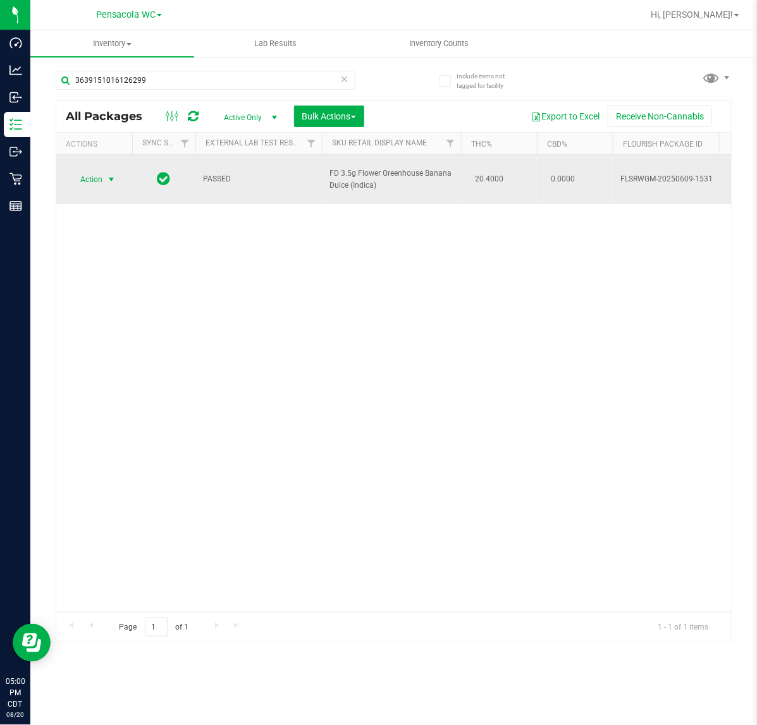
click at [89, 172] on span "Action" at bounding box center [86, 180] width 34 height 18
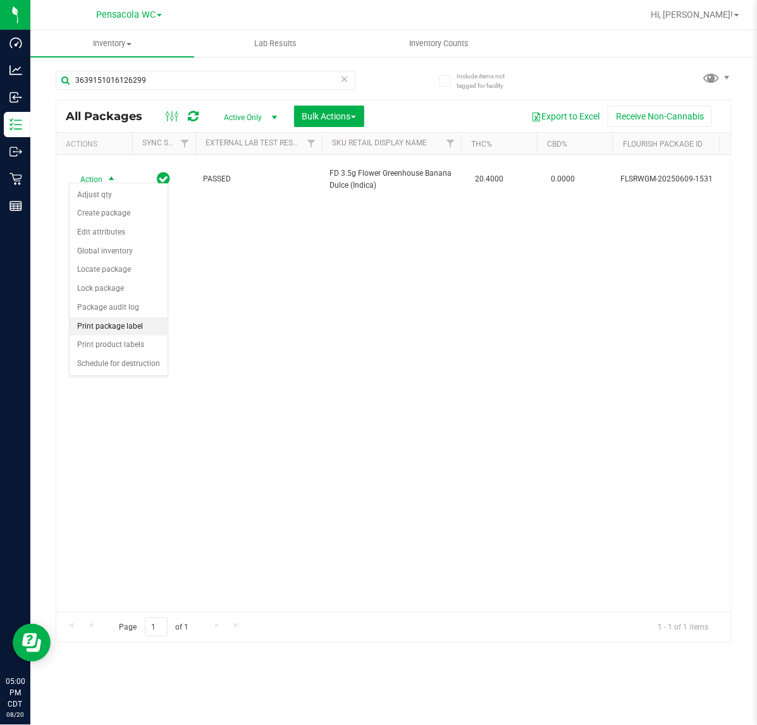
click at [156, 327] on li "Print package label" at bounding box center [119, 326] width 98 height 19
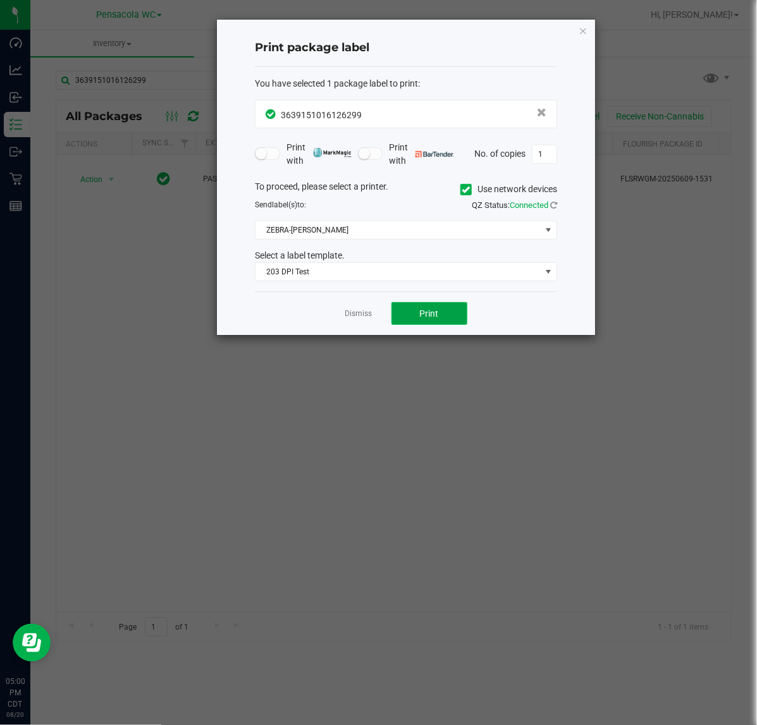
click at [431, 312] on span "Print" at bounding box center [429, 313] width 19 height 10
click at [351, 315] on link "Dismiss" at bounding box center [358, 313] width 27 height 11
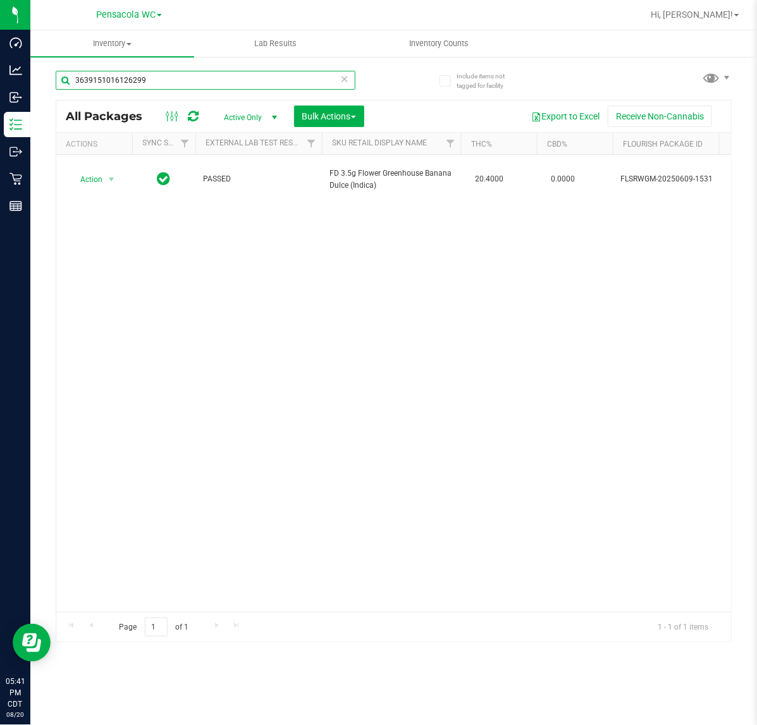
click at [323, 78] on input "3639151016126299" at bounding box center [206, 80] width 300 height 19
drag, startPoint x: 323, startPoint y: 78, endPoint x: 320, endPoint y: 71, distance: 7.6
click at [322, 78] on input "3639151016126299" at bounding box center [206, 80] width 300 height 19
type input "6047093676963737"
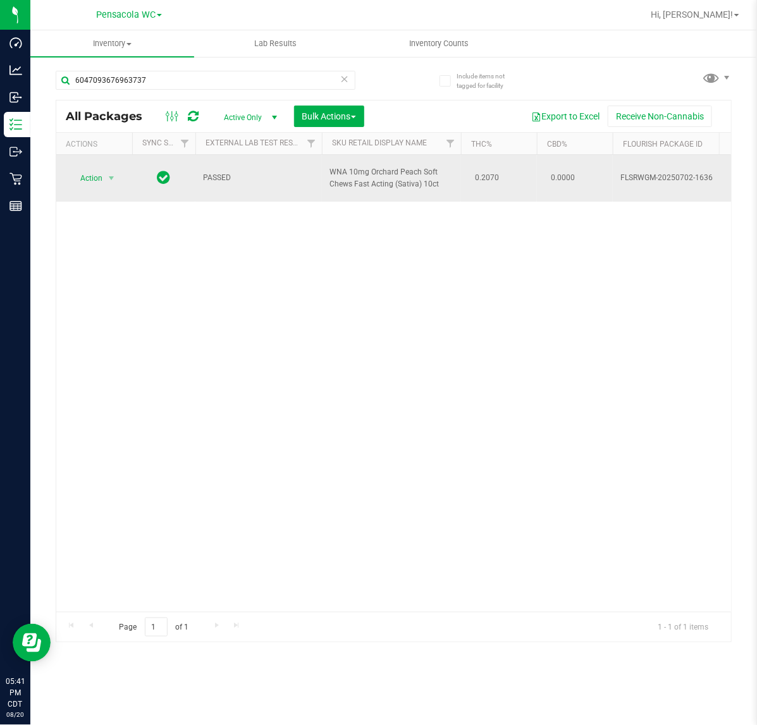
click at [90, 178] on span "Action" at bounding box center [86, 178] width 34 height 18
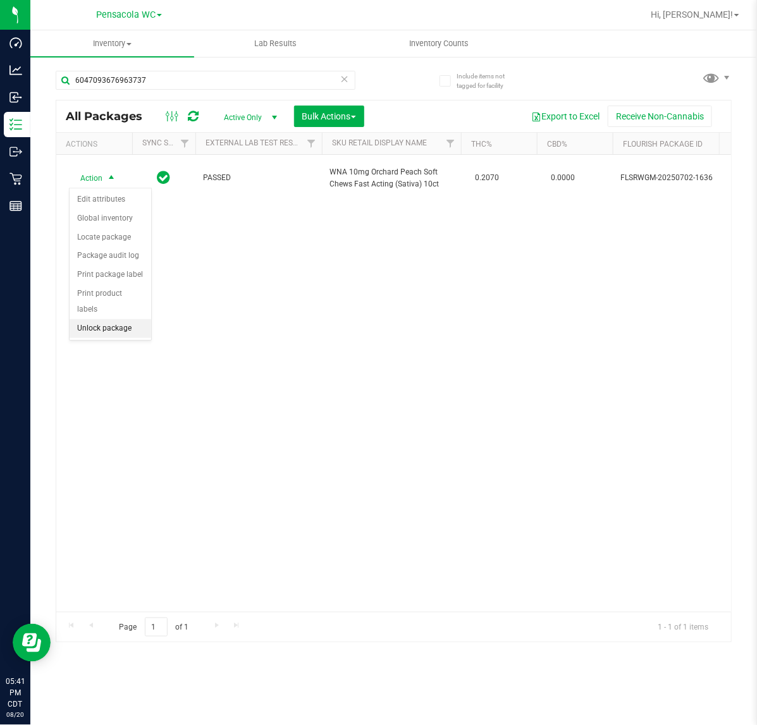
click at [105, 319] on li "Unlock package" at bounding box center [111, 328] width 82 height 19
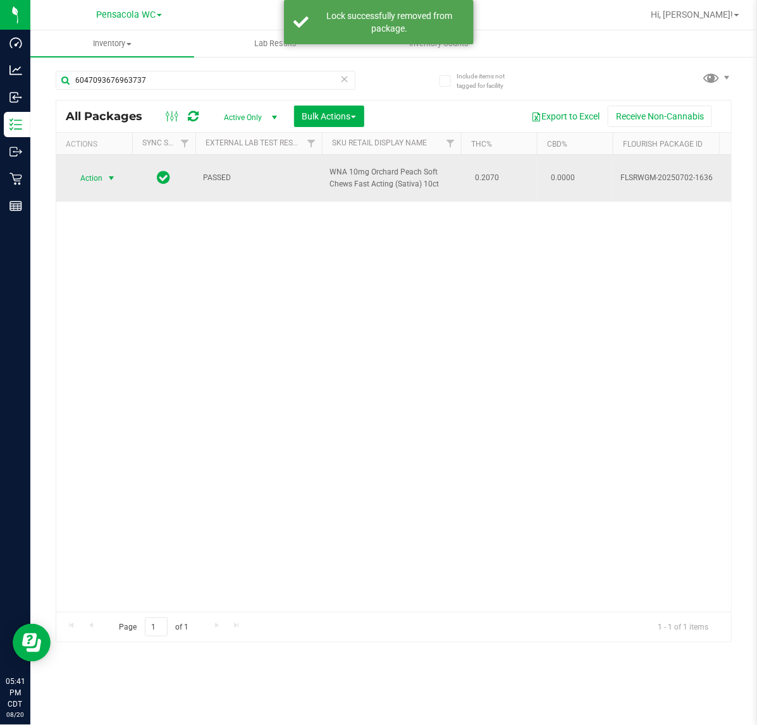
click at [108, 178] on span "select" at bounding box center [111, 178] width 10 height 10
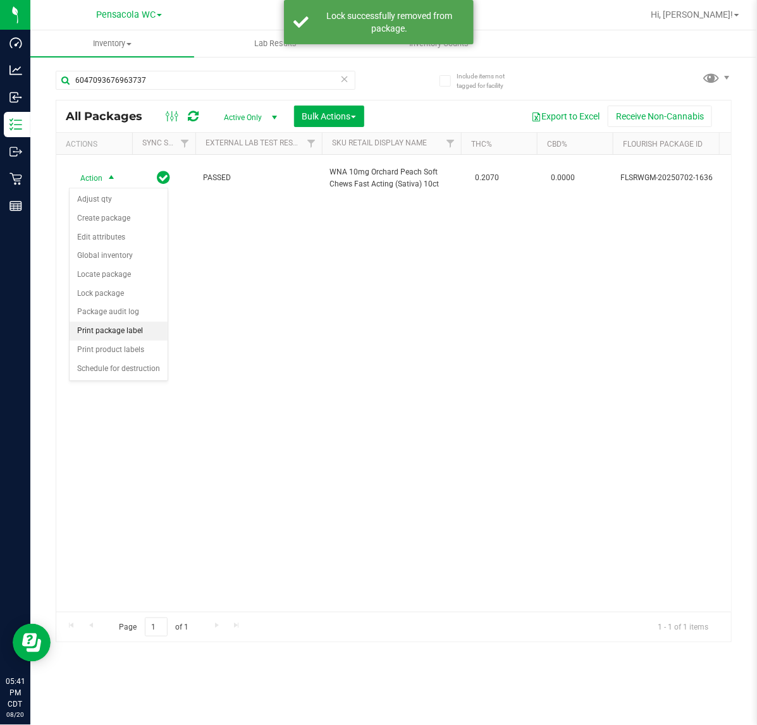
click at [140, 340] on li "Print package label" at bounding box center [119, 331] width 98 height 19
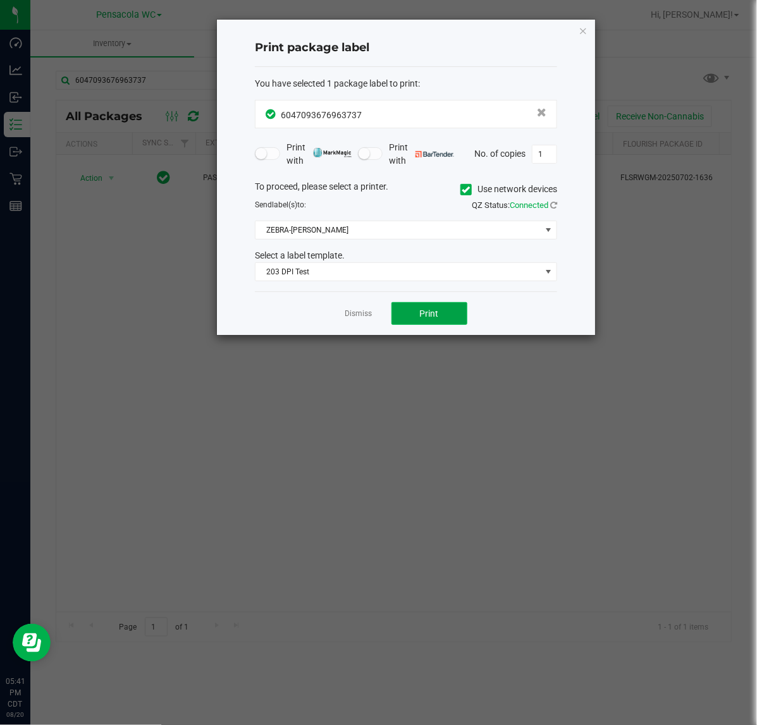
click at [436, 317] on span "Print" at bounding box center [429, 313] width 19 height 10
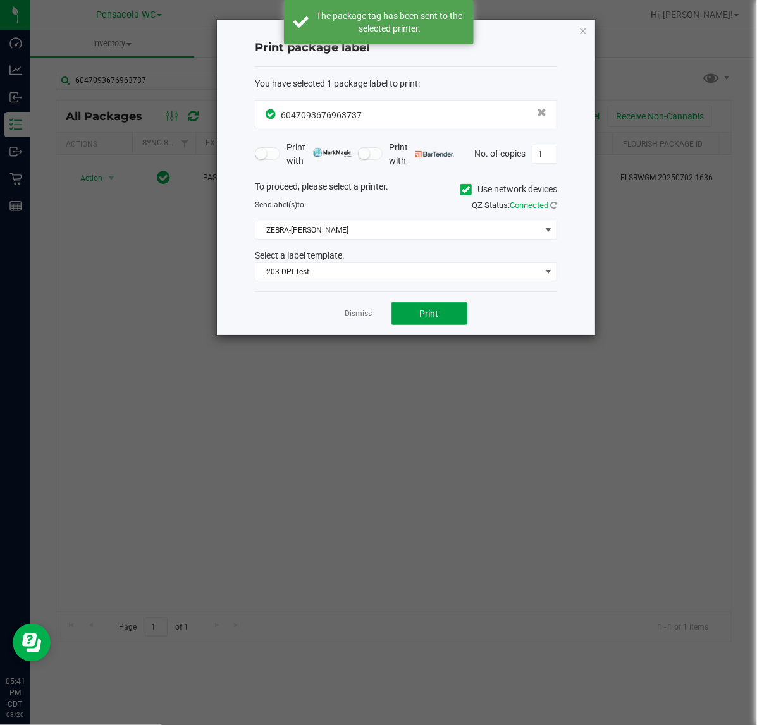
click at [403, 310] on button "Print" at bounding box center [429, 313] width 76 height 23
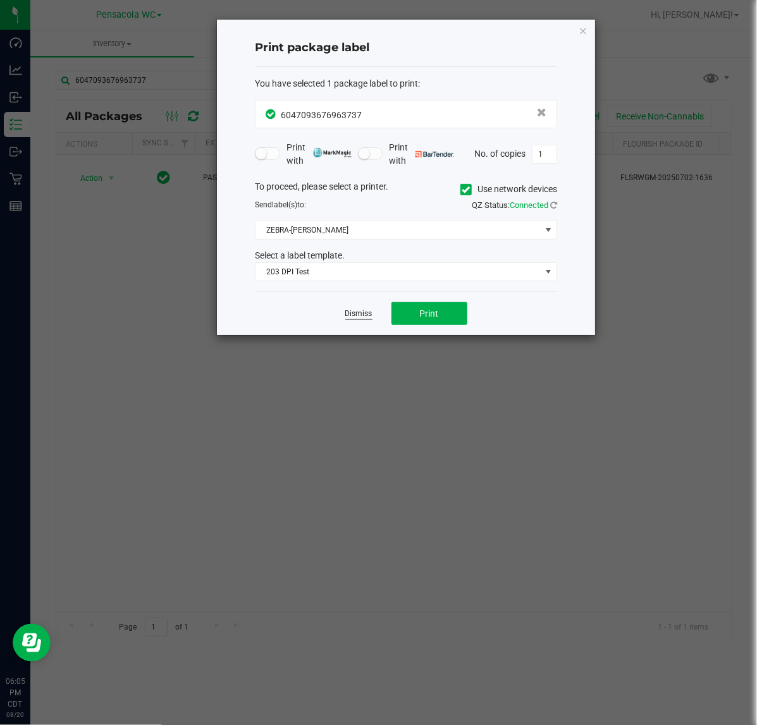
click at [362, 310] on link "Dismiss" at bounding box center [358, 313] width 27 height 11
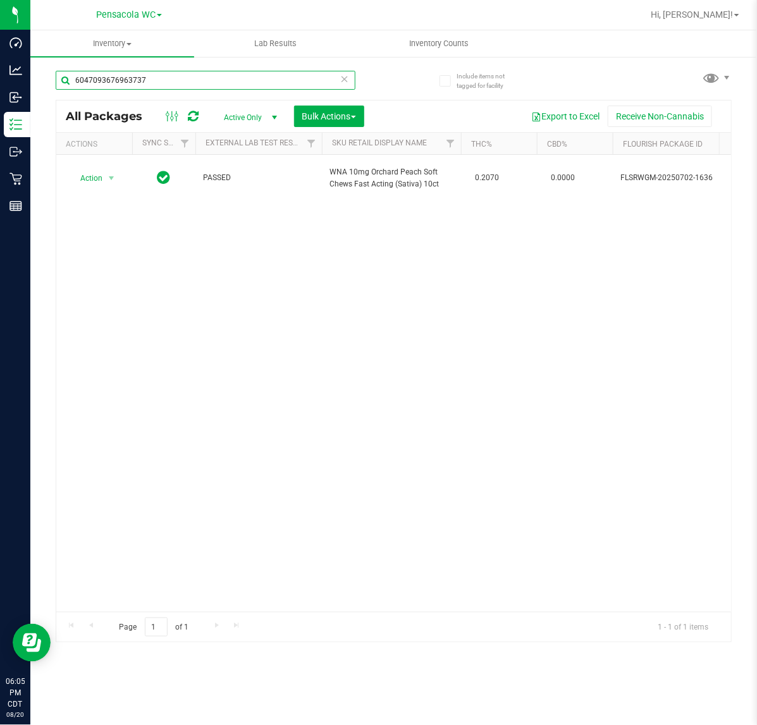
click at [205, 86] on input "6047093676963737" at bounding box center [206, 80] width 300 height 19
click at [178, 73] on input "3639151016126299" at bounding box center [206, 80] width 300 height 19
click at [179, 71] on input "3639151016126299" at bounding box center [206, 80] width 300 height 19
type input "6538136037414282"
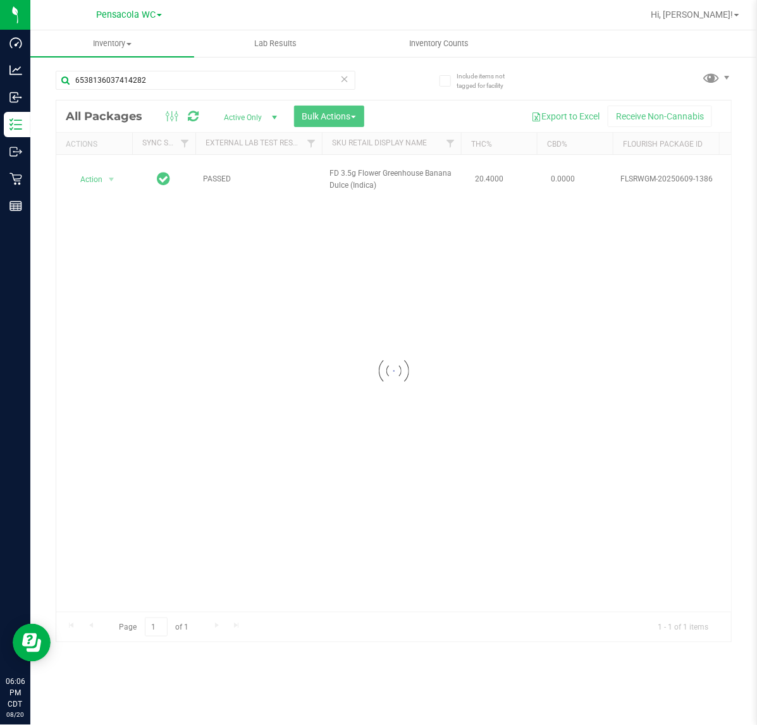
click at [95, 171] on div at bounding box center [393, 372] width 675 height 542
click at [95, 171] on span "Action" at bounding box center [86, 180] width 34 height 18
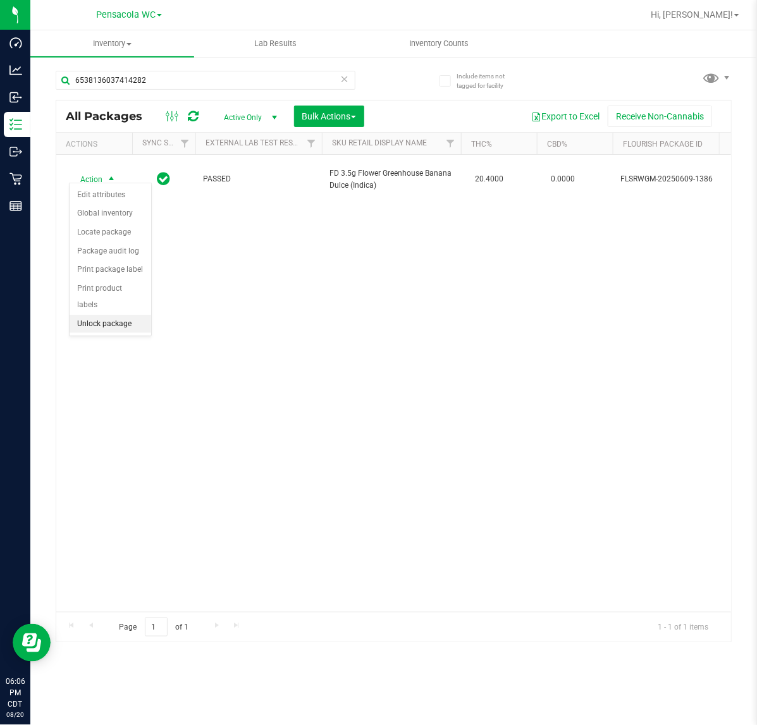
click at [99, 315] on li "Unlock package" at bounding box center [111, 324] width 82 height 19
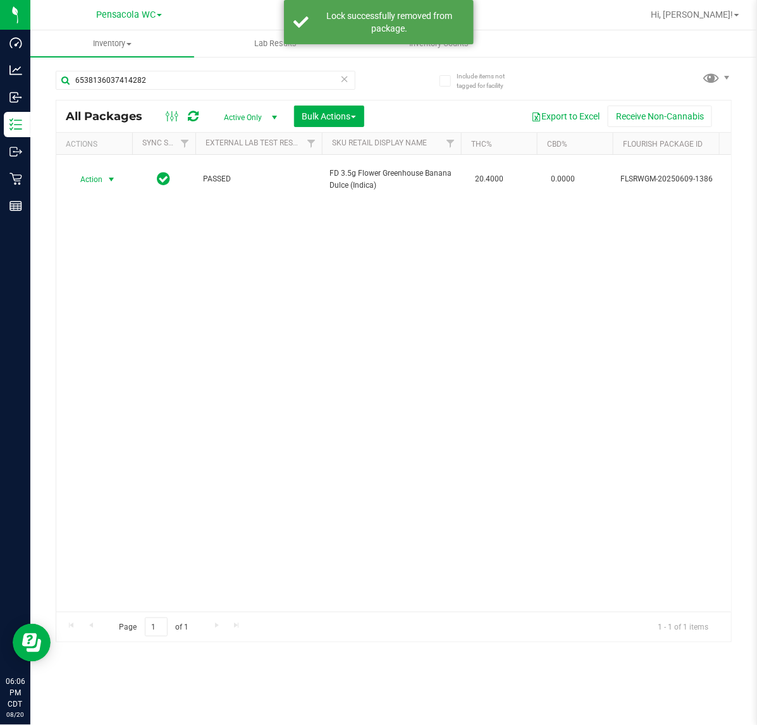
click at [96, 174] on span "Action" at bounding box center [86, 180] width 34 height 18
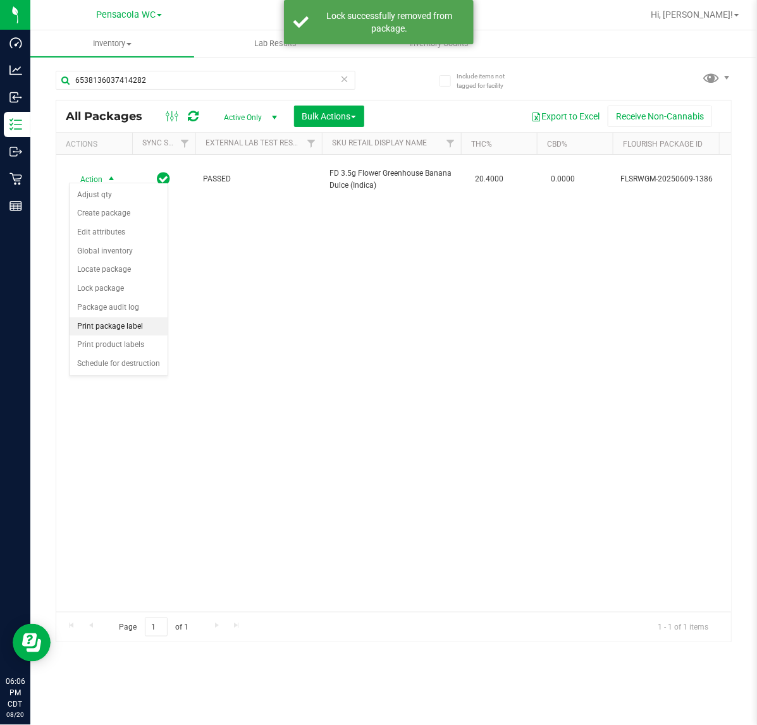
click at [121, 323] on li "Print package label" at bounding box center [119, 326] width 98 height 19
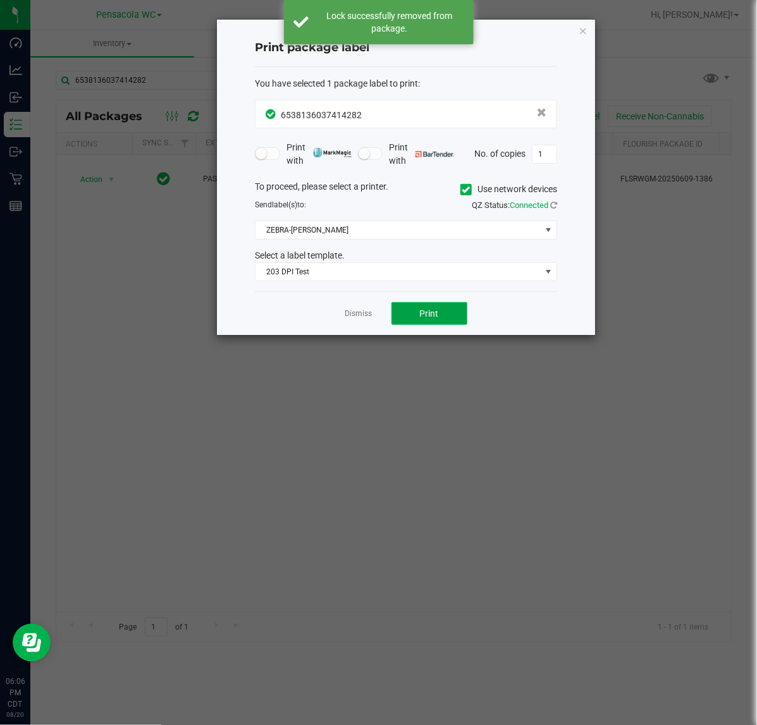
click at [430, 312] on span "Print" at bounding box center [429, 313] width 19 height 10
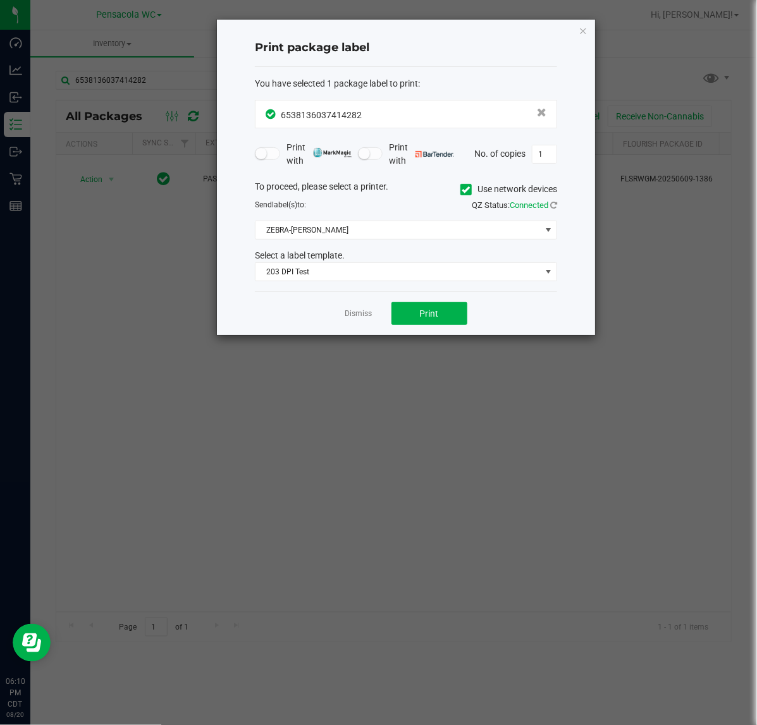
drag, startPoint x: 523, startPoint y: 690, endPoint x: 473, endPoint y: 680, distance: 51.6
drag, startPoint x: 473, startPoint y: 680, endPoint x: 458, endPoint y: 683, distance: 14.8
click at [272, 431] on ngb-modal-window "Print package label You have selected 1 package label to print : 65381360374142…" at bounding box center [383, 362] width 766 height 725
click at [360, 315] on link "Dismiss" at bounding box center [358, 313] width 27 height 11
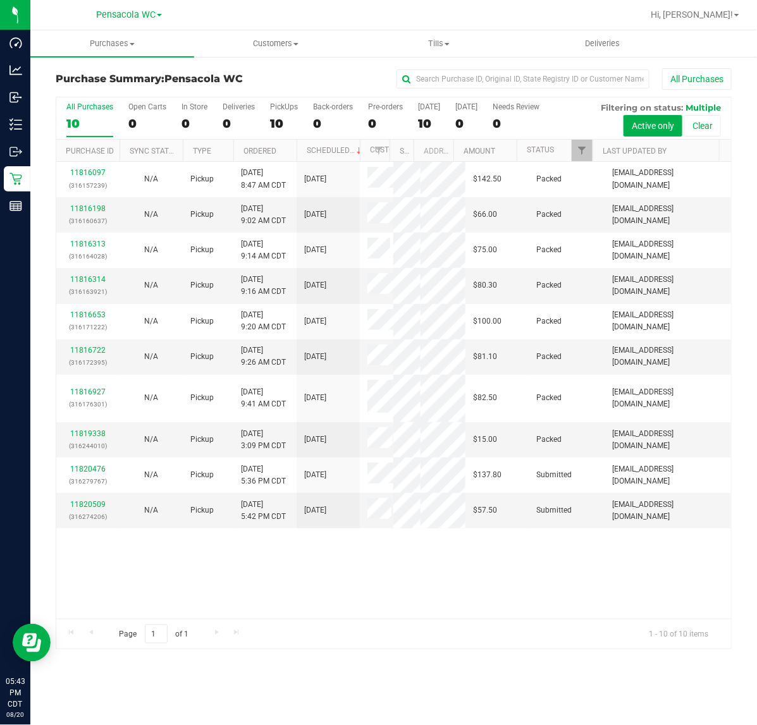
scroll to position [86, 0]
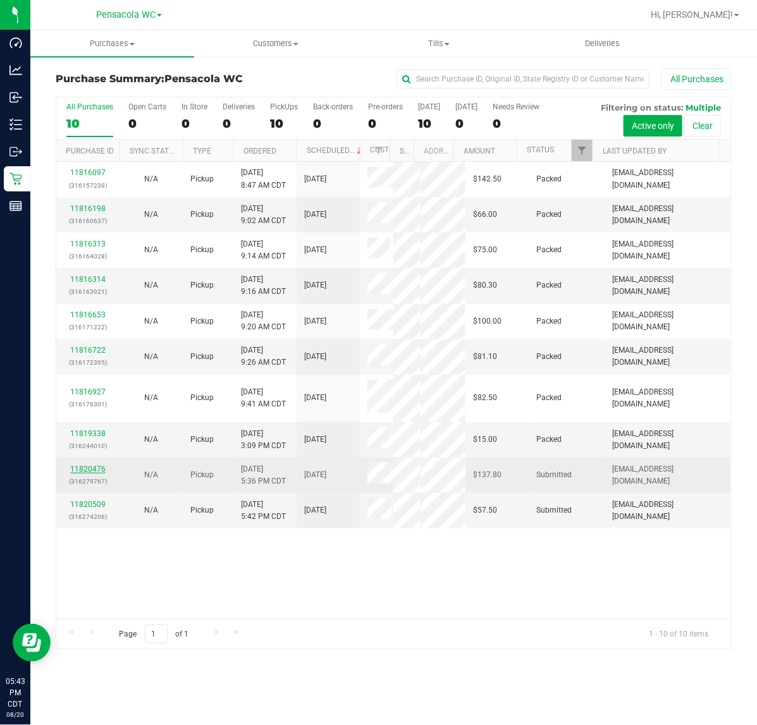
click at [93, 473] on link "11820476" at bounding box center [87, 469] width 35 height 9
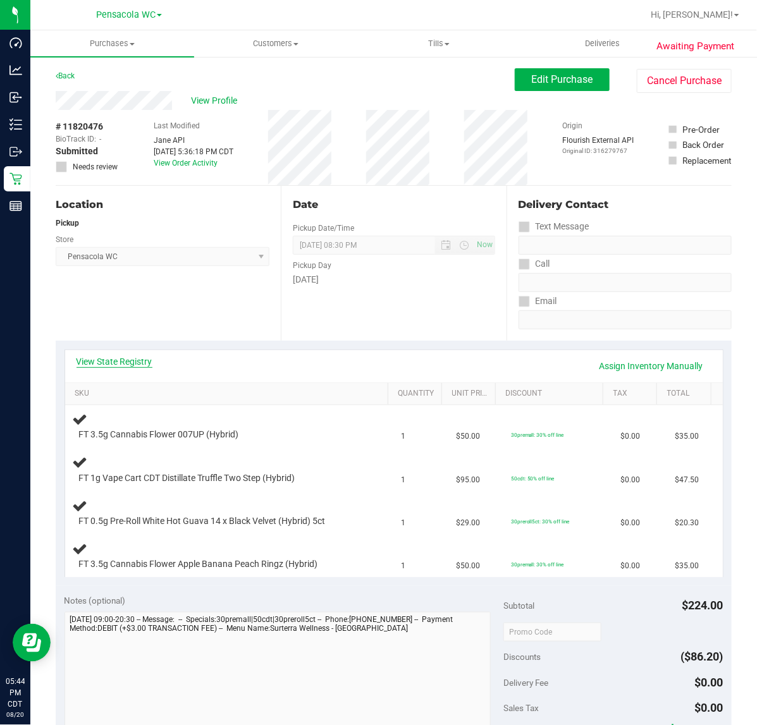
click at [128, 357] on link "View State Registry" at bounding box center [114, 361] width 76 height 13
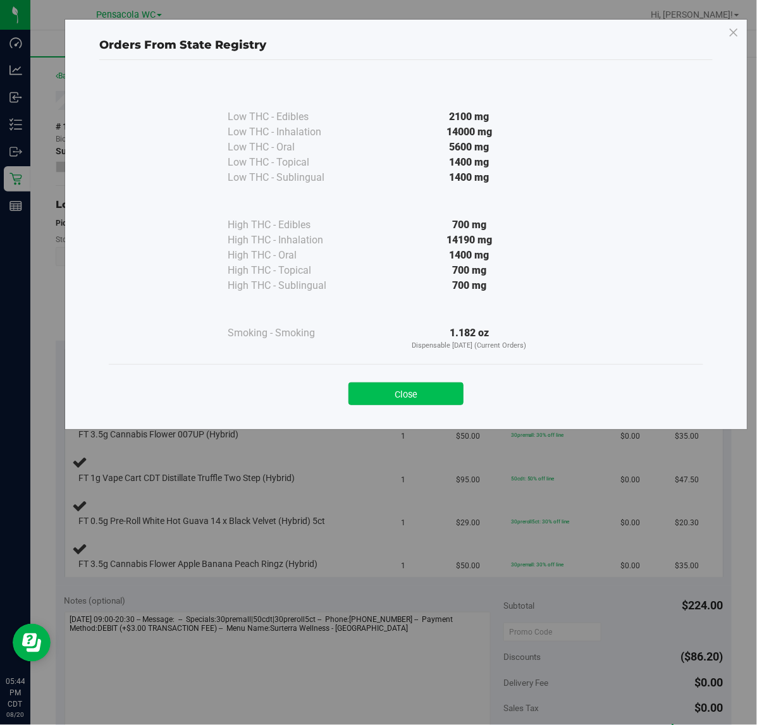
click at [435, 393] on button "Close" at bounding box center [405, 393] width 115 height 23
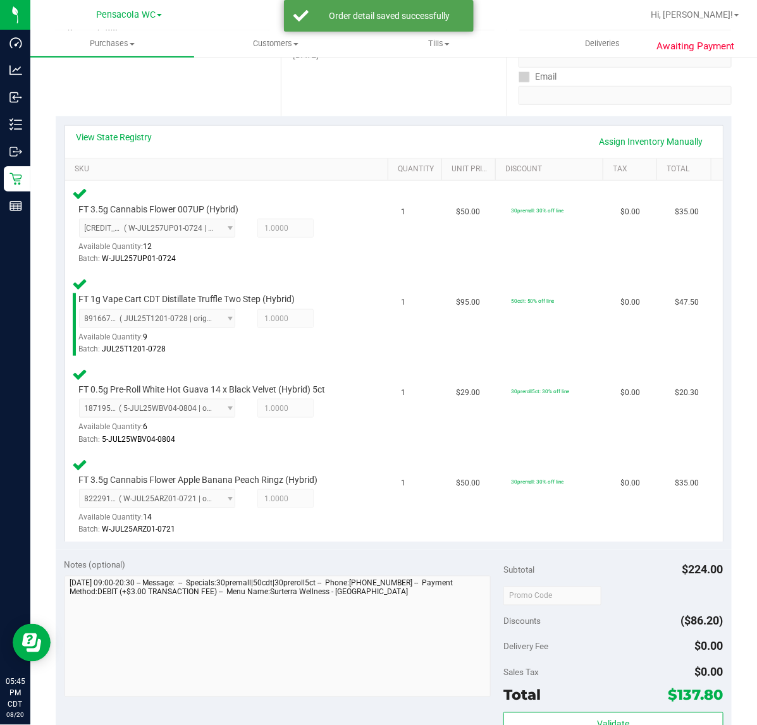
scroll to position [291, 0]
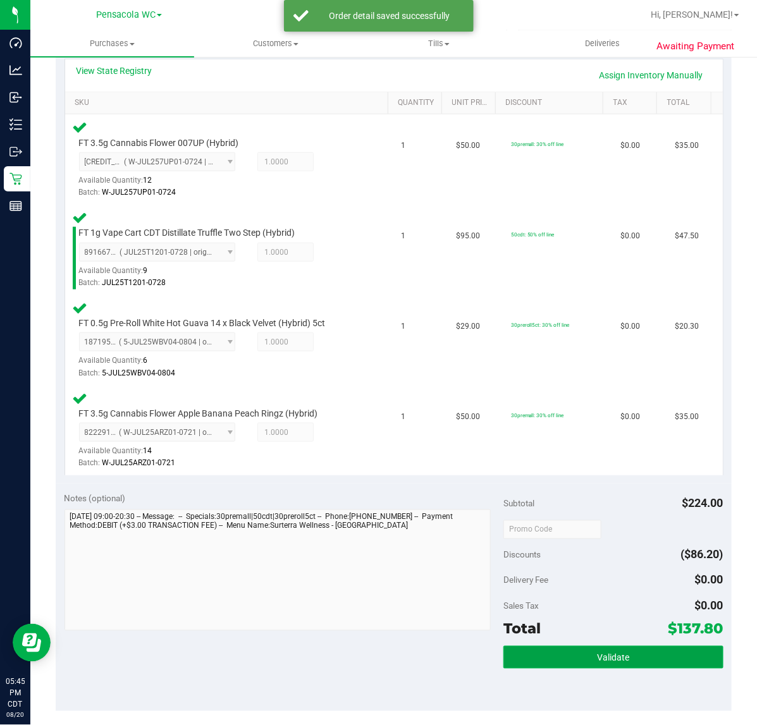
click at [618, 646] on button "Validate" at bounding box center [612, 657] width 219 height 23
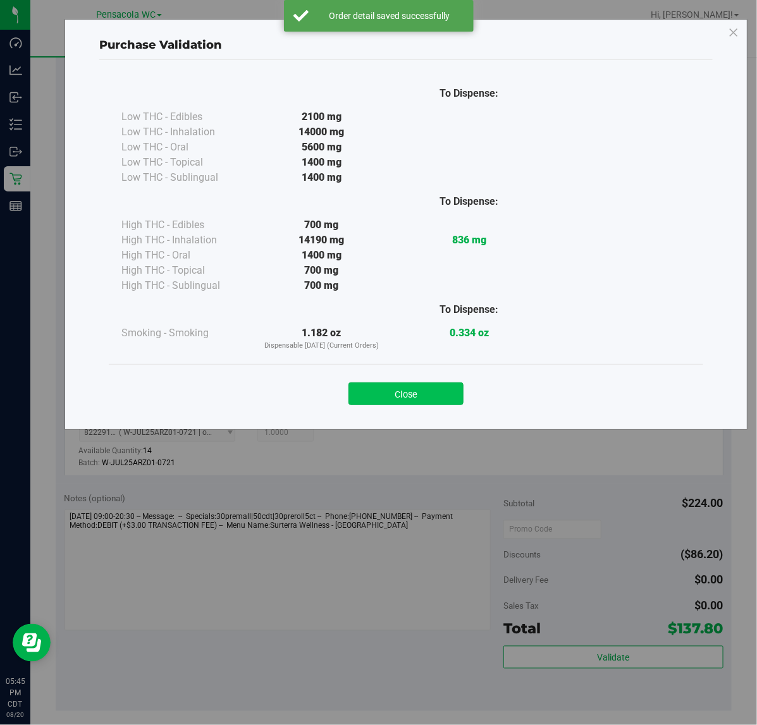
click at [431, 387] on button "Close" at bounding box center [405, 393] width 115 height 23
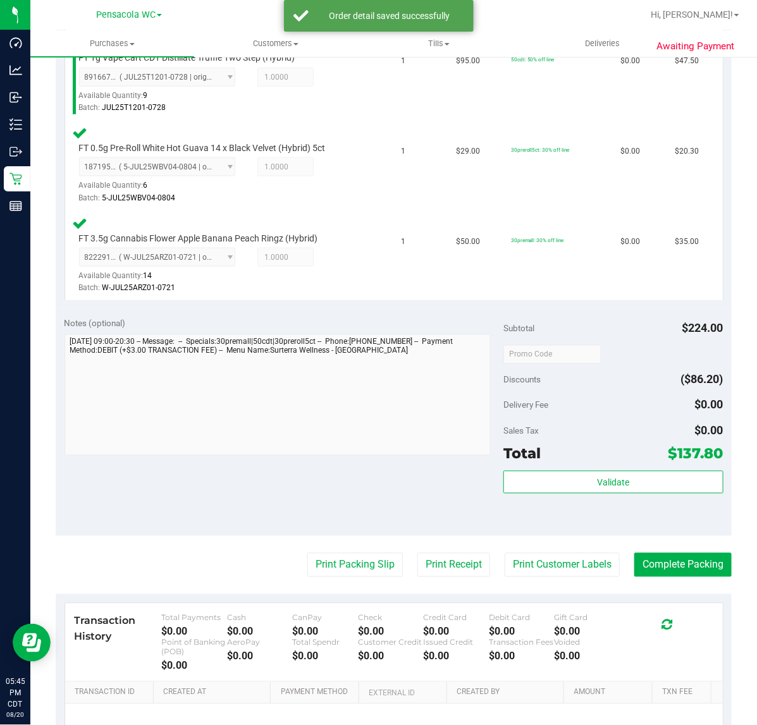
scroll to position [470, 0]
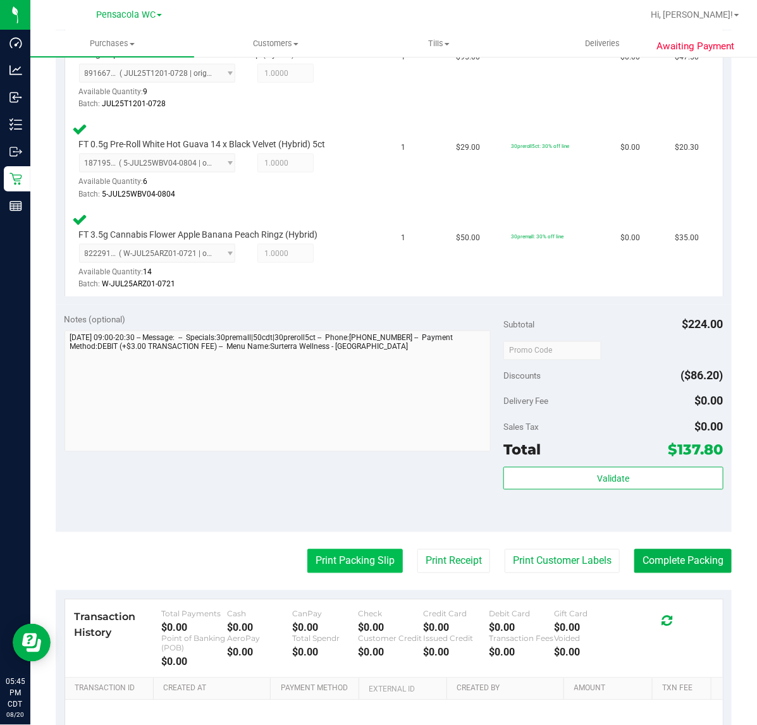
click at [349, 554] on button "Print Packing Slip" at bounding box center [354, 561] width 95 height 24
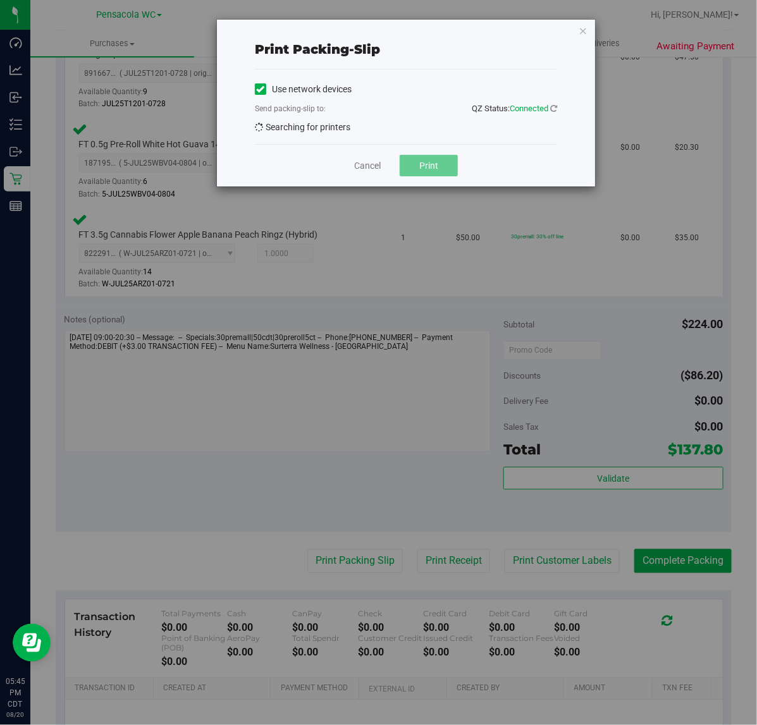
click at [418, 197] on div "Print packing-slip Use network devices Send packing-slip to: QZ Status: Connect…" at bounding box center [383, 362] width 766 height 725
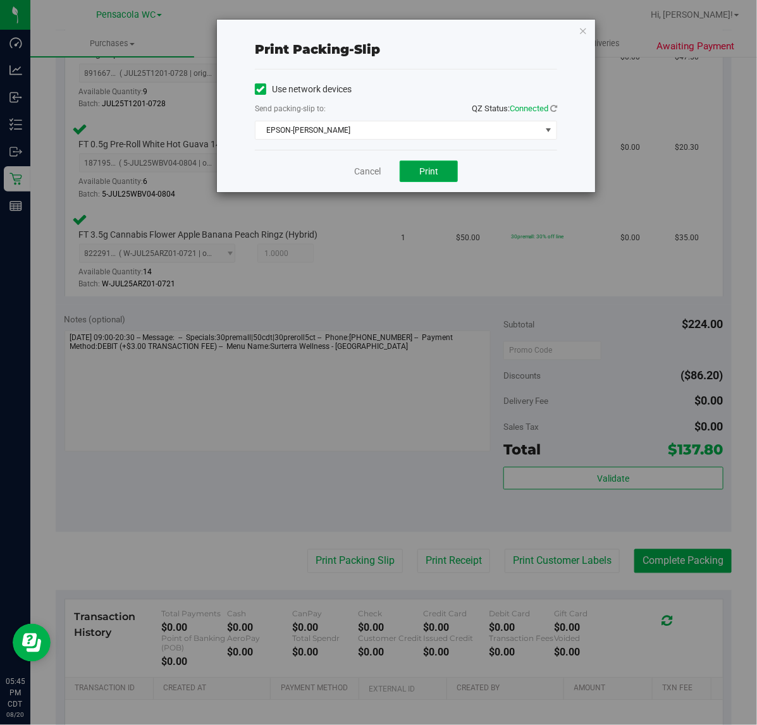
click at [443, 182] on button "Print" at bounding box center [429, 171] width 58 height 21
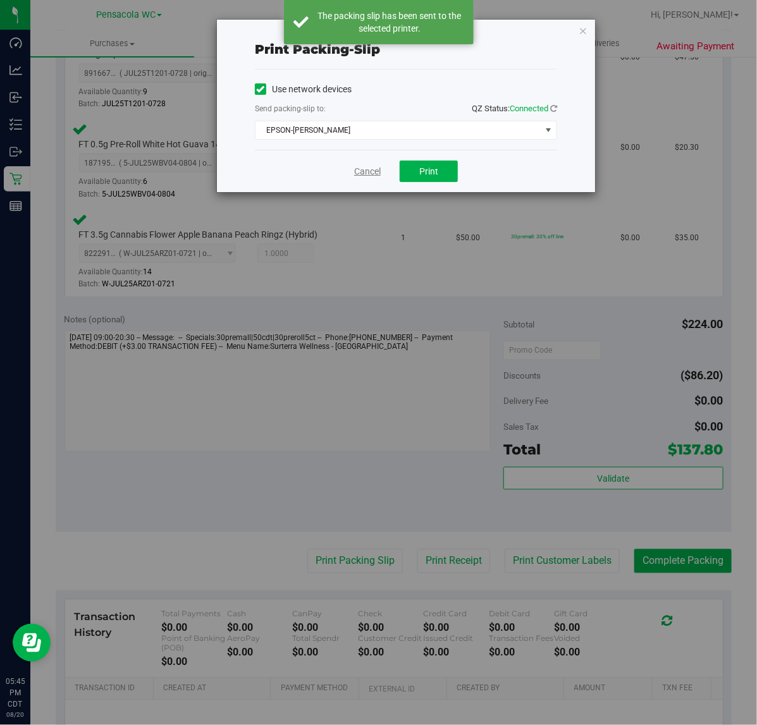
click at [370, 171] on link "Cancel" at bounding box center [367, 171] width 27 height 13
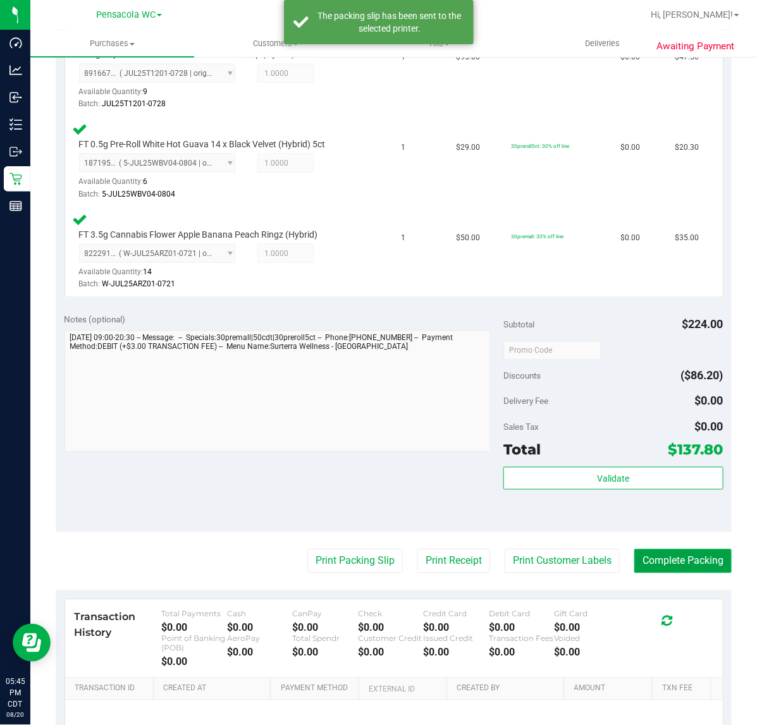
click at [684, 554] on button "Complete Packing" at bounding box center [682, 561] width 97 height 24
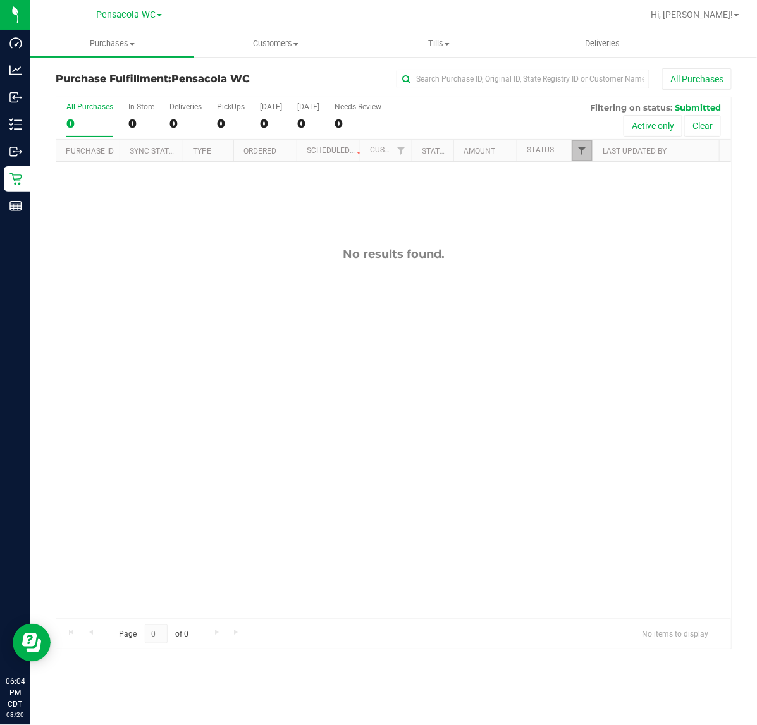
click at [582, 152] on span "Filter" at bounding box center [582, 150] width 10 height 10
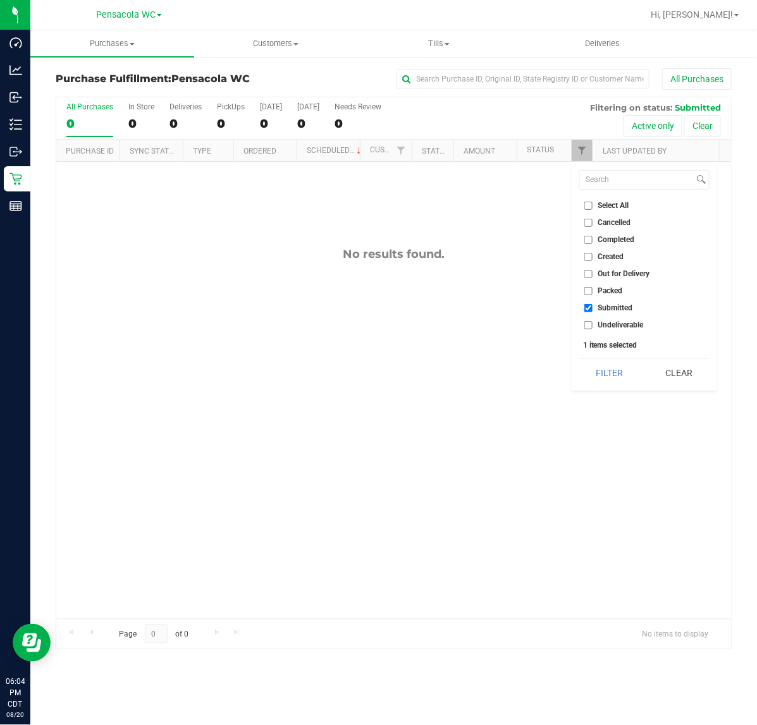
click at [588, 291] on input "Packed" at bounding box center [588, 291] width 8 height 8
checkbox input "true"
click at [606, 375] on button "Filter" at bounding box center [609, 373] width 61 height 28
